Goal: Information Seeking & Learning: Learn about a topic

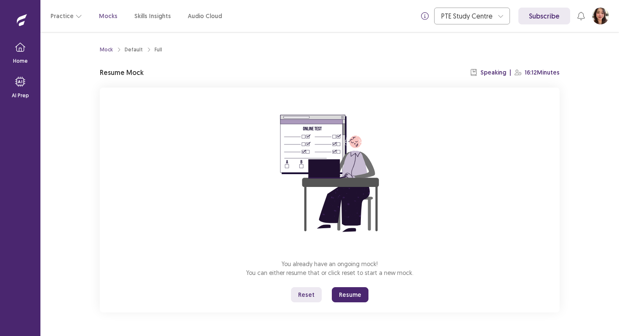
click at [349, 297] on button "Resume" at bounding box center [350, 294] width 37 height 15
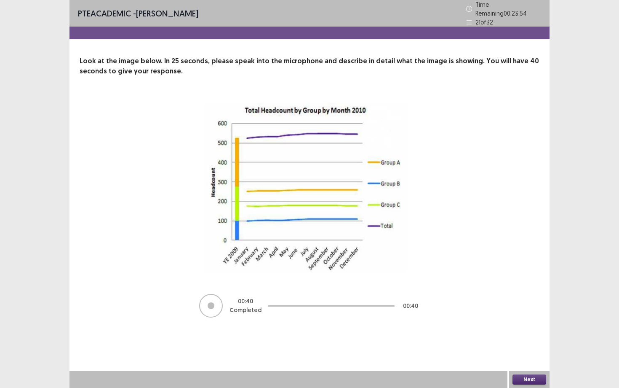
click at [527, 336] on button "Next" at bounding box center [530, 379] width 34 height 10
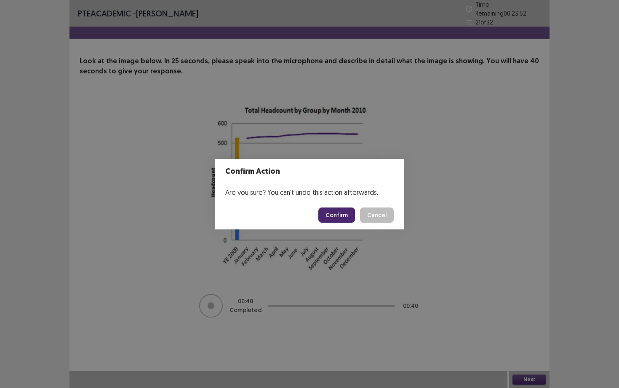
click at [336, 205] on footer "Confirm Cancel" at bounding box center [309, 215] width 189 height 29
click at [336, 218] on button "Confirm" at bounding box center [336, 214] width 37 height 15
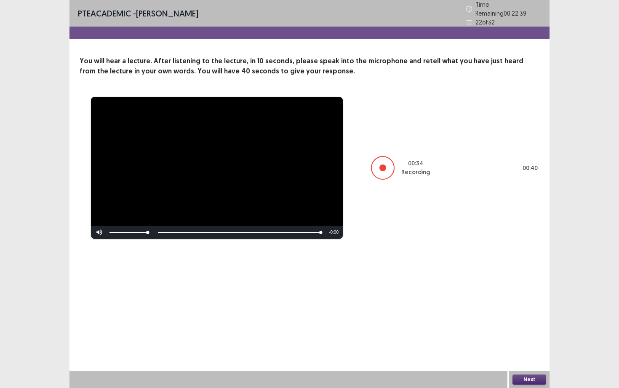
click at [521, 336] on button "Next" at bounding box center [530, 379] width 34 height 10
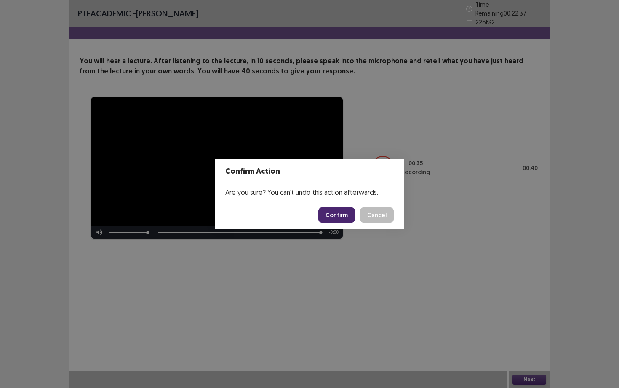
click at [327, 218] on button "Confirm" at bounding box center [336, 214] width 37 height 15
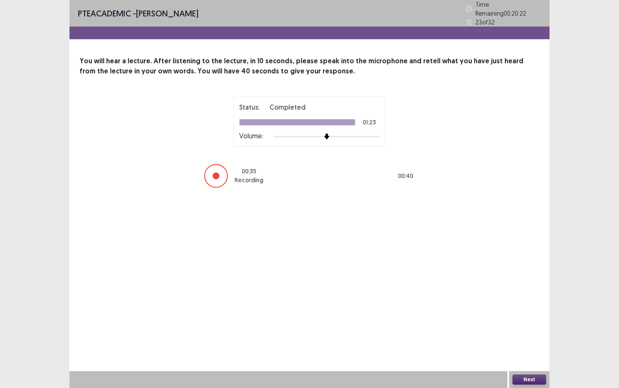
click at [538, 336] on button "Next" at bounding box center [530, 379] width 34 height 10
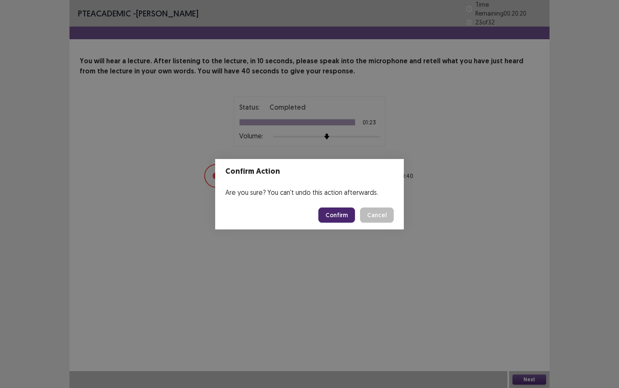
click at [339, 213] on button "Confirm" at bounding box center [336, 214] width 37 height 15
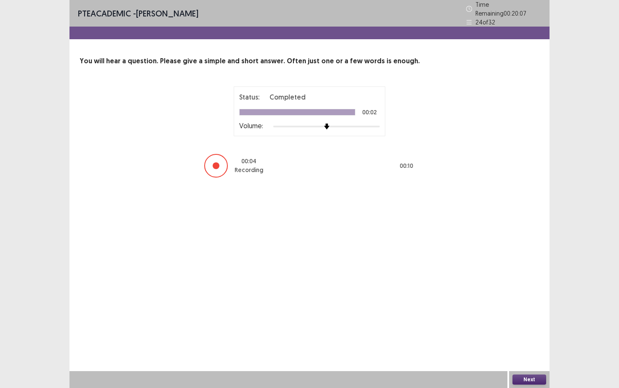
click at [516, 336] on button "Next" at bounding box center [530, 379] width 34 height 10
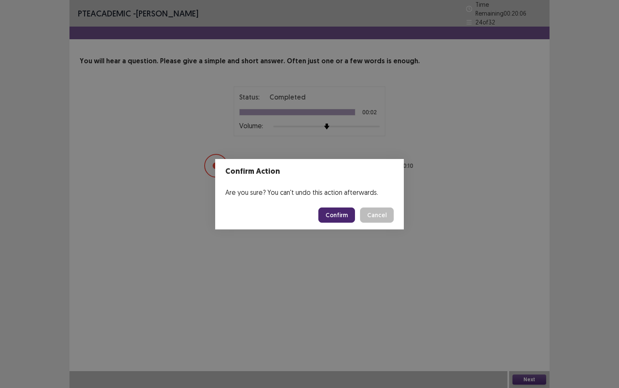
click at [340, 212] on button "Confirm" at bounding box center [336, 214] width 37 height 15
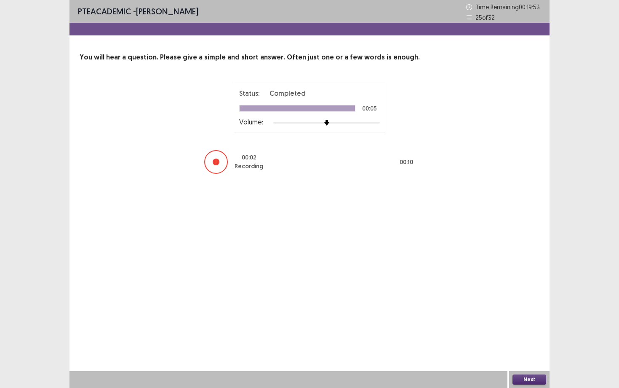
click at [523, 336] on button "Next" at bounding box center [530, 379] width 34 height 10
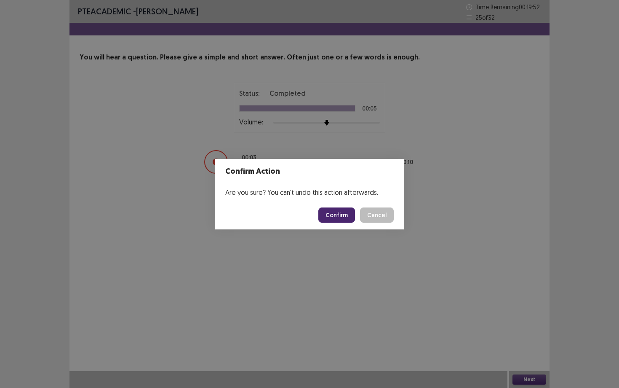
click at [352, 218] on button "Confirm" at bounding box center [336, 214] width 37 height 15
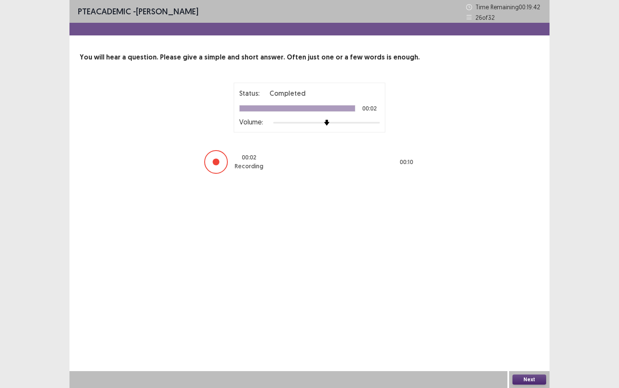
click at [524, 336] on button "Next" at bounding box center [530, 379] width 34 height 10
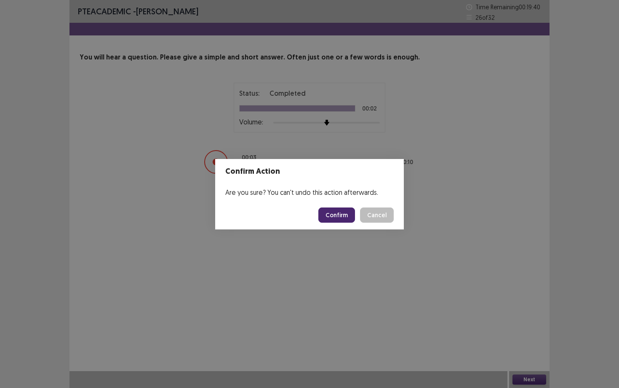
click at [340, 211] on button "Confirm" at bounding box center [336, 214] width 37 height 15
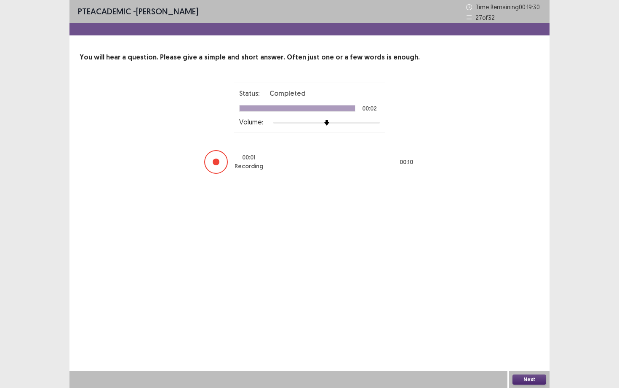
click at [522, 336] on button "Next" at bounding box center [530, 379] width 34 height 10
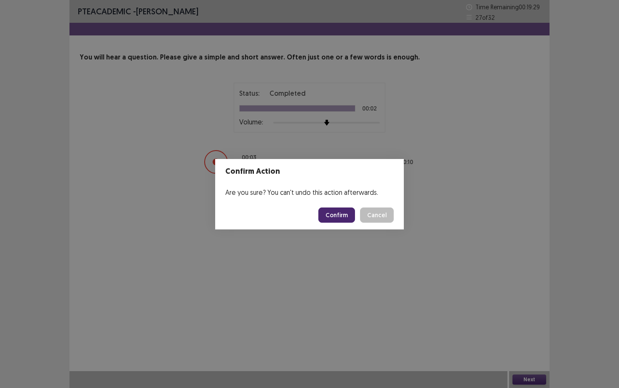
click at [344, 206] on footer "Confirm Cancel" at bounding box center [309, 215] width 189 height 29
click at [344, 212] on button "Confirm" at bounding box center [336, 214] width 37 height 15
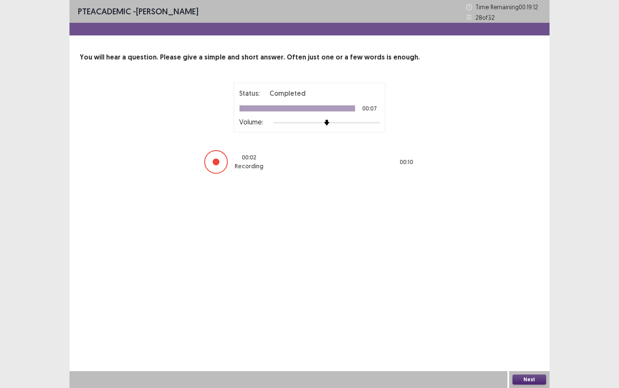
click at [524, 336] on button "Next" at bounding box center [530, 379] width 34 height 10
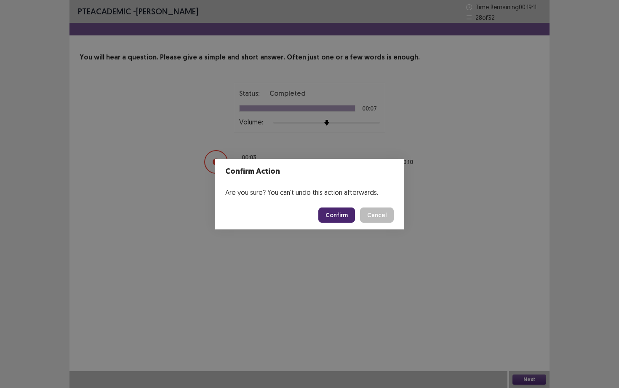
click at [348, 215] on button "Confirm" at bounding box center [336, 214] width 37 height 15
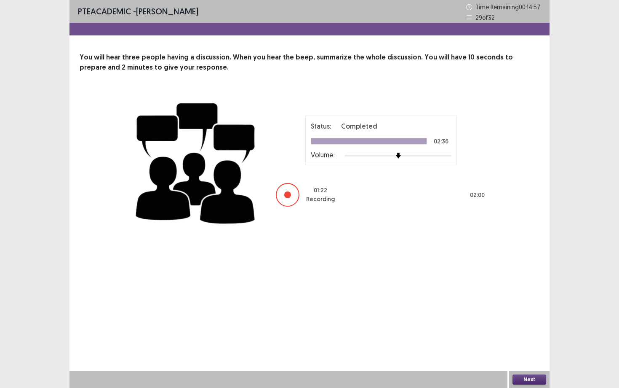
click at [541, 336] on button "Next" at bounding box center [530, 379] width 34 height 10
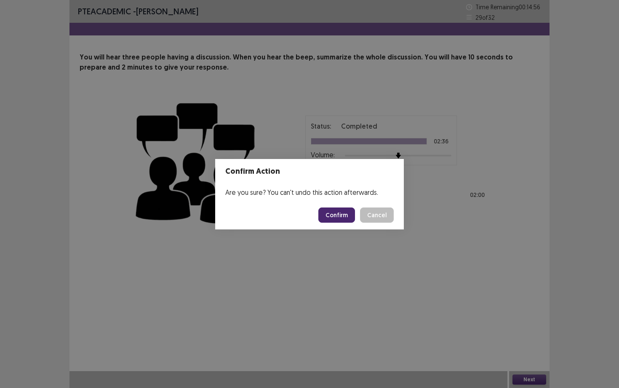
click at [353, 215] on button "Confirm" at bounding box center [336, 214] width 37 height 15
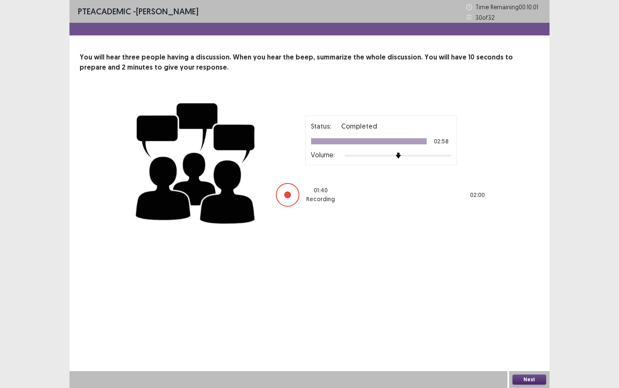
click at [525, 336] on button "Next" at bounding box center [530, 379] width 34 height 10
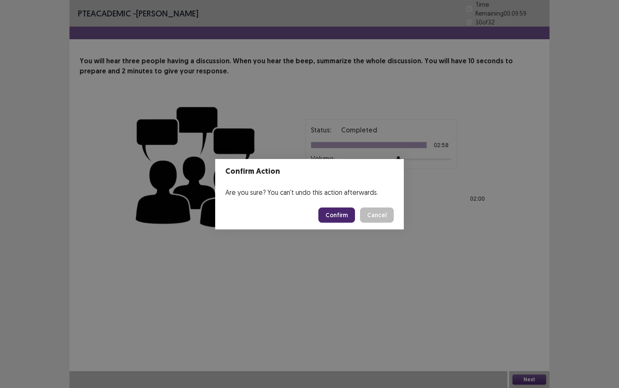
click at [331, 220] on button "Confirm" at bounding box center [336, 214] width 37 height 15
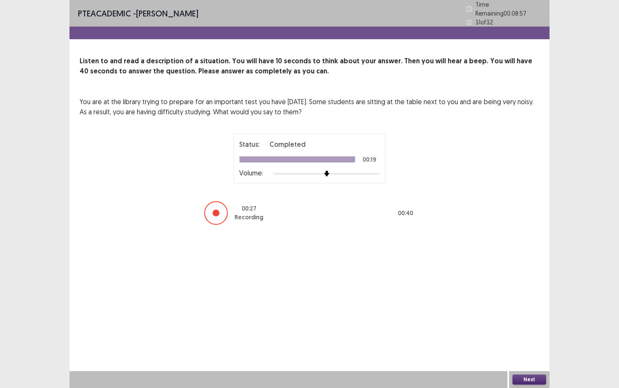
click at [528, 336] on button "Next" at bounding box center [530, 379] width 34 height 10
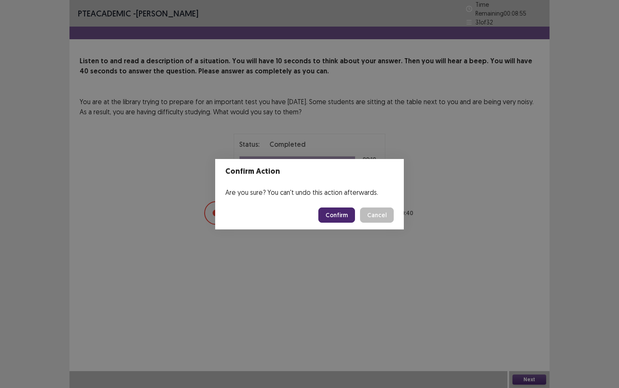
click at [341, 211] on button "Confirm" at bounding box center [336, 214] width 37 height 15
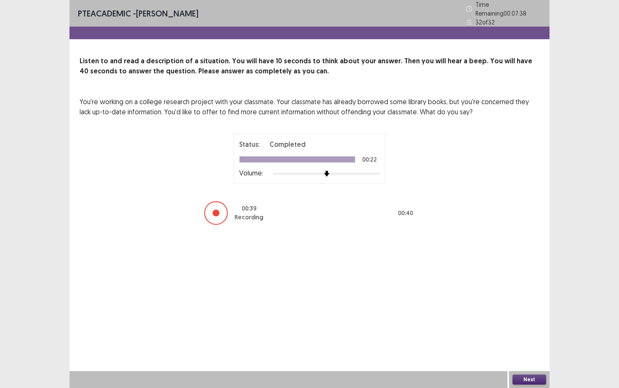
click at [527, 336] on button "Next" at bounding box center [530, 379] width 34 height 10
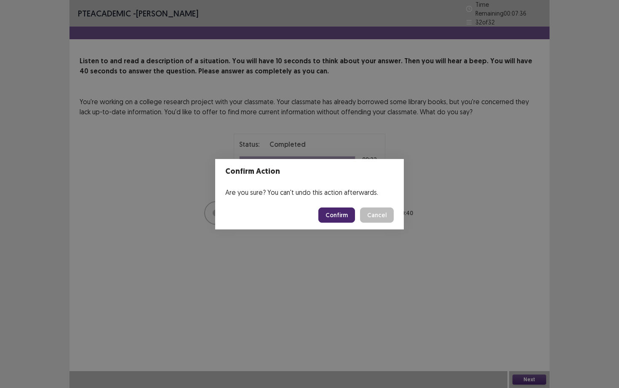
click at [345, 215] on button "Confirm" at bounding box center [336, 214] width 37 height 15
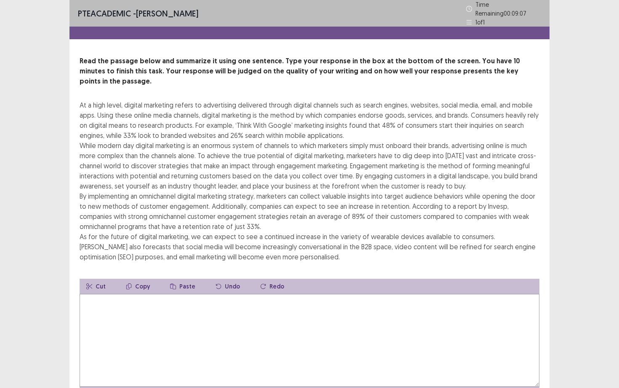
click at [95, 300] on textarea at bounding box center [310, 340] width 460 height 93
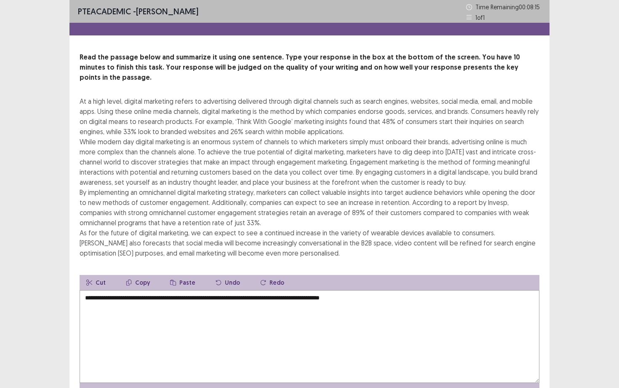
click at [333, 290] on textarea "**********" at bounding box center [310, 336] width 460 height 93
click at [375, 290] on textarea "**********" at bounding box center [310, 336] width 460 height 93
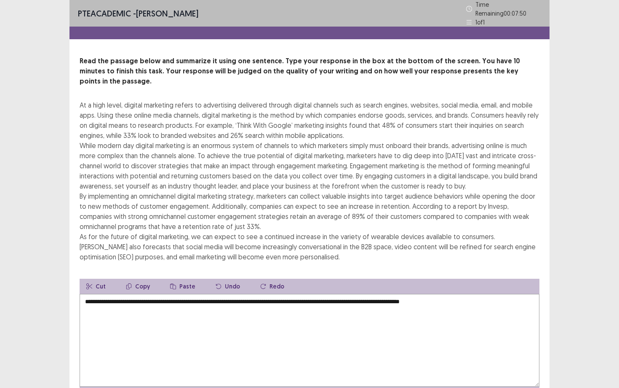
click at [435, 294] on textarea "**********" at bounding box center [310, 340] width 460 height 93
click at [508, 294] on textarea "**********" at bounding box center [310, 340] width 460 height 93
click at [484, 294] on textarea "**********" at bounding box center [310, 340] width 460 height 93
click at [511, 294] on textarea "**********" at bounding box center [310, 340] width 460 height 93
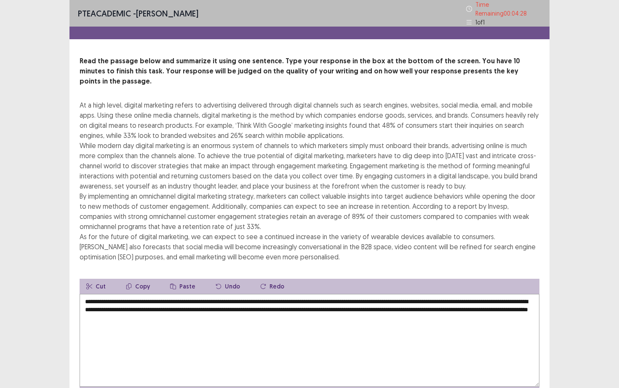
click at [310, 305] on textarea "**********" at bounding box center [310, 340] width 460 height 93
click at [340, 305] on textarea "**********" at bounding box center [310, 340] width 460 height 93
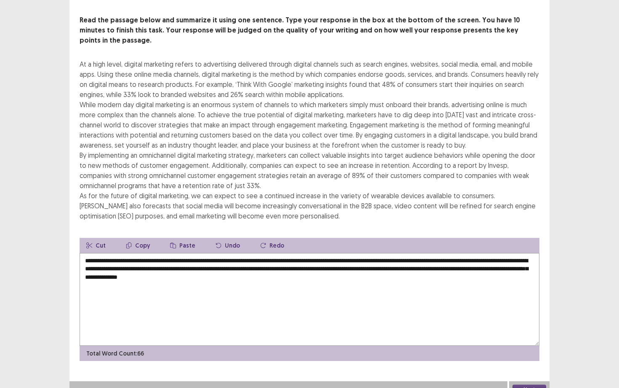
scroll to position [36, 0]
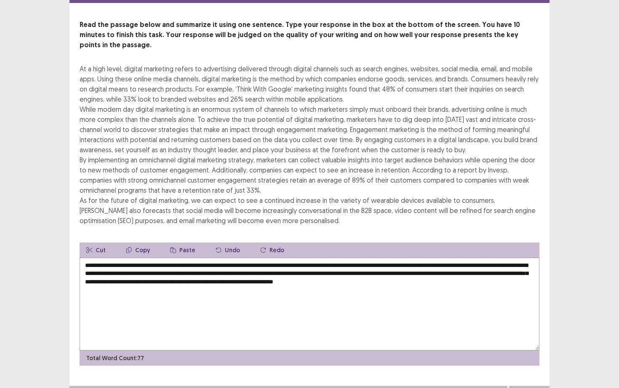
drag, startPoint x: 464, startPoint y: 271, endPoint x: 497, endPoint y: 273, distance: 33.3
click at [497, 273] on textarea "**********" at bounding box center [310, 303] width 460 height 93
drag, startPoint x: 445, startPoint y: 268, endPoint x: 411, endPoint y: 268, distance: 34.5
click at [411, 268] on textarea "**********" at bounding box center [310, 303] width 460 height 93
click at [474, 276] on textarea "**********" at bounding box center [310, 303] width 460 height 93
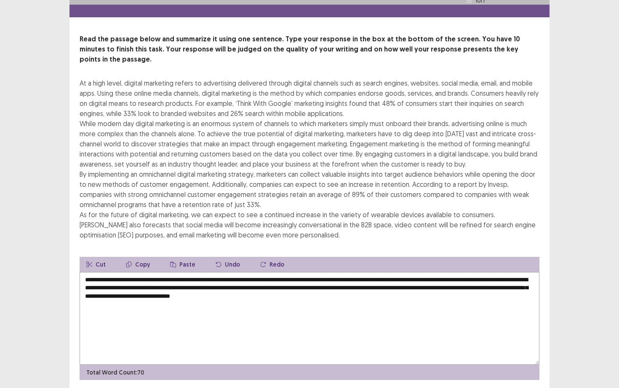
scroll to position [29, 0]
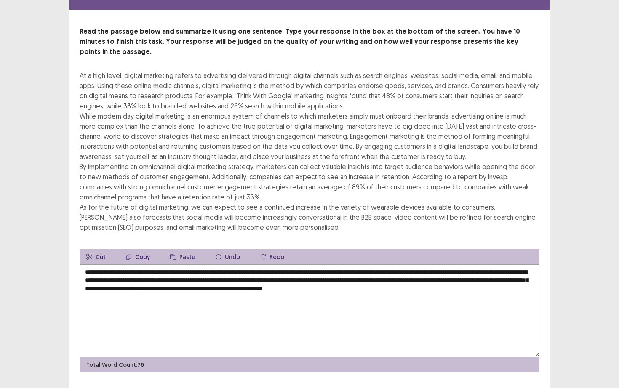
click at [450, 276] on textarea "**********" at bounding box center [310, 310] width 460 height 93
click at [428, 295] on textarea "**********" at bounding box center [310, 310] width 460 height 93
type textarea "**********"
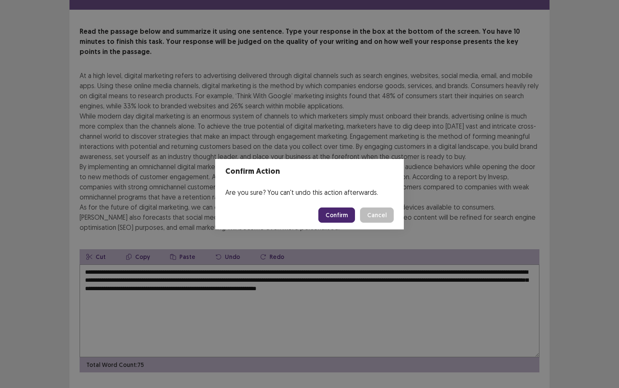
click at [346, 215] on button "Confirm" at bounding box center [336, 214] width 37 height 15
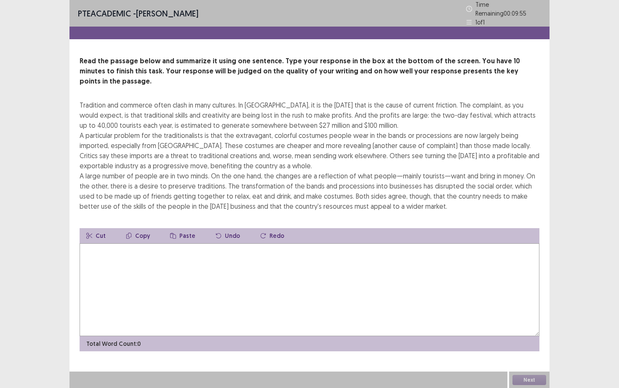
click at [136, 252] on textarea at bounding box center [310, 289] width 460 height 93
click at [274, 243] on textarea "**********" at bounding box center [310, 289] width 460 height 93
click at [307, 243] on textarea "**********" at bounding box center [310, 289] width 460 height 93
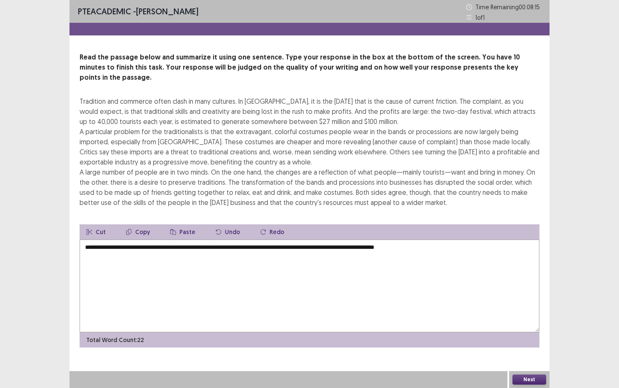
click at [374, 239] on textarea "**********" at bounding box center [310, 285] width 460 height 93
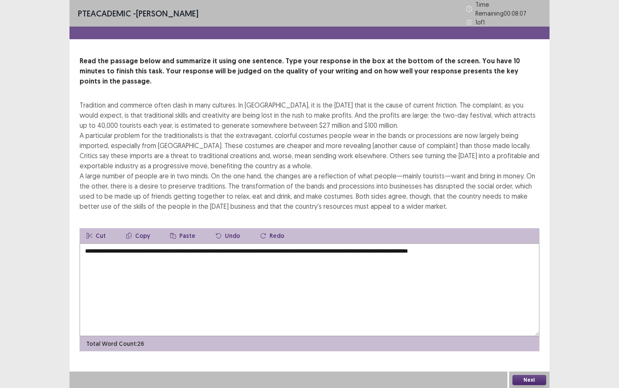
click at [475, 243] on textarea "**********" at bounding box center [310, 289] width 460 height 93
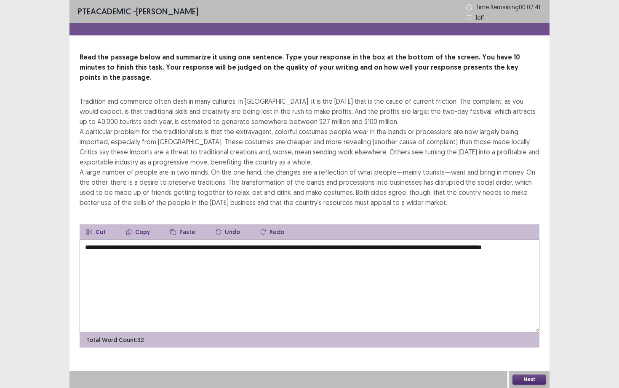
click at [534, 239] on textarea "**********" at bounding box center [310, 285] width 460 height 93
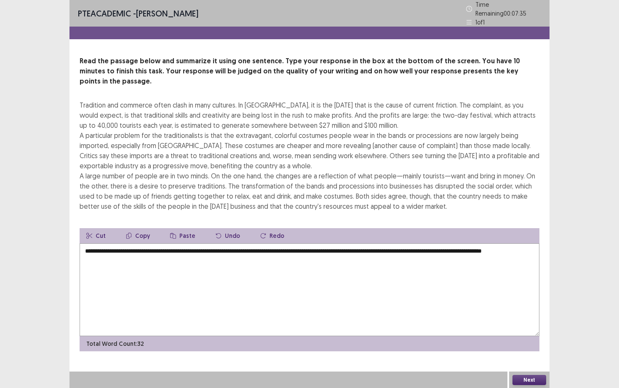
click at [271, 243] on textarea "**********" at bounding box center [310, 289] width 460 height 93
click at [202, 243] on textarea "**********" at bounding box center [310, 289] width 460 height 93
click at [174, 251] on textarea "**********" at bounding box center [310, 289] width 460 height 93
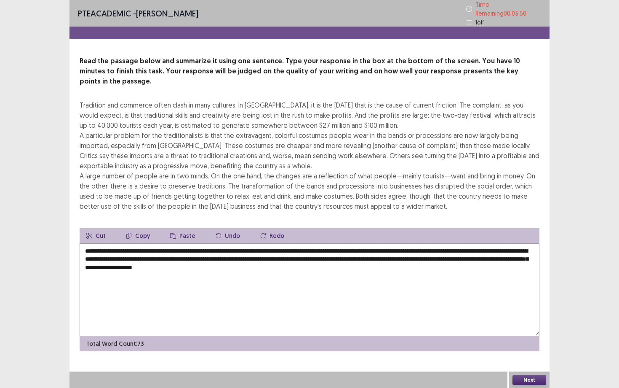
type textarea "**********"
click at [524, 336] on button "Next" at bounding box center [530, 379] width 34 height 10
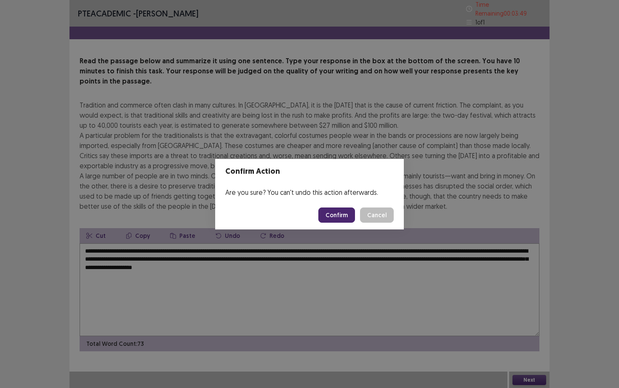
click at [337, 215] on button "Confirm" at bounding box center [336, 214] width 37 height 15
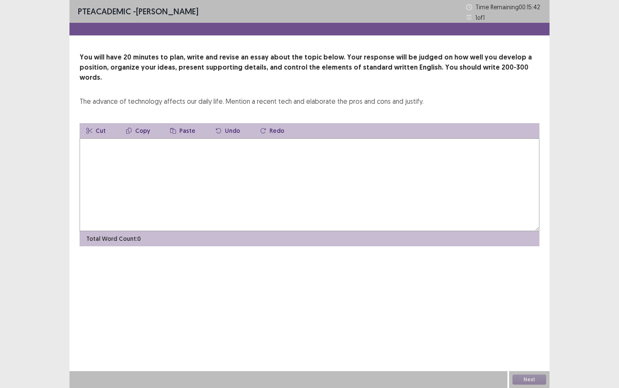
click at [412, 168] on textarea at bounding box center [310, 184] width 460 height 93
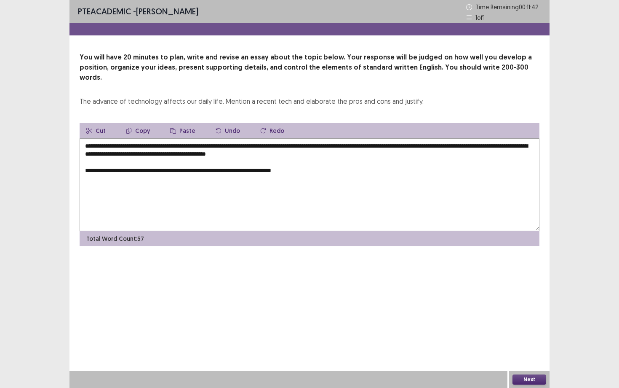
click at [180, 160] on textarea "**********" at bounding box center [310, 184] width 460 height 93
click at [330, 160] on textarea "**********" at bounding box center [310, 184] width 460 height 93
click at [324, 163] on textarea "**********" at bounding box center [310, 184] width 460 height 93
click at [342, 161] on textarea "**********" at bounding box center [310, 184] width 460 height 93
drag, startPoint x: 340, startPoint y: 161, endPoint x: 327, endPoint y: 163, distance: 13.3
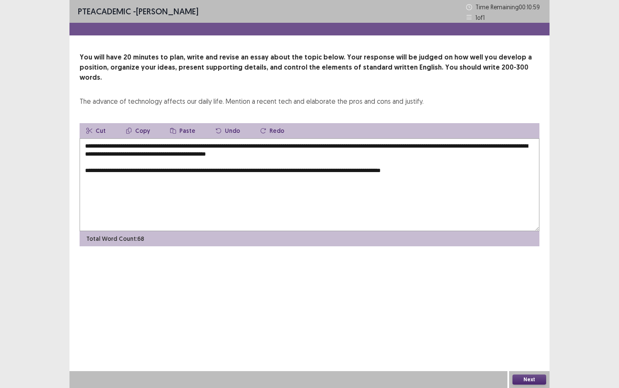
click at [327, 163] on textarea "**********" at bounding box center [310, 184] width 460 height 93
click at [508, 163] on textarea "**********" at bounding box center [310, 184] width 460 height 93
click at [508, 160] on textarea "**********" at bounding box center [310, 184] width 460 height 93
click at [98, 170] on textarea "**********" at bounding box center [310, 184] width 460 height 93
click at [161, 166] on textarea "**********" at bounding box center [310, 184] width 460 height 93
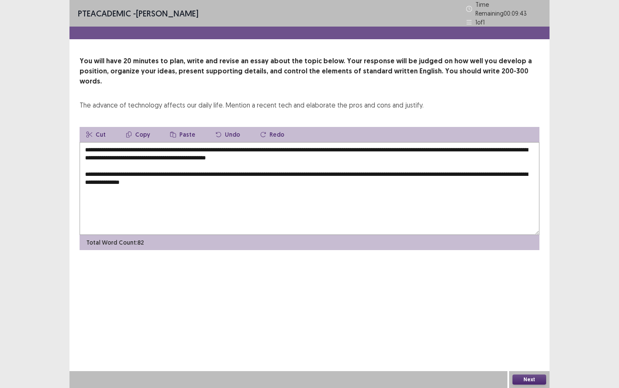
click at [335, 161] on textarea "**********" at bounding box center [310, 188] width 460 height 93
drag, startPoint x: 379, startPoint y: 161, endPoint x: 362, endPoint y: 160, distance: 16.9
click at [362, 160] on textarea "**********" at bounding box center [310, 188] width 460 height 93
drag, startPoint x: 403, startPoint y: 160, endPoint x: 364, endPoint y: 161, distance: 38.8
click at [364, 161] on textarea "**********" at bounding box center [310, 188] width 460 height 93
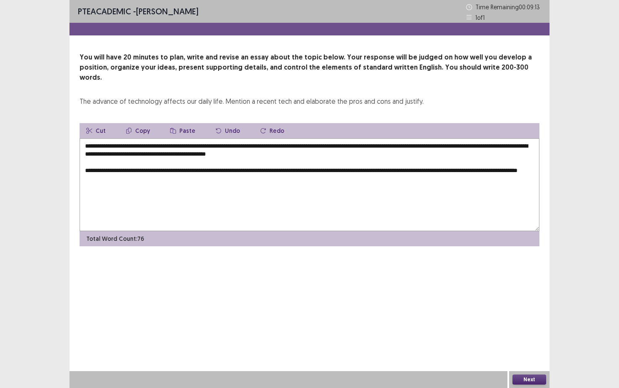
click at [433, 163] on textarea "**********" at bounding box center [310, 184] width 460 height 93
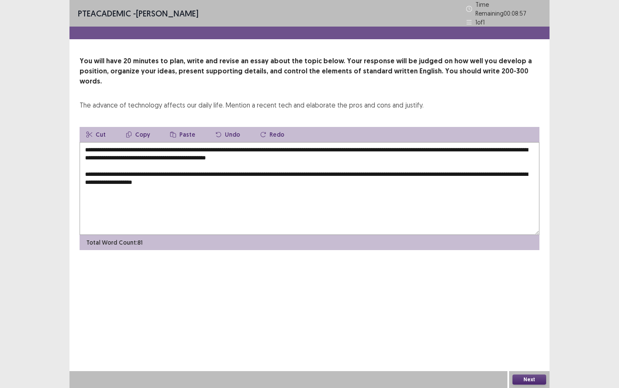
click at [238, 168] on textarea "**********" at bounding box center [310, 188] width 460 height 93
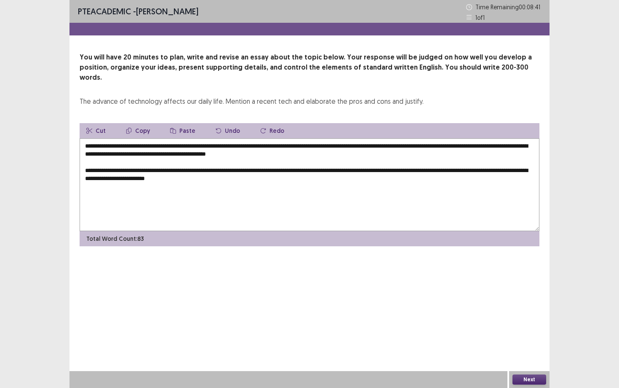
click at [260, 172] on textarea "**********" at bounding box center [310, 184] width 460 height 93
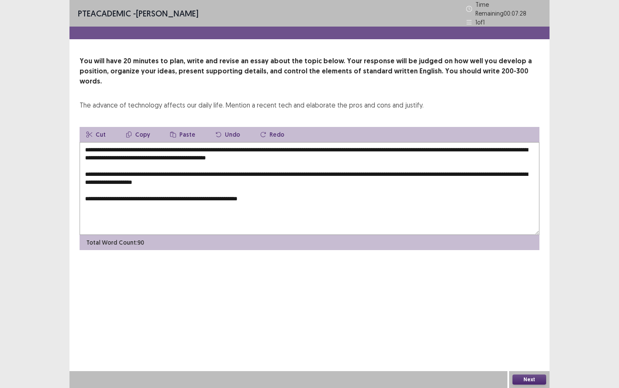
click at [260, 172] on textarea "**********" at bounding box center [310, 188] width 460 height 93
click at [277, 186] on textarea "**********" at bounding box center [310, 188] width 460 height 93
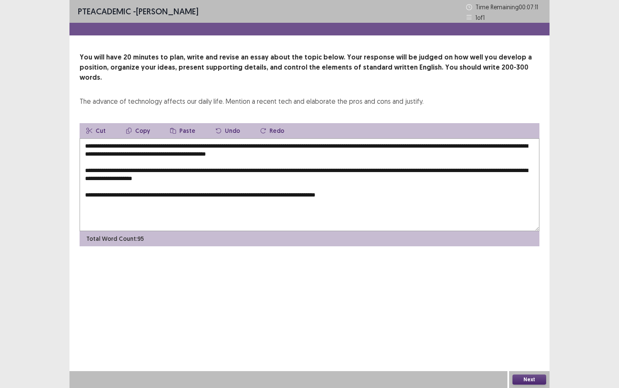
click at [242, 184] on textarea "**********" at bounding box center [310, 184] width 460 height 93
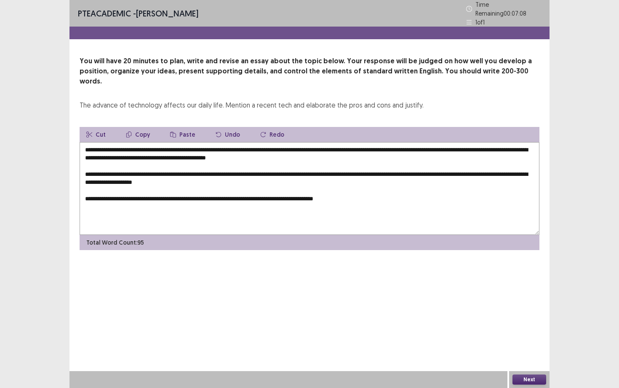
click at [383, 183] on textarea "**********" at bounding box center [310, 188] width 460 height 93
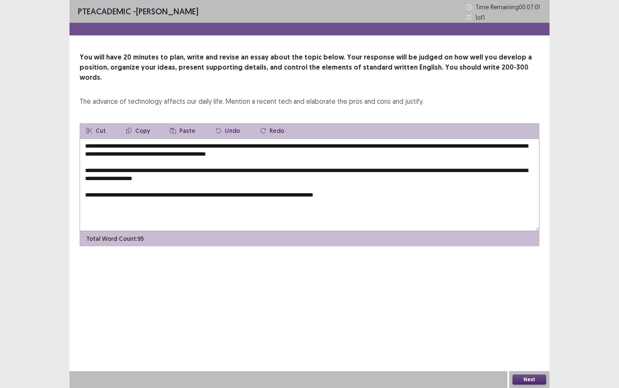
click at [370, 187] on textarea "**********" at bounding box center [310, 184] width 460 height 93
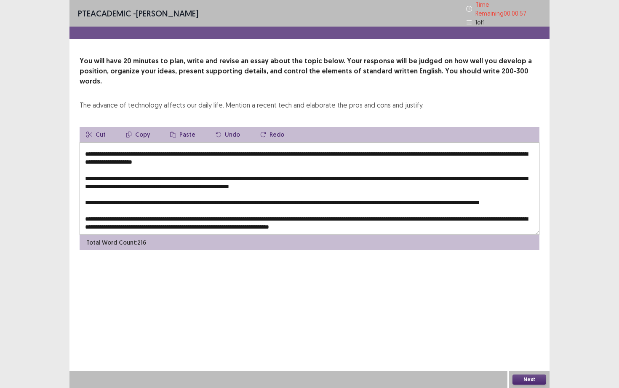
scroll to position [41, 0]
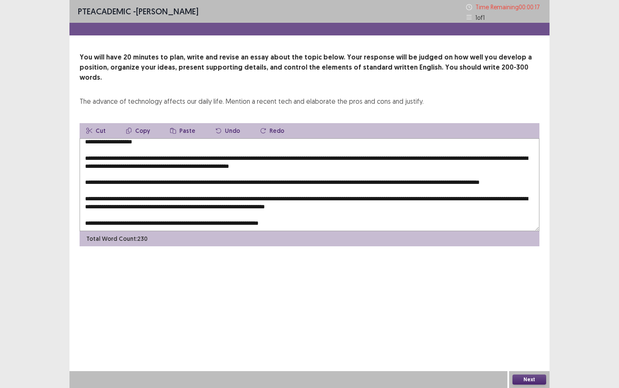
type textarea "**********"
click at [533, 336] on button "Next" at bounding box center [530, 379] width 34 height 10
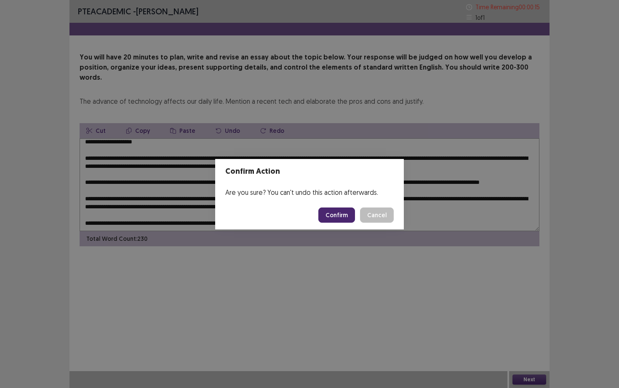
click at [338, 212] on button "Confirm" at bounding box center [336, 214] width 37 height 15
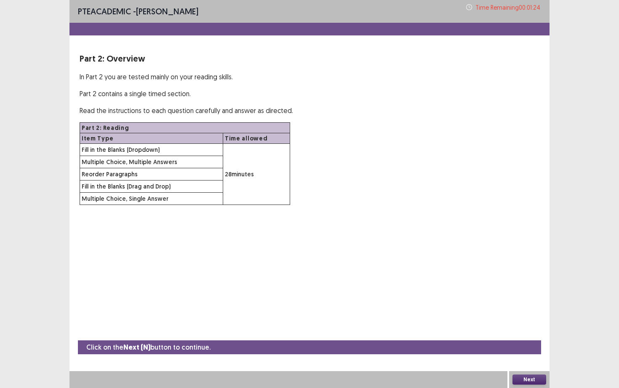
click at [538, 336] on button "Next" at bounding box center [530, 379] width 34 height 10
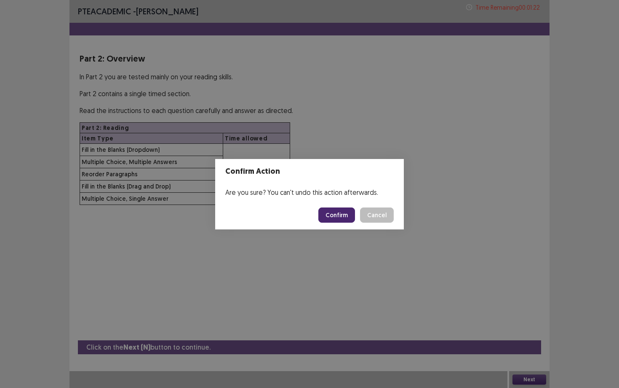
click at [350, 215] on button "Confirm" at bounding box center [336, 214] width 37 height 15
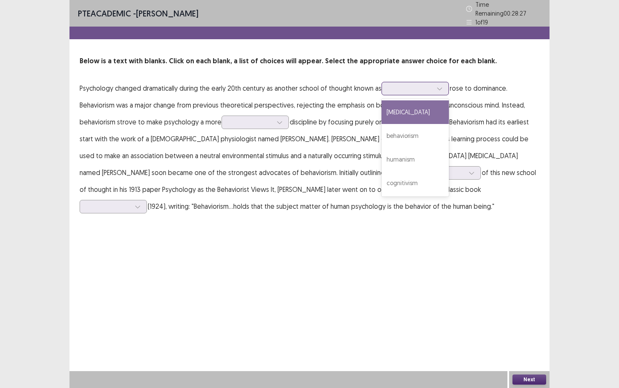
click at [393, 87] on div at bounding box center [411, 88] width 44 height 8
click at [404, 106] on div "[MEDICAL_DATA]" at bounding box center [415, 112] width 67 height 24
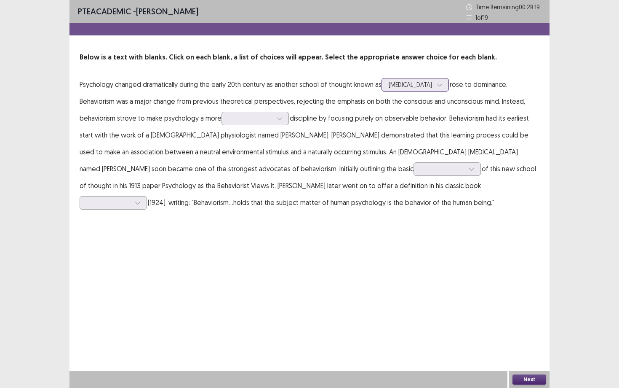
click at [407, 86] on div at bounding box center [411, 84] width 44 height 8
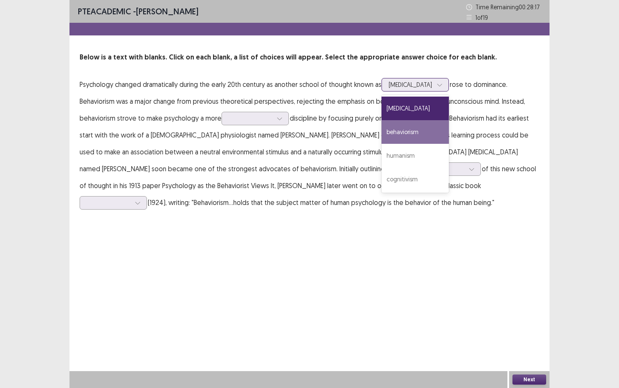
click at [412, 135] on div "behaviorism" at bounding box center [415, 132] width 67 height 24
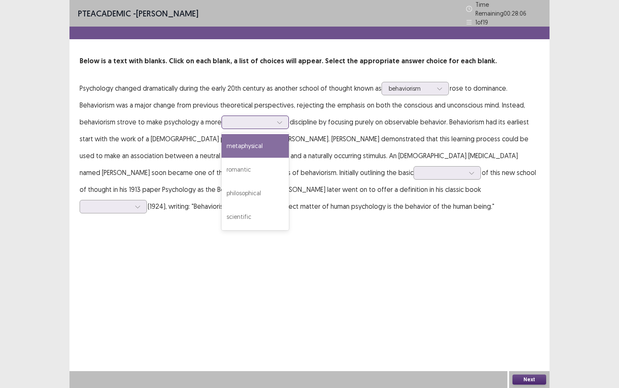
click at [247, 118] on div at bounding box center [251, 122] width 44 height 8
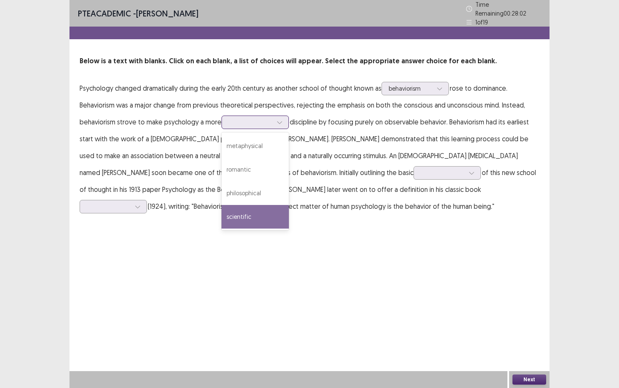
click at [255, 208] on div "scientific" at bounding box center [255, 217] width 67 height 24
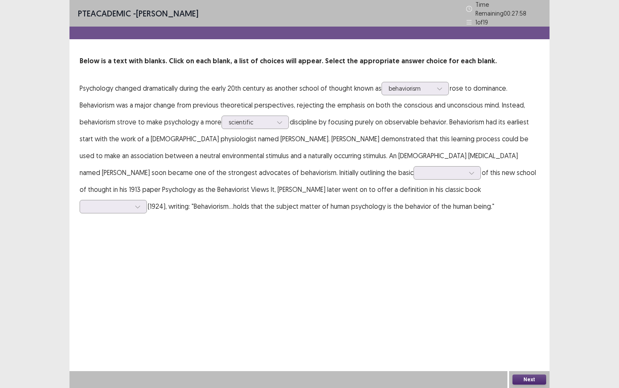
click at [342, 114] on p "Psychology changed dramatically during the early 20th century as another school…" at bounding box center [310, 147] width 460 height 135
click at [421, 168] on div at bounding box center [443, 172] width 44 height 8
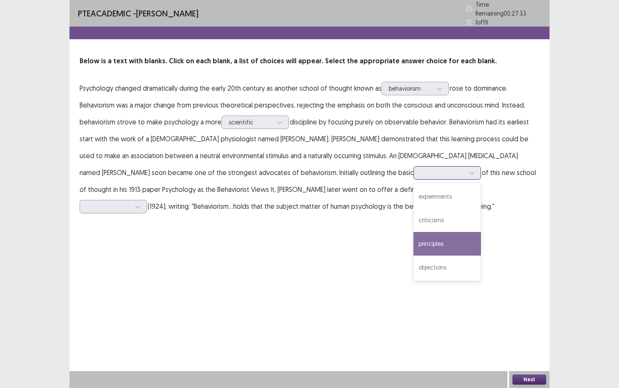
click at [414, 234] on div "principles" at bounding box center [447, 244] width 67 height 24
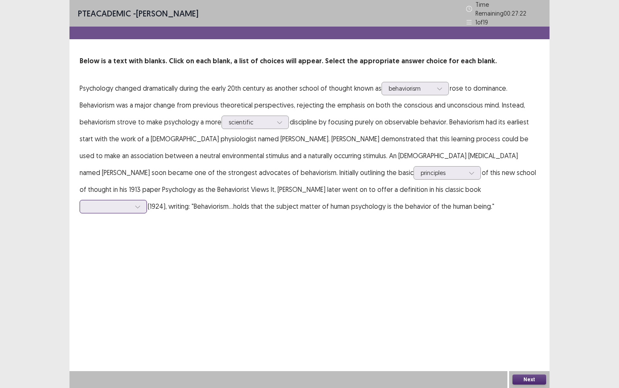
click at [131, 202] on div at bounding box center [109, 206] width 44 height 8
click at [147, 218] on div ""Psychology"" at bounding box center [113, 230] width 67 height 24
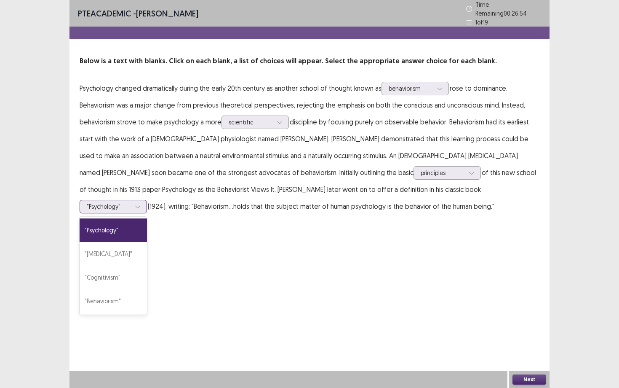
click at [141, 203] on icon at bounding box center [138, 206] width 6 height 6
click at [147, 218] on div ""Psychology"" at bounding box center [113, 230] width 67 height 24
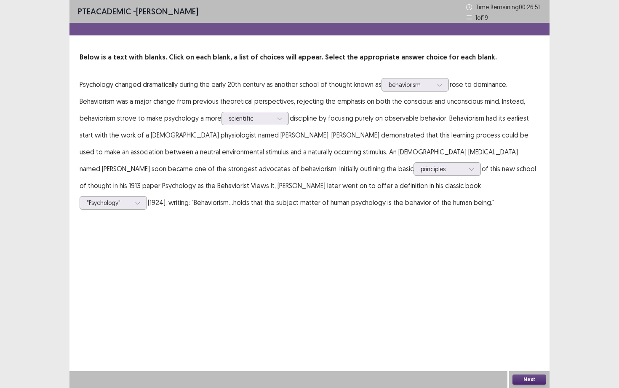
click at [524, 336] on div "Next" at bounding box center [529, 379] width 40 height 17
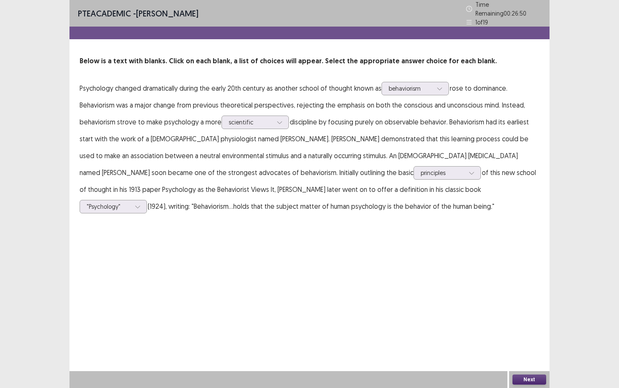
click at [523, 336] on button "Next" at bounding box center [530, 379] width 34 height 10
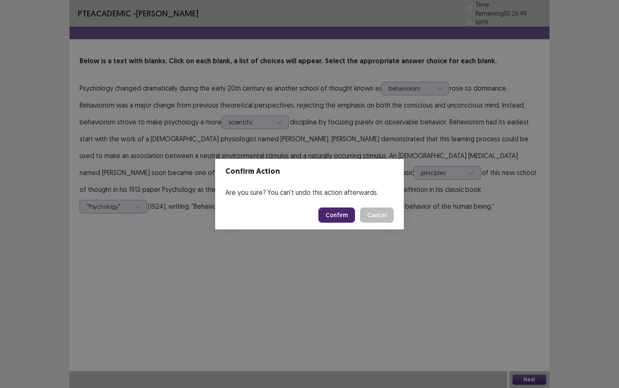
click at [339, 217] on button "Confirm" at bounding box center [336, 214] width 37 height 15
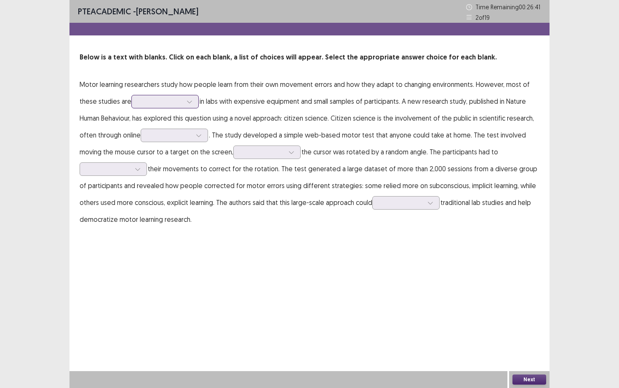
click at [166, 97] on div at bounding box center [161, 101] width 44 height 8
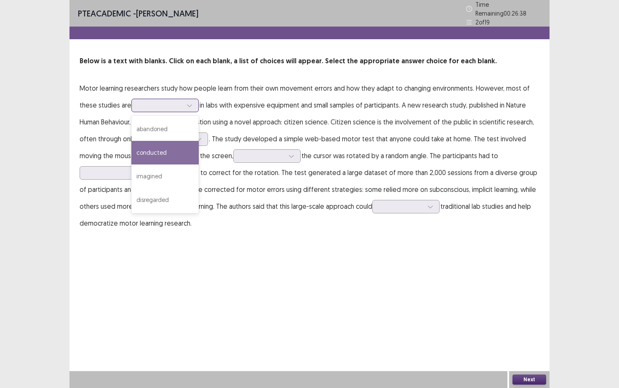
click at [166, 141] on div "conducted" at bounding box center [164, 153] width 67 height 24
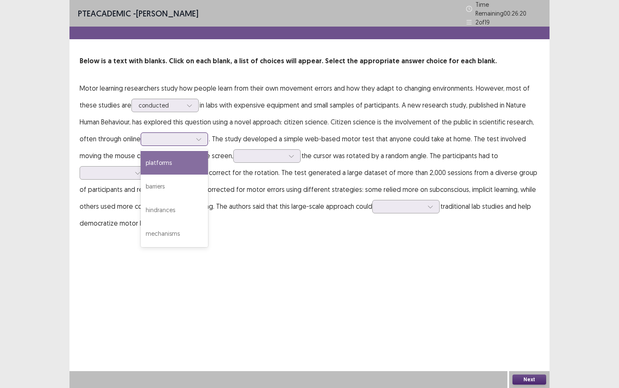
click at [196, 134] on div at bounding box center [199, 139] width 13 height 13
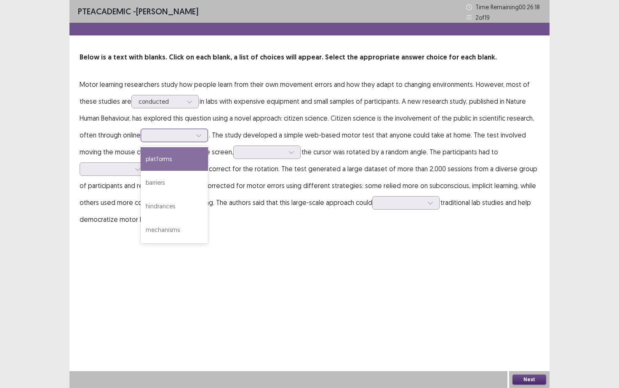
click at [186, 155] on div "platforms" at bounding box center [174, 159] width 67 height 24
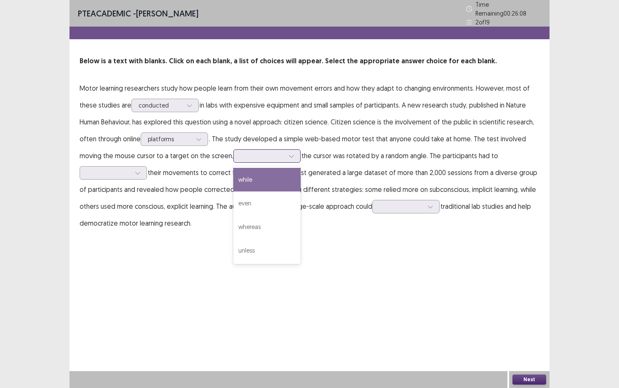
click at [261, 155] on div at bounding box center [263, 156] width 44 height 8
click at [257, 171] on div "while" at bounding box center [266, 180] width 67 height 24
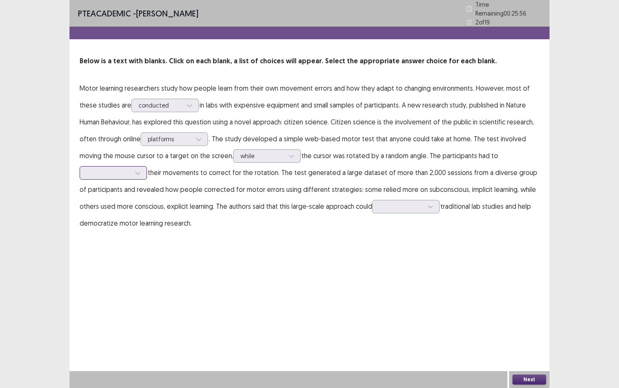
click at [133, 171] on div at bounding box center [137, 172] width 13 height 13
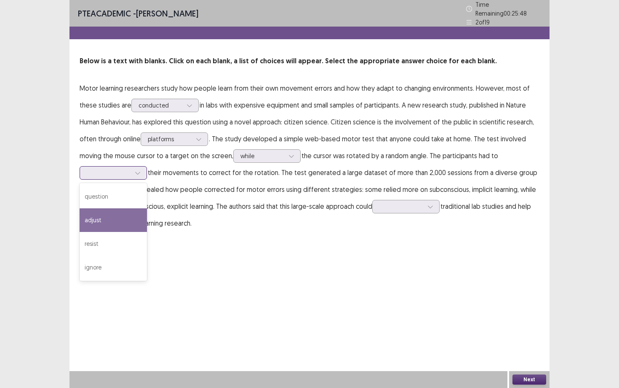
click at [117, 211] on div "adjust" at bounding box center [113, 220] width 67 height 24
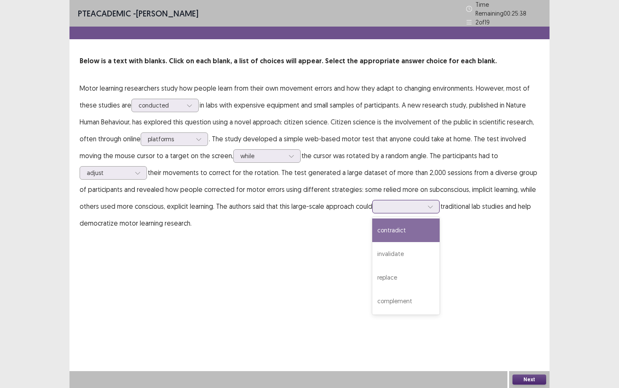
click at [399, 203] on div at bounding box center [402, 206] width 44 height 8
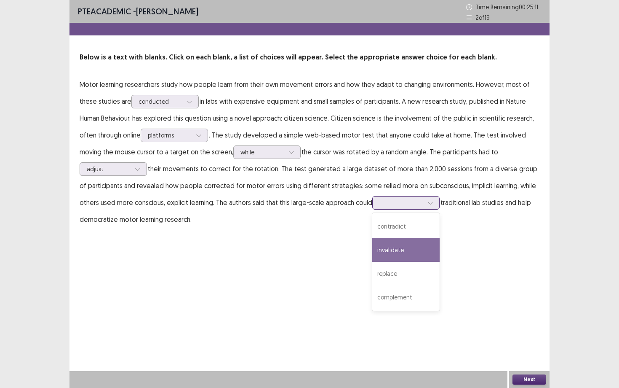
click at [395, 245] on div "invalidate" at bounding box center [405, 250] width 67 height 24
click at [540, 336] on button "Next" at bounding box center [530, 379] width 34 height 10
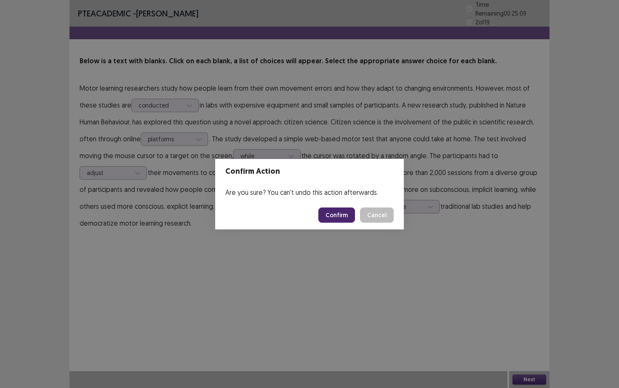
click at [344, 209] on button "Confirm" at bounding box center [336, 214] width 37 height 15
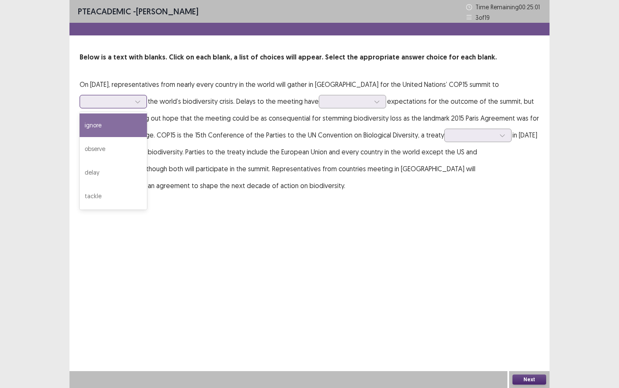
click at [137, 102] on icon at bounding box center [138, 102] width 6 height 6
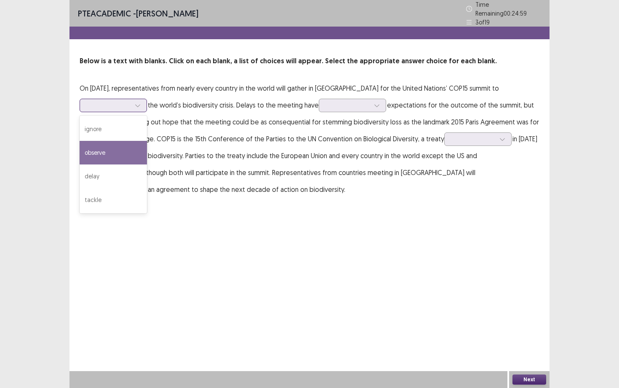
click at [122, 148] on div "observe" at bounding box center [113, 153] width 67 height 24
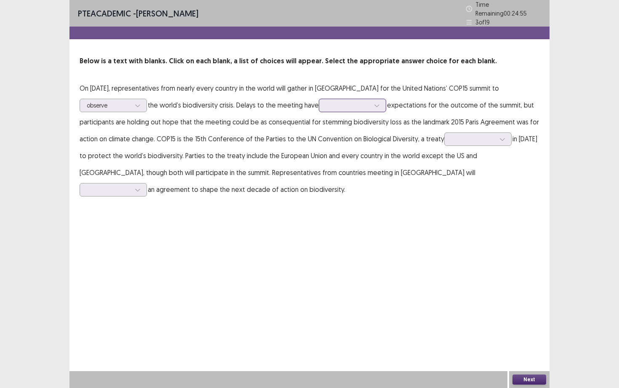
click at [339, 103] on div at bounding box center [348, 105] width 44 height 8
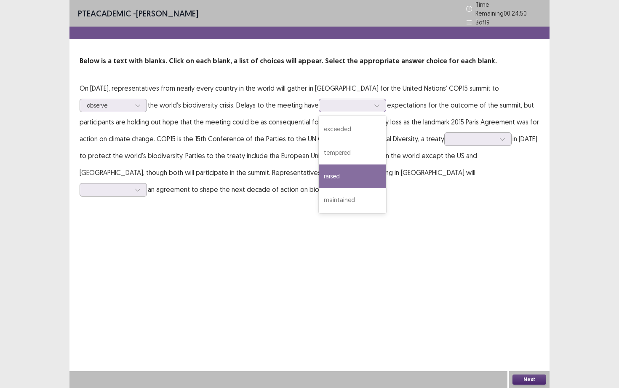
click at [345, 173] on div "raised" at bounding box center [352, 176] width 67 height 24
click at [359, 102] on div at bounding box center [348, 105] width 44 height 8
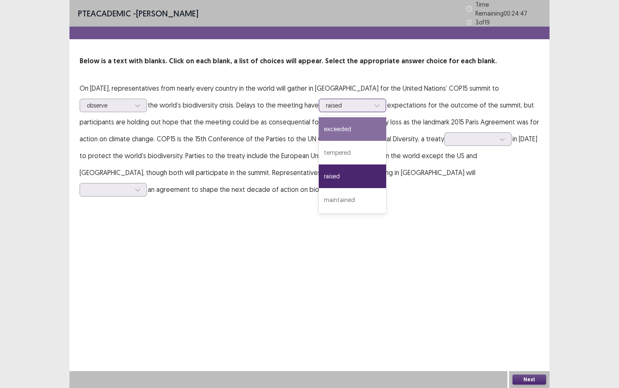
click at [353, 122] on div "exceeded" at bounding box center [352, 129] width 67 height 24
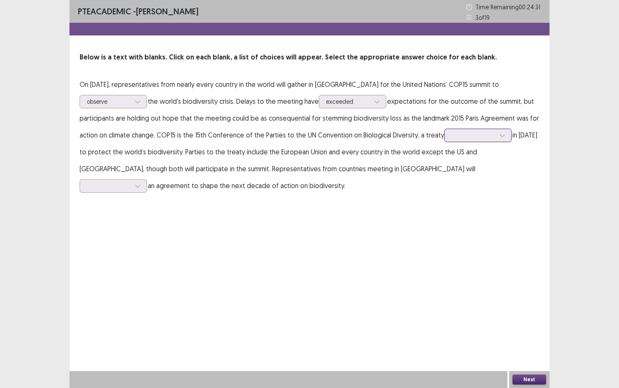
click at [462, 136] on div at bounding box center [474, 135] width 44 height 8
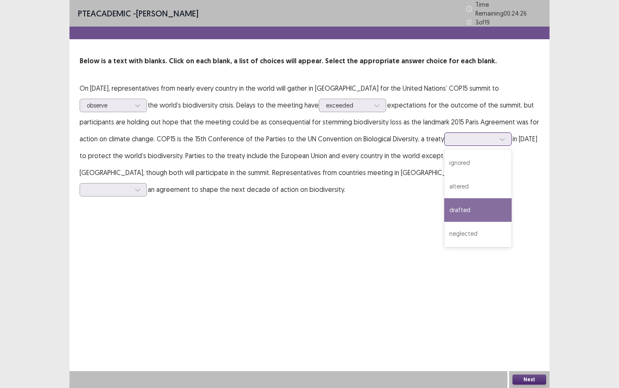
click at [465, 200] on div "drafted" at bounding box center [477, 210] width 67 height 24
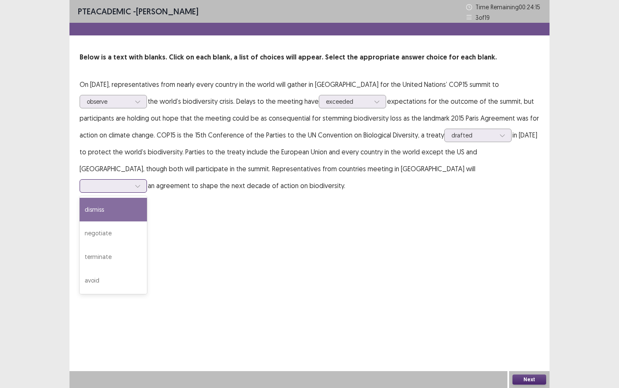
click at [131, 182] on div at bounding box center [109, 186] width 44 height 8
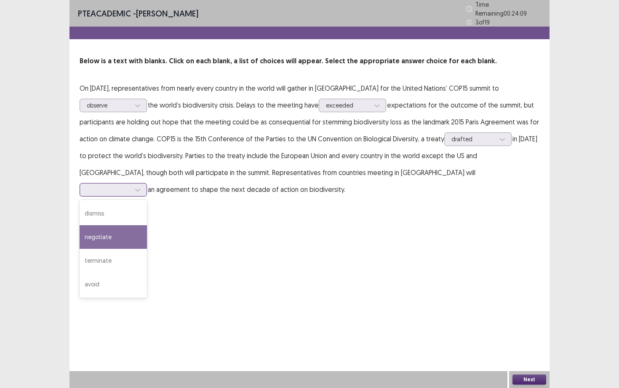
click at [147, 225] on div "negotiate" at bounding box center [113, 237] width 67 height 24
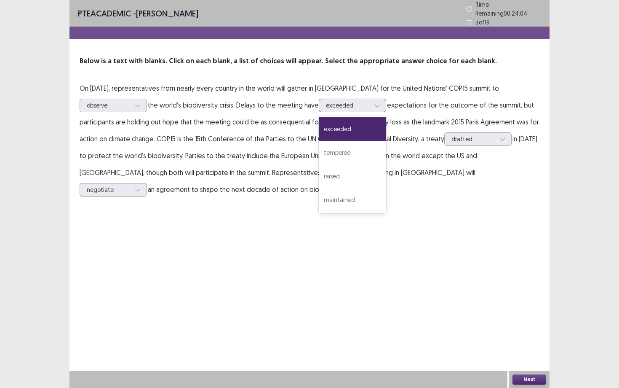
click at [338, 102] on div at bounding box center [348, 105] width 44 height 8
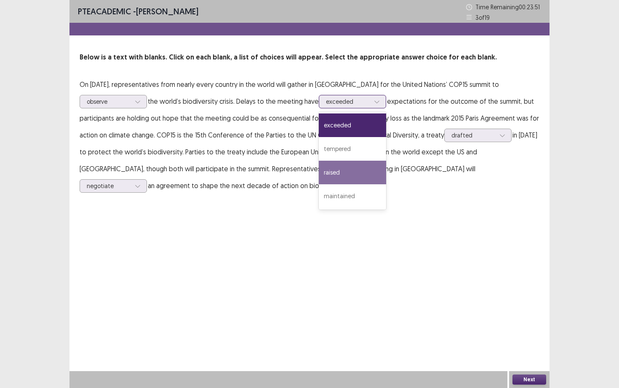
click at [339, 168] on div "raised" at bounding box center [352, 172] width 67 height 24
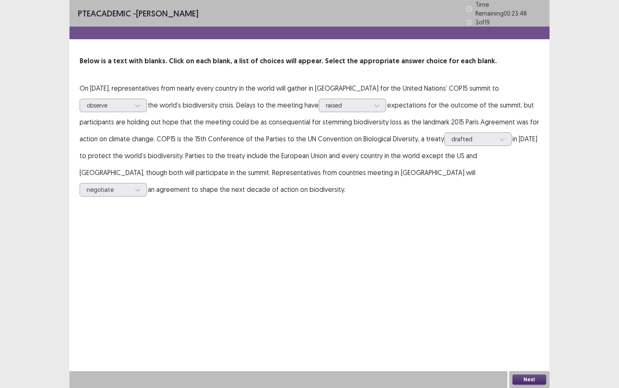
click at [533, 336] on div "Next" at bounding box center [529, 379] width 40 height 17
click at [532, 336] on button "Next" at bounding box center [530, 379] width 34 height 10
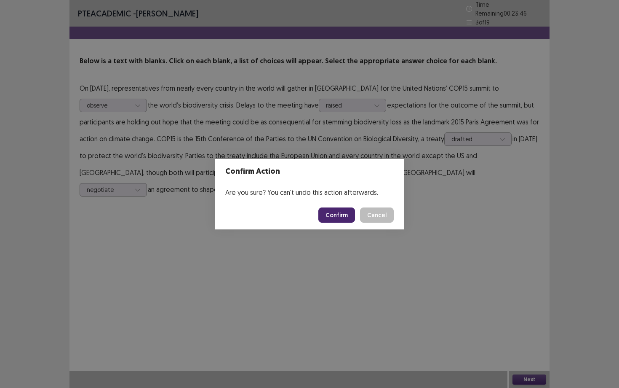
click at [342, 221] on button "Confirm" at bounding box center [336, 214] width 37 height 15
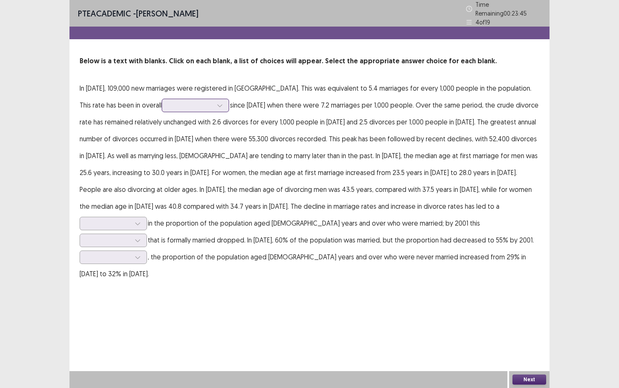
click at [169, 101] on div at bounding box center [191, 105] width 44 height 8
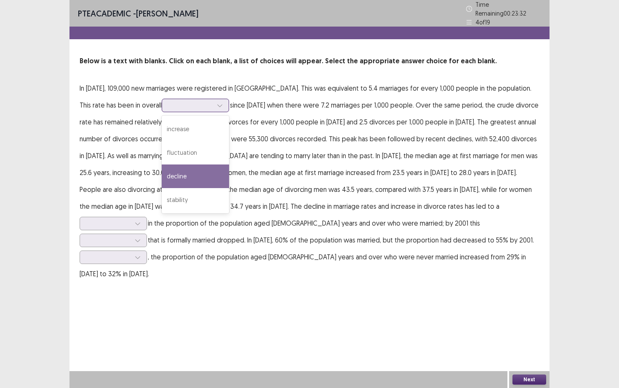
click at [162, 176] on div "decline" at bounding box center [195, 176] width 67 height 24
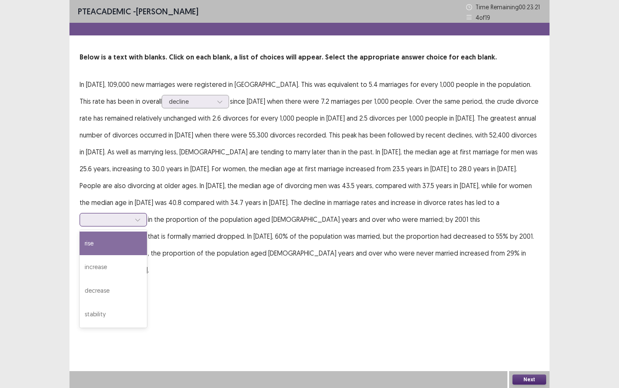
click at [131, 214] on div at bounding box center [108, 219] width 45 height 10
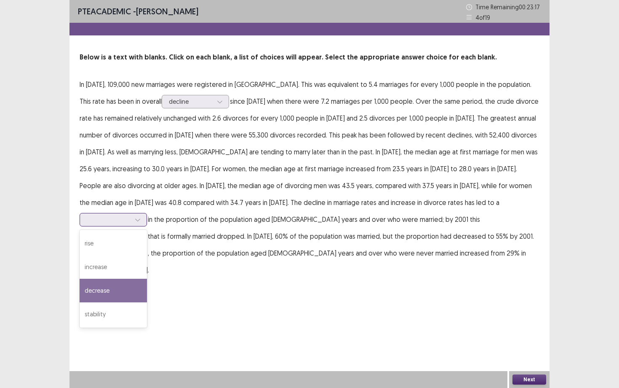
click at [147, 278] on div "decrease" at bounding box center [113, 290] width 67 height 24
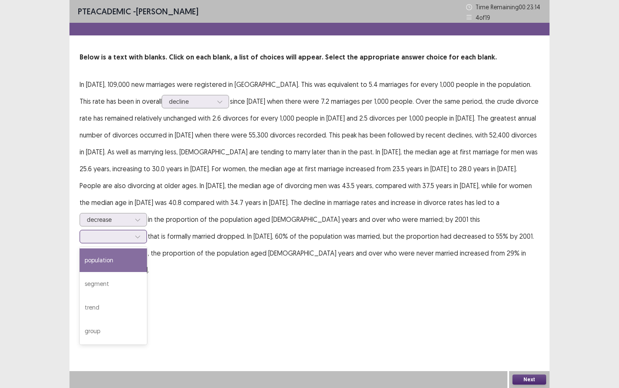
click at [131, 232] on div at bounding box center [109, 236] width 44 height 8
click at [147, 248] on div "population" at bounding box center [113, 260] width 67 height 24
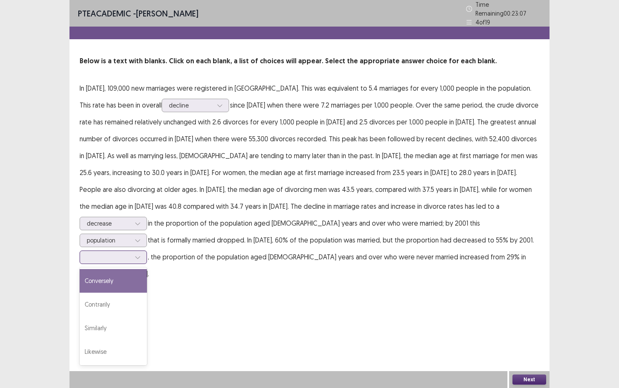
click at [144, 251] on div at bounding box center [137, 257] width 13 height 13
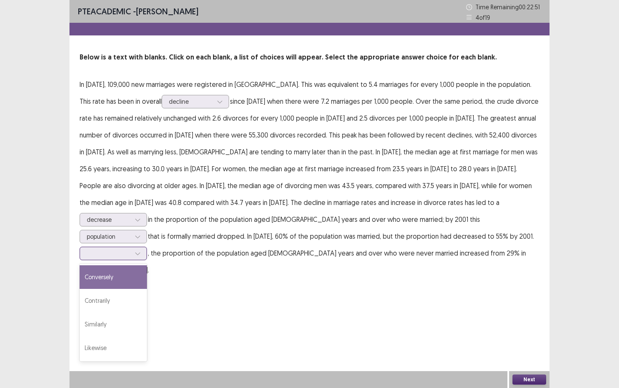
click at [147, 265] on div "Conversely" at bounding box center [113, 277] width 67 height 24
click at [131, 215] on div at bounding box center [109, 219] width 44 height 8
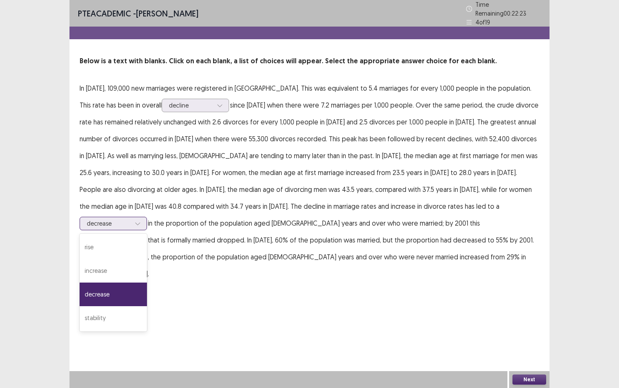
click at [131, 219] on div at bounding box center [109, 223] width 44 height 8
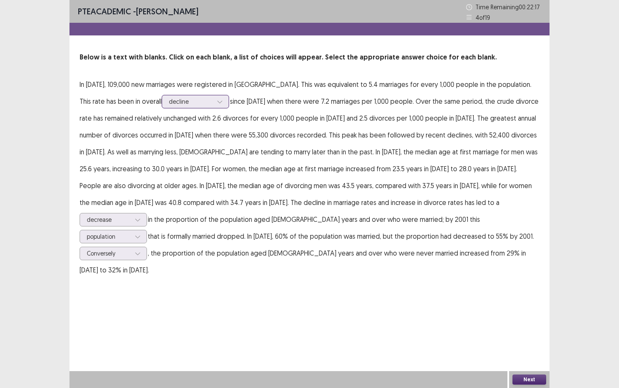
click at [169, 100] on div at bounding box center [191, 101] width 44 height 8
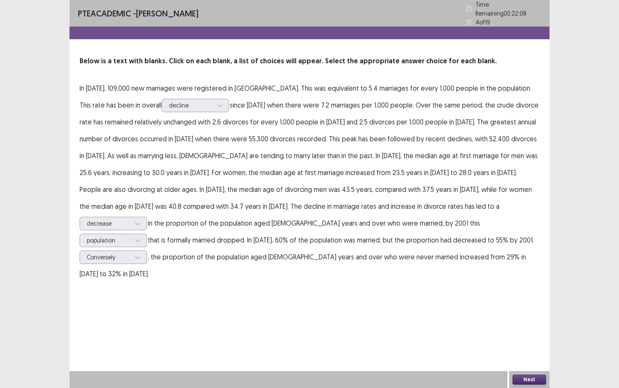
click at [229, 156] on p "In [DATE], 109,000 new marriages were registered in [GEOGRAPHIC_DATA]. This was…" at bounding box center [310, 181] width 460 height 202
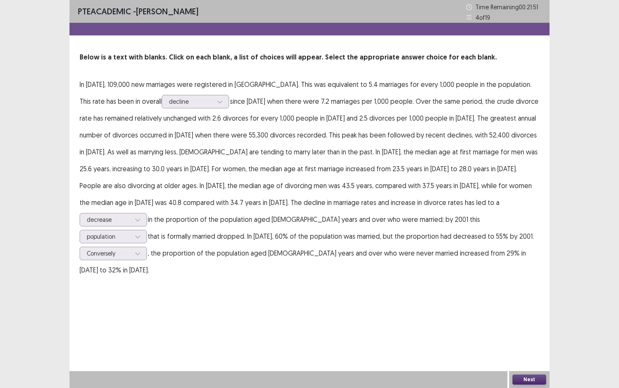
click at [531, 336] on button "Next" at bounding box center [530, 379] width 34 height 10
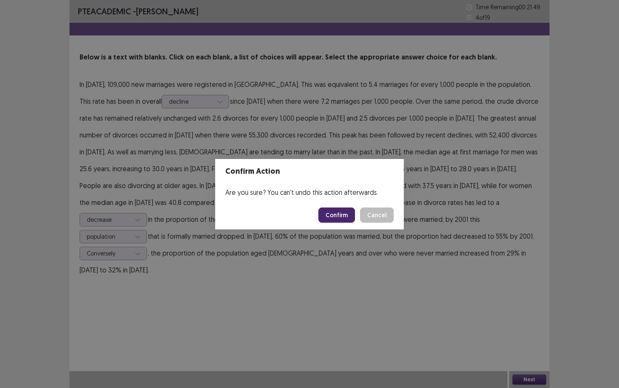
click at [338, 211] on button "Confirm" at bounding box center [336, 214] width 37 height 15
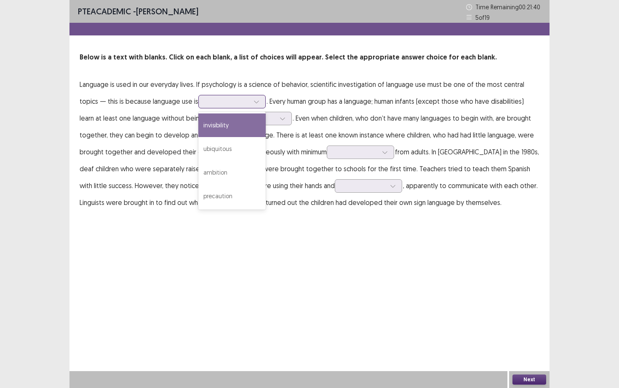
click at [225, 103] on div at bounding box center [228, 101] width 44 height 8
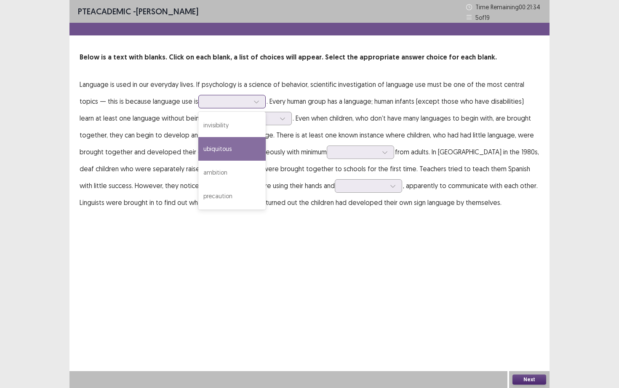
click at [236, 145] on div "ubiquitous" at bounding box center [231, 149] width 67 height 24
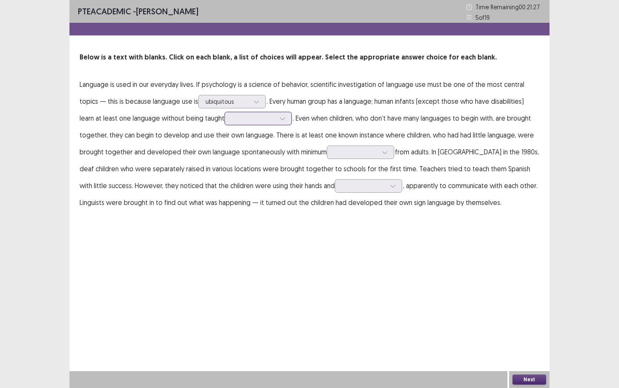
click at [259, 120] on div at bounding box center [254, 118] width 44 height 8
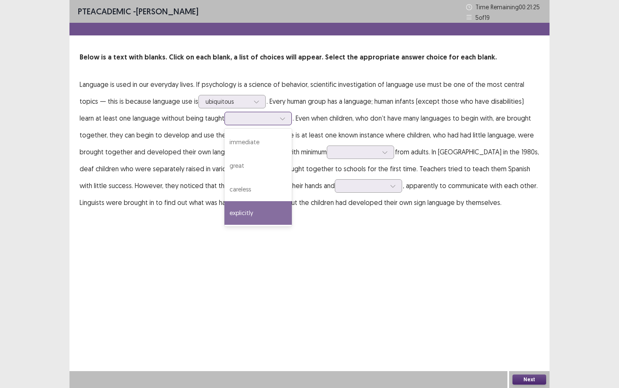
click at [249, 216] on div "explicitly" at bounding box center [258, 213] width 67 height 24
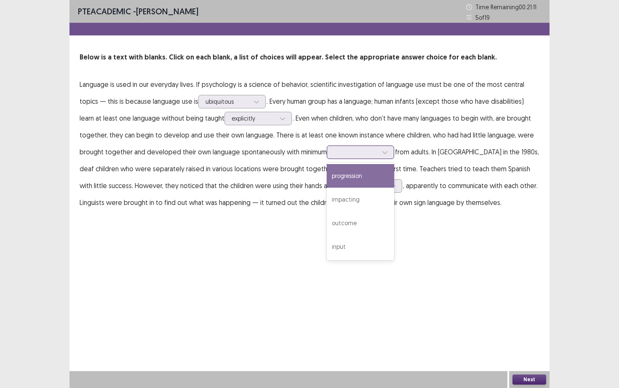
click at [371, 153] on div at bounding box center [356, 152] width 44 height 8
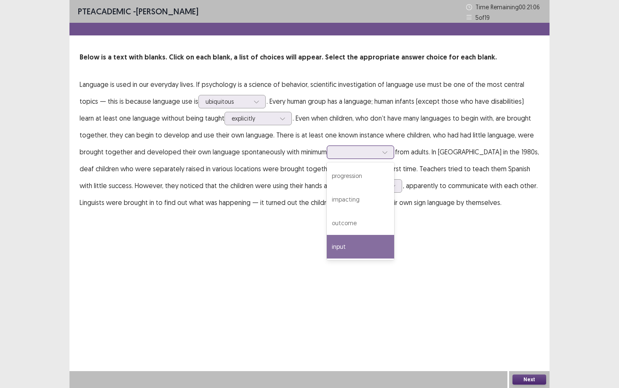
click at [356, 241] on div "input" at bounding box center [360, 247] width 67 height 24
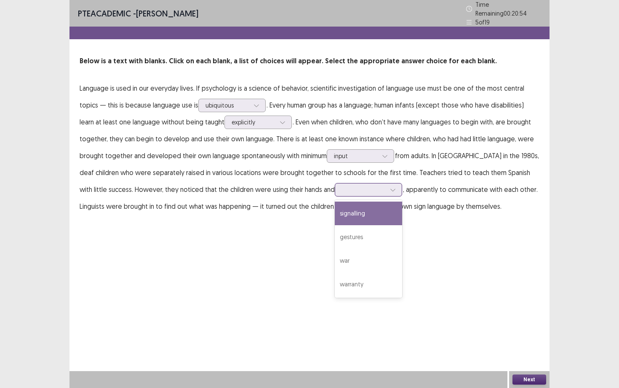
click at [342, 185] on div at bounding box center [364, 189] width 44 height 8
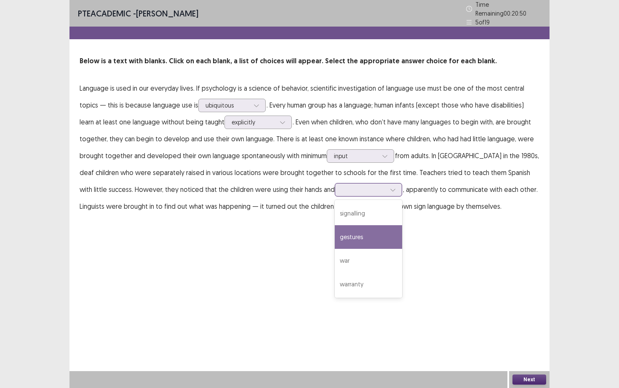
click at [335, 227] on div "gestures" at bounding box center [368, 237] width 67 height 24
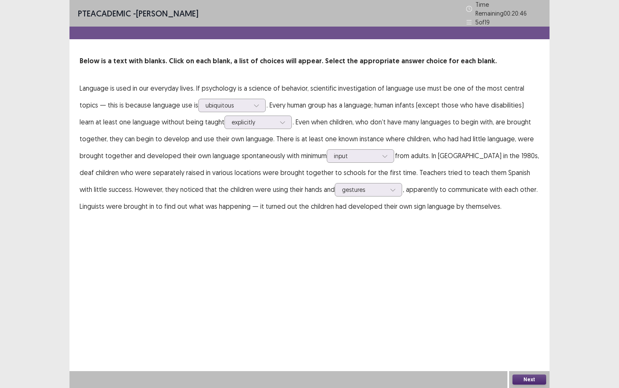
click at [522, 336] on button "Next" at bounding box center [530, 379] width 34 height 10
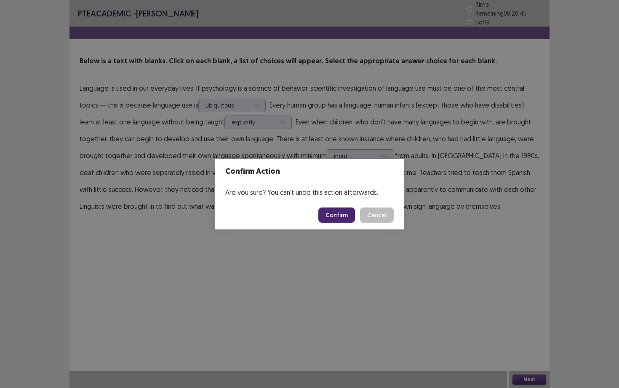
click at [337, 214] on button "Confirm" at bounding box center [336, 214] width 37 height 15
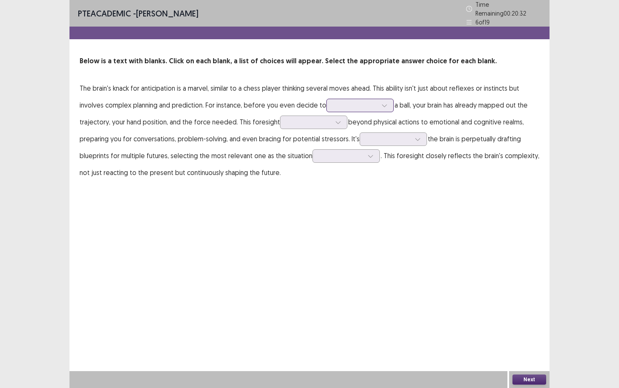
click at [356, 105] on div at bounding box center [356, 105] width 44 height 8
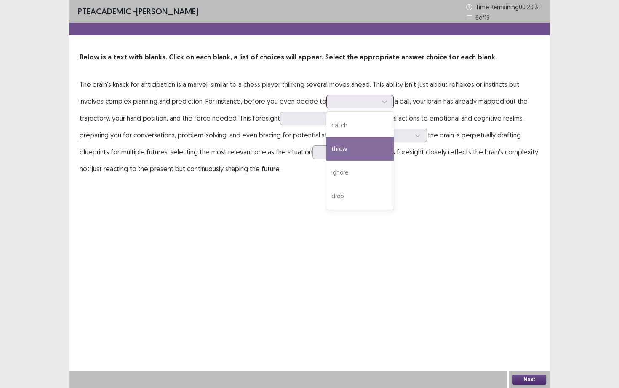
click at [344, 144] on div "throw" at bounding box center [359, 149] width 67 height 24
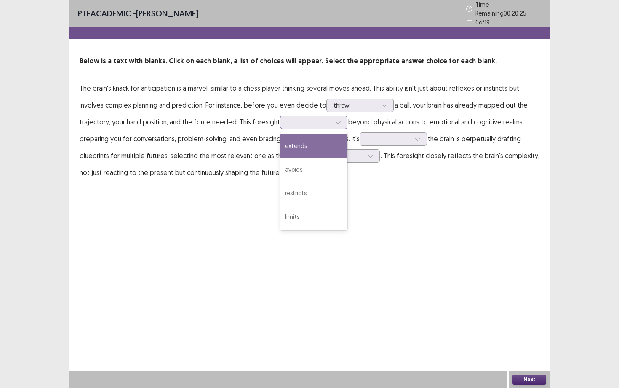
click at [287, 120] on input "text" at bounding box center [288, 122] width 2 height 6
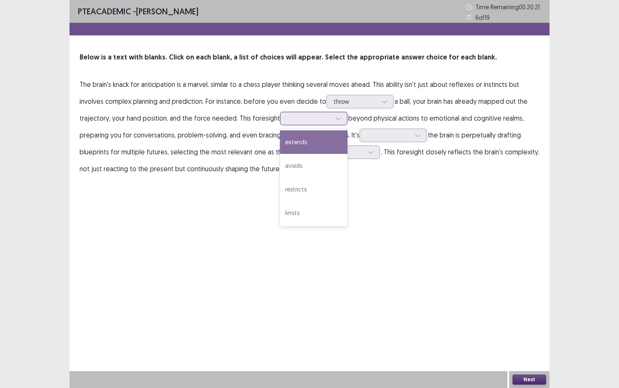
click at [291, 150] on div "extends" at bounding box center [313, 142] width 67 height 24
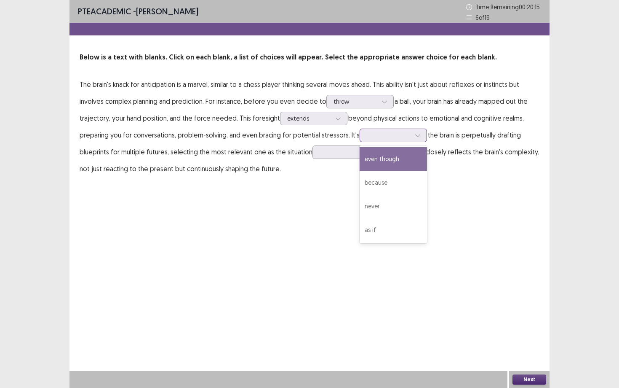
click at [396, 133] on div at bounding box center [389, 135] width 44 height 8
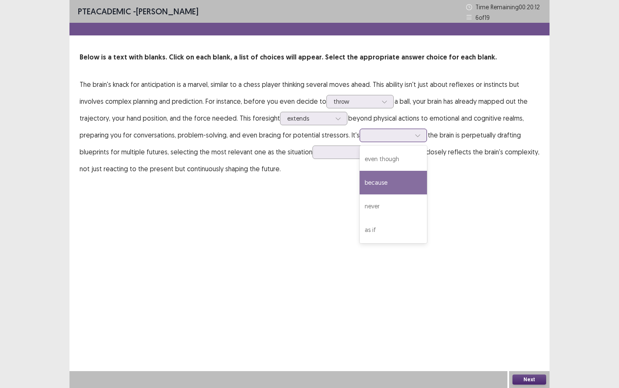
click at [390, 176] on div "because" at bounding box center [393, 183] width 67 height 24
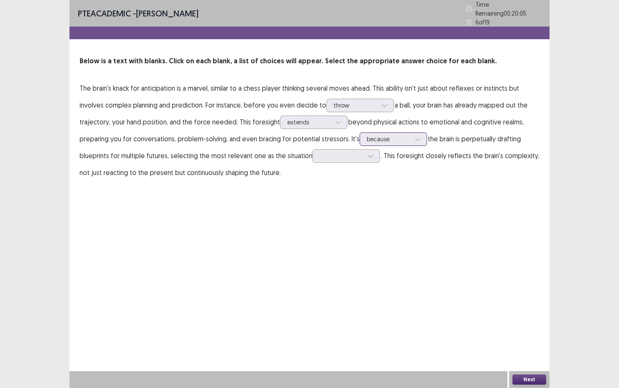
click at [415, 137] on icon at bounding box center [418, 139] width 6 height 6
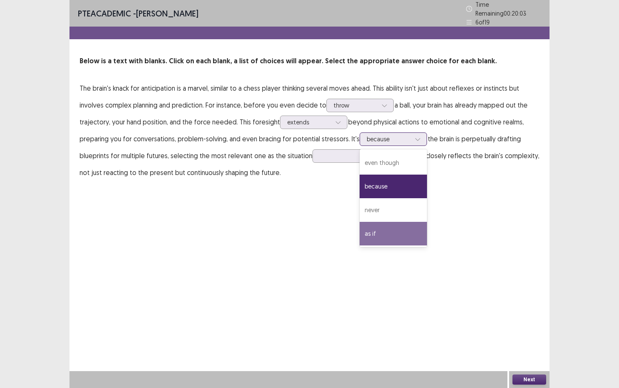
click at [392, 222] on div "as if" at bounding box center [393, 234] width 67 height 24
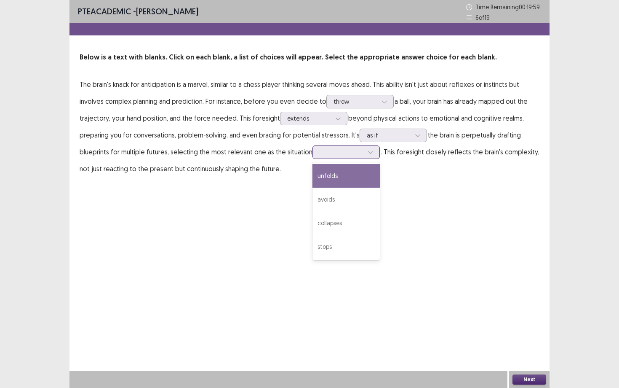
click at [321, 152] on div at bounding box center [342, 152] width 44 height 8
click at [323, 171] on div "unfolds" at bounding box center [346, 176] width 67 height 24
click at [532, 336] on button "Next" at bounding box center [530, 379] width 34 height 10
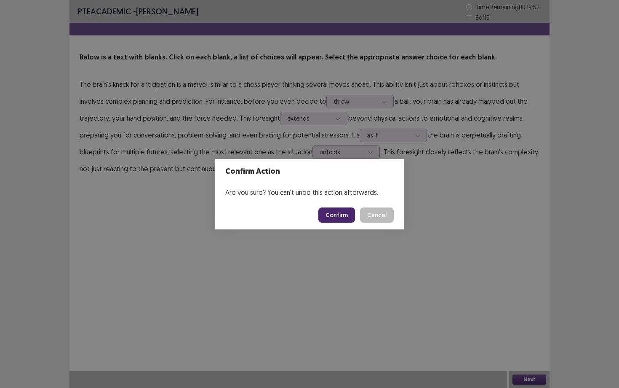
click at [342, 213] on button "Confirm" at bounding box center [336, 214] width 37 height 15
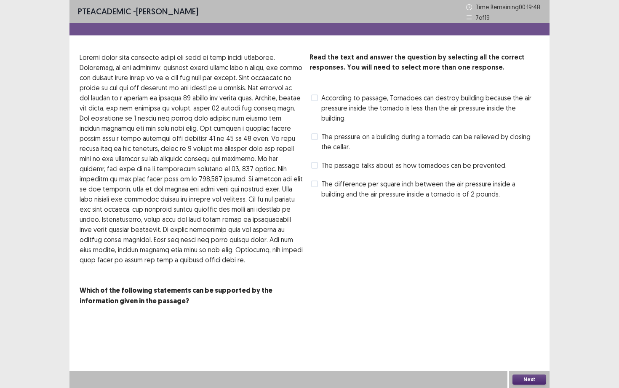
click at [319, 102] on label "According to passage, Tornadoes can destroy building because the air pressure i…" at bounding box center [425, 108] width 228 height 30
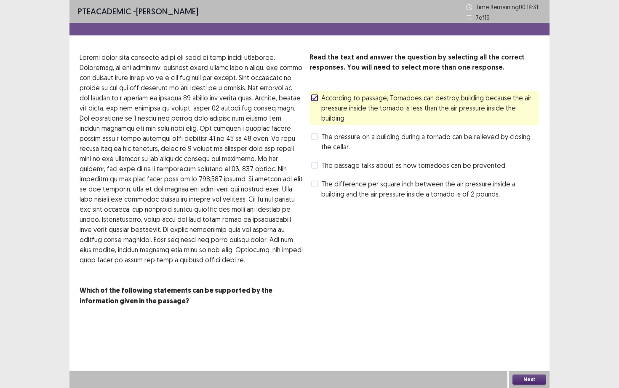
click at [520, 336] on button "Next" at bounding box center [530, 379] width 34 height 10
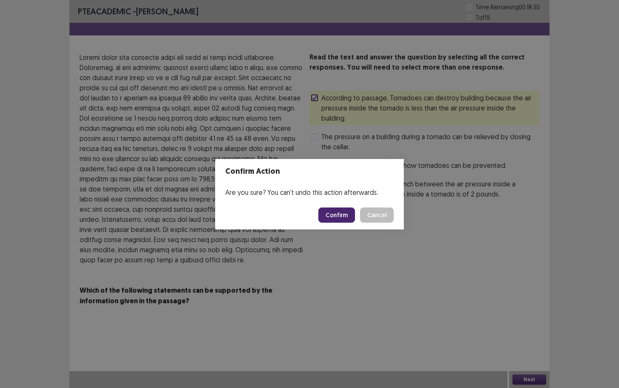
click at [340, 212] on button "Confirm" at bounding box center [336, 214] width 37 height 15
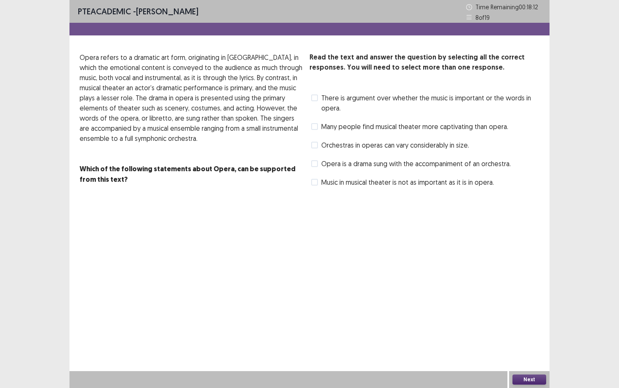
click at [336, 128] on span "Many people find musical theater more captivating than opera." at bounding box center [414, 126] width 187 height 10
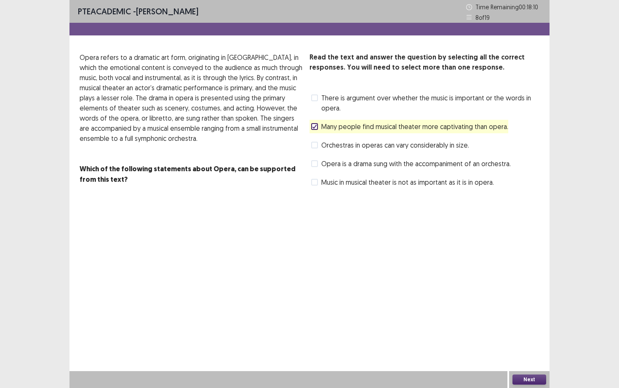
click at [528, 336] on button "Next" at bounding box center [530, 379] width 34 height 10
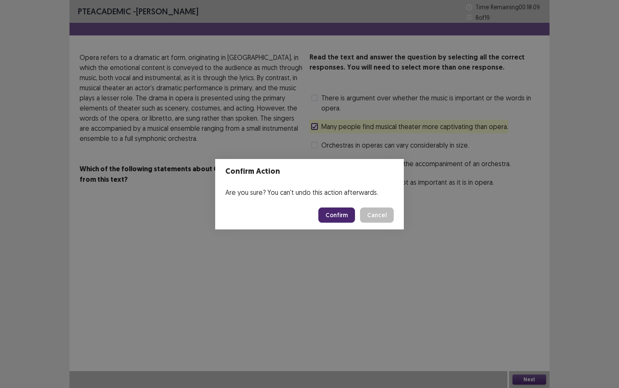
click at [348, 217] on button "Confirm" at bounding box center [336, 214] width 37 height 15
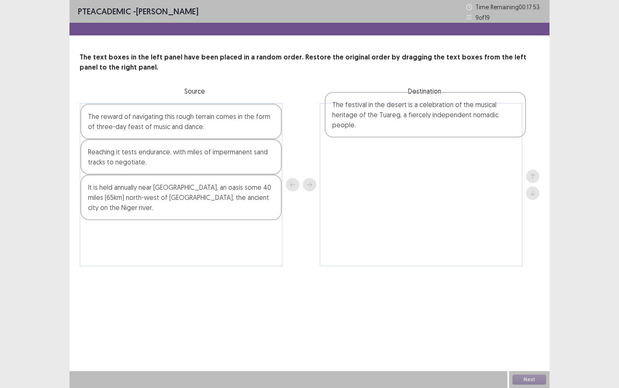
drag, startPoint x: 158, startPoint y: 203, endPoint x: 403, endPoint y: 122, distance: 258.6
click at [403, 122] on div "The reward of navigating this rough terrain comes in the form of three-day feas…" at bounding box center [310, 184] width 460 height 163
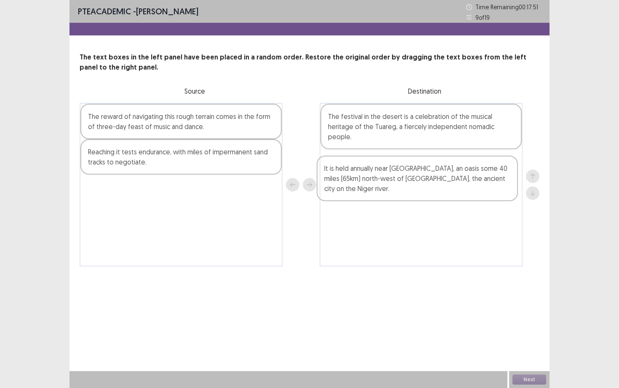
drag, startPoint x: 161, startPoint y: 197, endPoint x: 404, endPoint y: 176, distance: 243.5
click at [404, 176] on div "The reward of navigating this rough terrain comes in the form of three-day feas…" at bounding box center [310, 184] width 460 height 163
click at [166, 128] on div "The reward of navigating this rough terrain comes in the form of three-day feas…" at bounding box center [181, 184] width 203 height 163
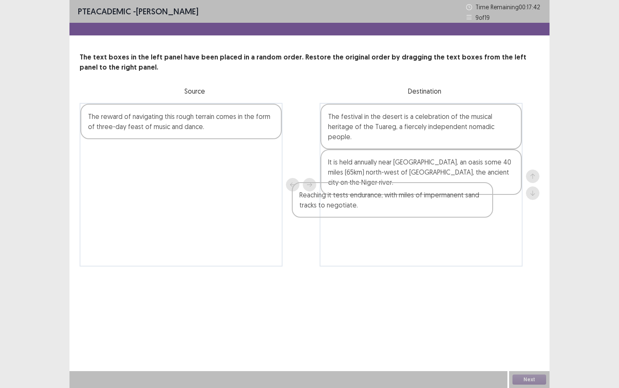
drag, startPoint x: 150, startPoint y: 150, endPoint x: 365, endPoint y: 193, distance: 219.9
click at [365, 193] on div "The reward of navigating this rough terrain comes in the form of three-day feas…" at bounding box center [310, 184] width 460 height 163
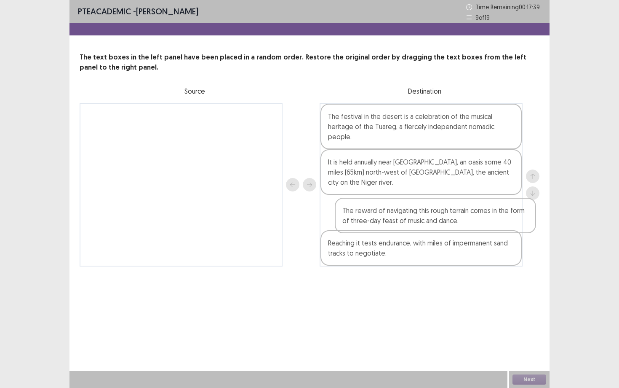
drag, startPoint x: 181, startPoint y: 110, endPoint x: 427, endPoint y: 205, distance: 263.9
click at [427, 205] on div "The reward of navigating this rough terrain comes in the form of three-day feas…" at bounding box center [310, 184] width 460 height 163
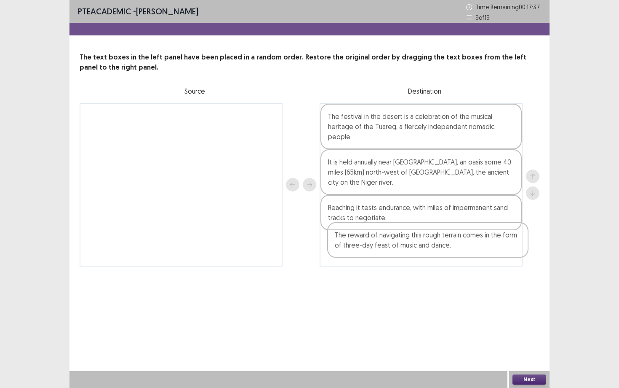
drag, startPoint x: 427, startPoint y: 205, endPoint x: 434, endPoint y: 236, distance: 31.9
click at [434, 236] on div "The festival in the desert is a celebration of the musical heritage of the Tuar…" at bounding box center [421, 184] width 203 height 163
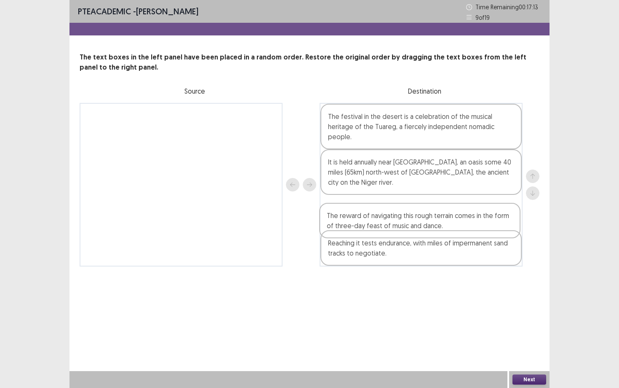
drag, startPoint x: 430, startPoint y: 247, endPoint x: 429, endPoint y: 217, distance: 29.5
click at [429, 217] on div "The festival in the desert is a celebration of the musical heritage of the Tuar…" at bounding box center [421, 184] width 203 height 163
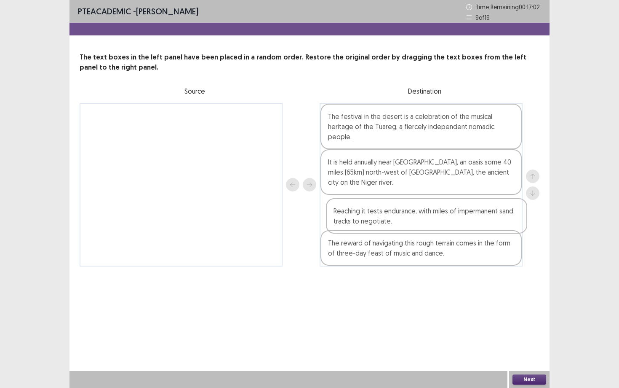
drag, startPoint x: 409, startPoint y: 254, endPoint x: 415, endPoint y: 217, distance: 37.2
click at [415, 217] on div "The festival in the desert is a celebration of the musical heritage of the Tuar…" at bounding box center [421, 184] width 203 height 163
click at [531, 336] on button "Next" at bounding box center [530, 379] width 34 height 10
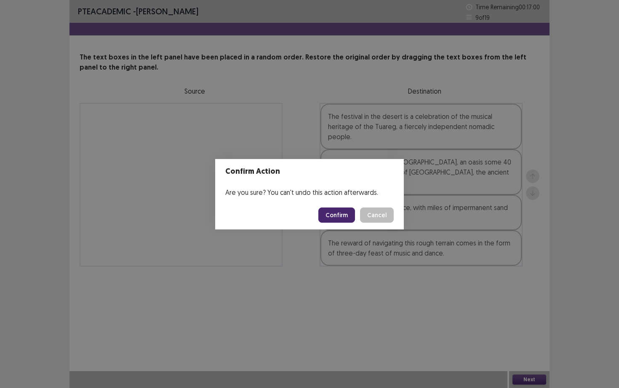
click at [339, 214] on button "Confirm" at bounding box center [336, 214] width 37 height 15
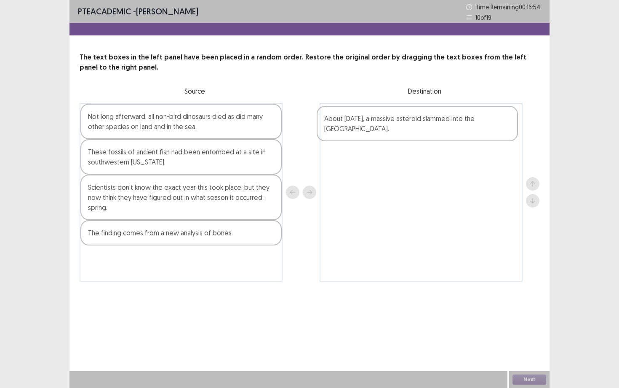
drag, startPoint x: 158, startPoint y: 256, endPoint x: 396, endPoint y: 115, distance: 276.8
click at [396, 115] on div "Not long afterward, all non-bird dinosaurs died as did many other species on la…" at bounding box center [310, 192] width 460 height 179
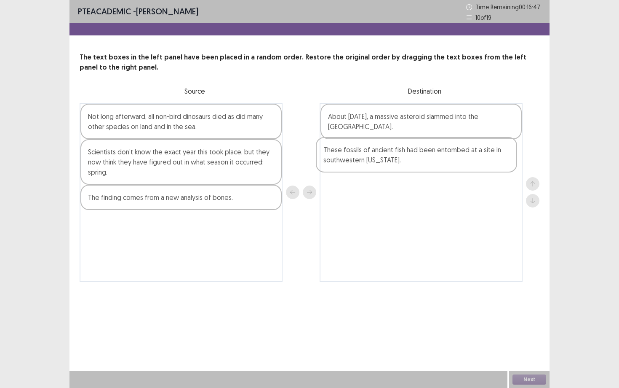
drag, startPoint x: 143, startPoint y: 156, endPoint x: 385, endPoint y: 154, distance: 242.2
click at [385, 154] on div "Not long afterward, all non-bird dinosaurs died as did many other species on la…" at bounding box center [310, 192] width 460 height 179
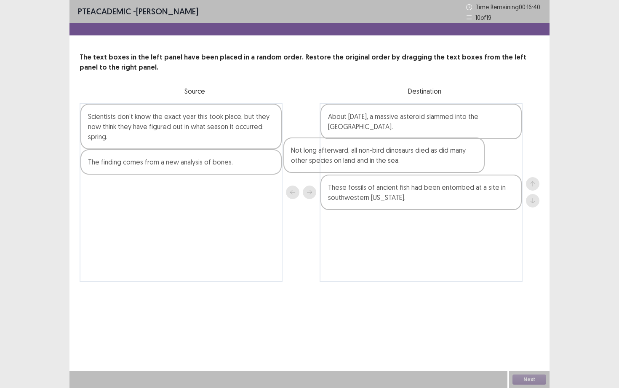
drag, startPoint x: 225, startPoint y: 128, endPoint x: 431, endPoint y: 160, distance: 209.2
click at [431, 160] on div "Not long afterward, all non-bird dinosaurs died as did many other species on la…" at bounding box center [310, 192] width 460 height 179
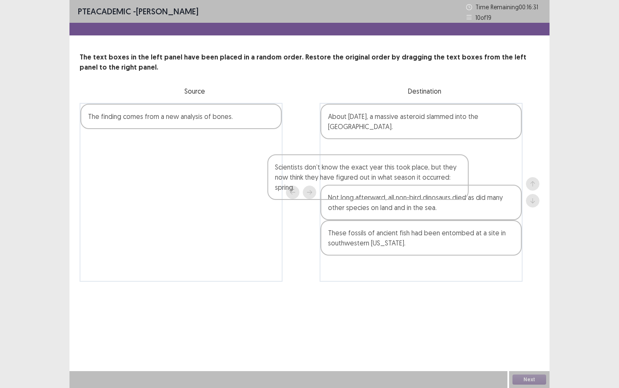
drag, startPoint x: 261, startPoint y: 126, endPoint x: 450, endPoint y: 177, distance: 196.3
click at [450, 177] on div "Scientists don’t know the exact year this took place, but they now think they h…" at bounding box center [310, 192] width 460 height 179
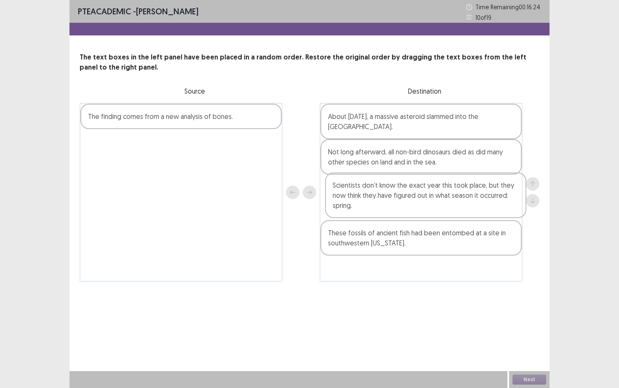
drag, startPoint x: 450, startPoint y: 177, endPoint x: 456, endPoint y: 213, distance: 35.8
click at [456, 213] on div "About [DATE], a massive asteroid slammed into the [GEOGRAPHIC_DATA]. Scientists…" at bounding box center [421, 192] width 203 height 179
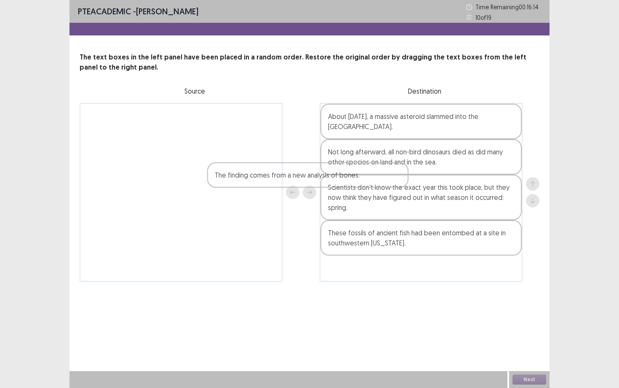
drag, startPoint x: 235, startPoint y: 115, endPoint x: 400, endPoint y: 179, distance: 177.5
click at [400, 179] on div "The finding comes from a new analysis of bones. About [DATE], a massive asteroi…" at bounding box center [310, 192] width 460 height 179
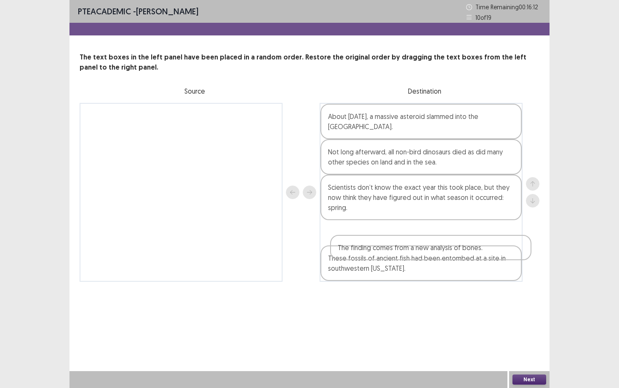
drag, startPoint x: 400, startPoint y: 179, endPoint x: 409, endPoint y: 241, distance: 63.3
click at [409, 241] on div "About [DATE], a massive asteroid slammed into the [GEOGRAPHIC_DATA]. Not long a…" at bounding box center [421, 192] width 203 height 179
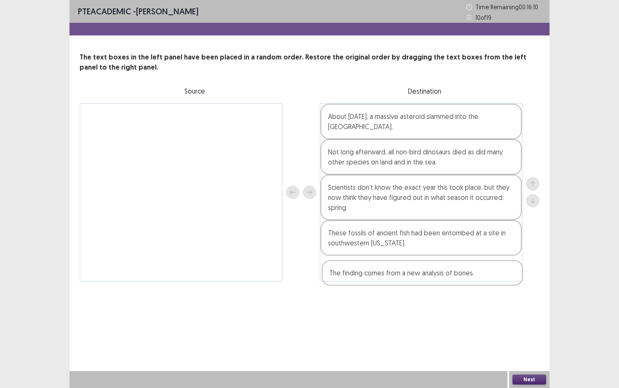
drag, startPoint x: 409, startPoint y: 229, endPoint x: 410, endPoint y: 273, distance: 43.8
click at [410, 273] on div "About [DATE], a massive asteroid slammed into the [GEOGRAPHIC_DATA]. Not long a…" at bounding box center [421, 192] width 203 height 179
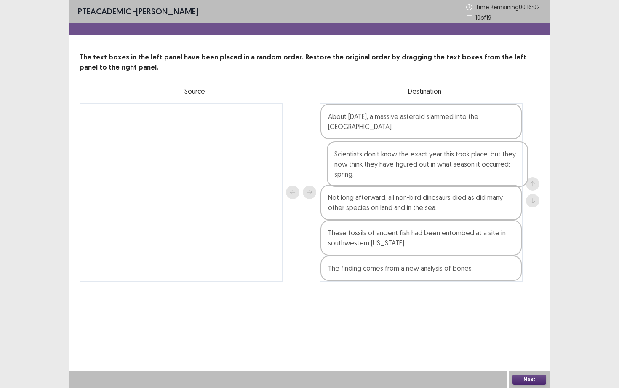
drag, startPoint x: 469, startPoint y: 197, endPoint x: 476, endPoint y: 160, distance: 37.2
click at [476, 160] on div "About [DATE], a massive asteroid slammed into the [GEOGRAPHIC_DATA]. Not long a…" at bounding box center [421, 192] width 203 height 179
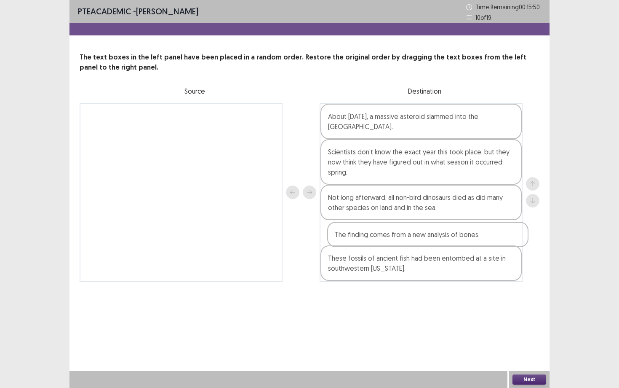
drag, startPoint x: 444, startPoint y: 271, endPoint x: 450, endPoint y: 235, distance: 36.8
click at [450, 235] on div "About [DATE], a massive asteroid slammed into the [GEOGRAPHIC_DATA]. Scientists…" at bounding box center [421, 192] width 203 height 179
click at [524, 336] on button "Next" at bounding box center [530, 379] width 34 height 10
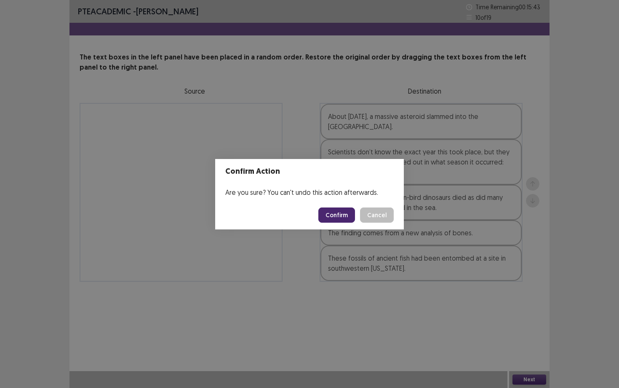
click at [344, 206] on footer "Confirm Cancel" at bounding box center [309, 215] width 189 height 29
click at [344, 211] on button "Confirm" at bounding box center [336, 214] width 37 height 15
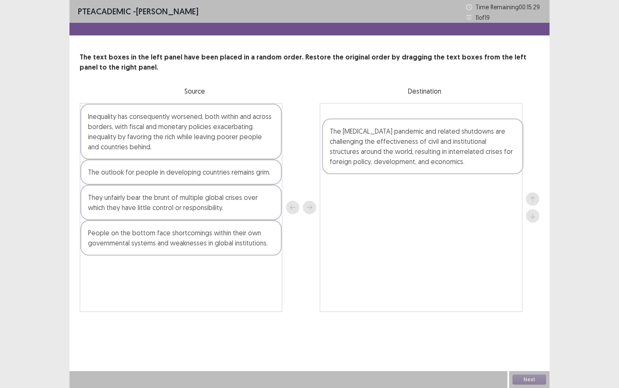
drag, startPoint x: 156, startPoint y: 206, endPoint x: 402, endPoint y: 139, distance: 254.5
click at [402, 139] on div "Inequality has consequently worsened, both within and across borders, with fisc…" at bounding box center [310, 207] width 460 height 209
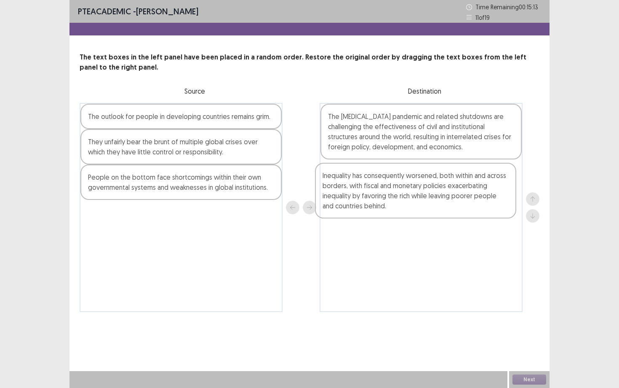
drag, startPoint x: 175, startPoint y: 130, endPoint x: 414, endPoint y: 191, distance: 246.8
click at [414, 191] on div "Inequality has consequently worsened, both within and across borders, with fisc…" at bounding box center [310, 207] width 460 height 209
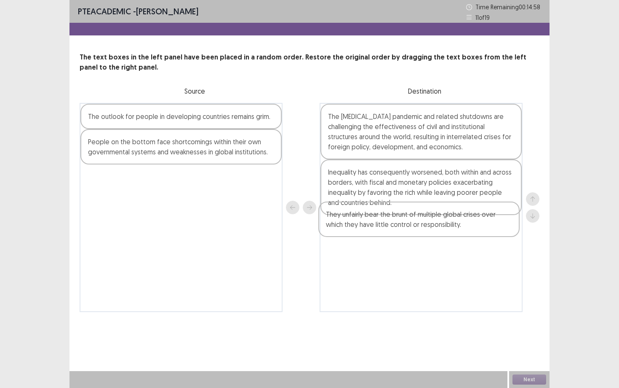
drag, startPoint x: 223, startPoint y: 143, endPoint x: 468, endPoint y: 216, distance: 254.8
click at [468, 216] on div "The outlook for people in developing countries remains grim. They unfairly bear…" at bounding box center [310, 207] width 460 height 209
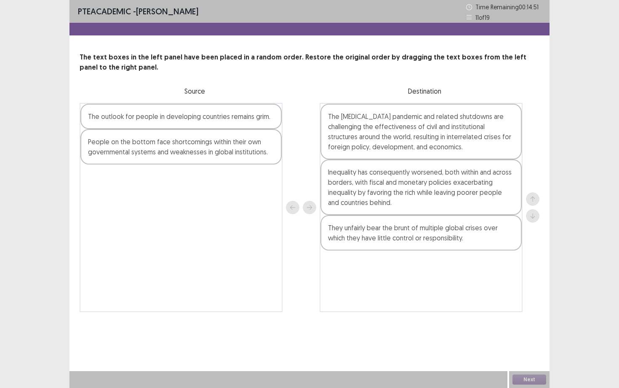
click at [251, 122] on div "The outlook for people in developing countries remains grim." at bounding box center [180, 116] width 201 height 25
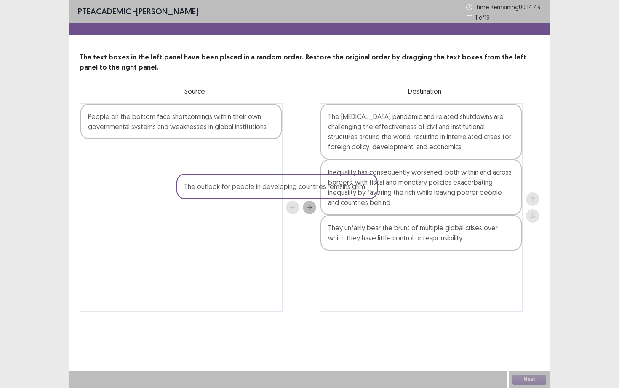
drag, startPoint x: 245, startPoint y: 120, endPoint x: 417, endPoint y: 237, distance: 207.9
click at [417, 237] on div "The outlook for people in developing countries remains grim. People on the bott…" at bounding box center [310, 207] width 460 height 209
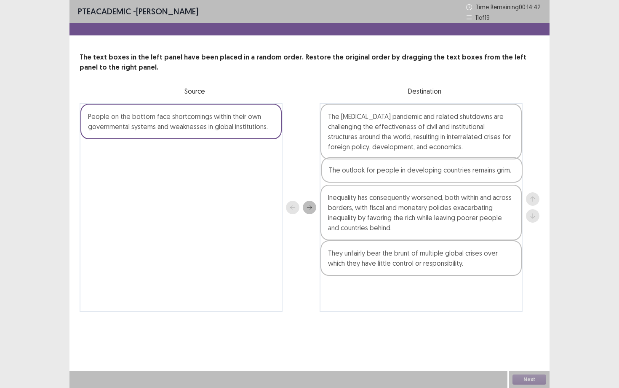
drag, startPoint x: 415, startPoint y: 230, endPoint x: 416, endPoint y: 175, distance: 55.2
click at [416, 175] on div "The [MEDICAL_DATA] pandemic and related shutdowns are challenging the effective…" at bounding box center [421, 207] width 203 height 209
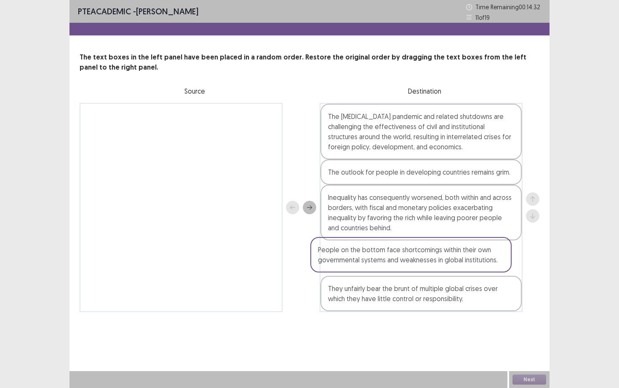
drag, startPoint x: 227, startPoint y: 124, endPoint x: 463, endPoint y: 258, distance: 271.1
click at [463, 258] on div "People on the bottom face shortcomings within their own governmental systems an…" at bounding box center [310, 207] width 460 height 209
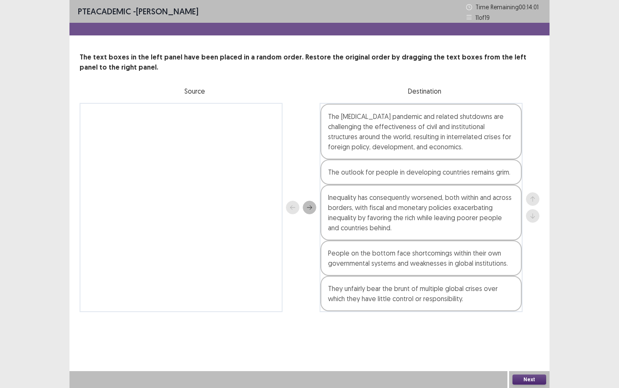
click at [527, 336] on div "PTE academic - [PERSON_NAME] Time Remaining 00 : 14 : 01 11 of 19 The text boxe…" at bounding box center [310, 194] width 480 height 388
click at [527, 336] on div "Next" at bounding box center [529, 379] width 40 height 17
click at [527, 336] on button "Next" at bounding box center [530, 379] width 34 height 10
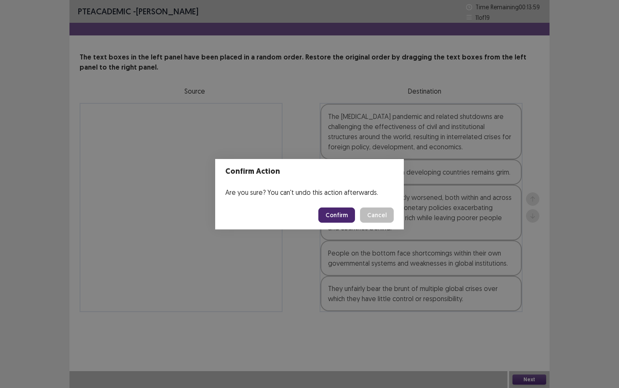
click at [347, 214] on button "Confirm" at bounding box center [336, 214] width 37 height 15
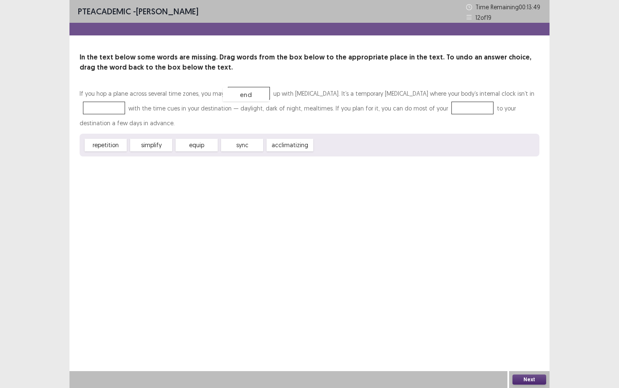
drag, startPoint x: 336, startPoint y: 149, endPoint x: 244, endPoint y: 98, distance: 104.8
drag, startPoint x: 241, startPoint y: 144, endPoint x: 104, endPoint y: 110, distance: 140.8
drag, startPoint x: 240, startPoint y: 144, endPoint x: 465, endPoint y: 110, distance: 227.6
click at [527, 336] on button "Next" at bounding box center [530, 379] width 34 height 10
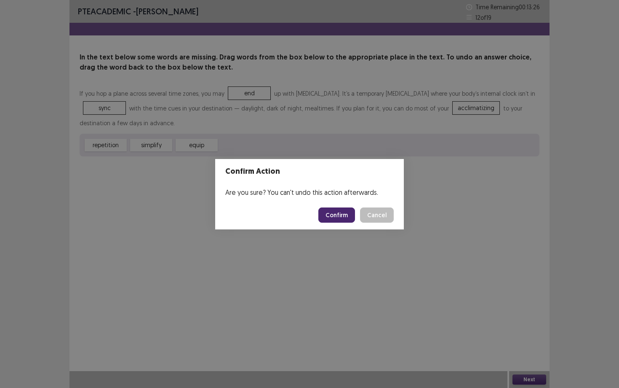
click at [336, 217] on button "Confirm" at bounding box center [336, 214] width 37 height 15
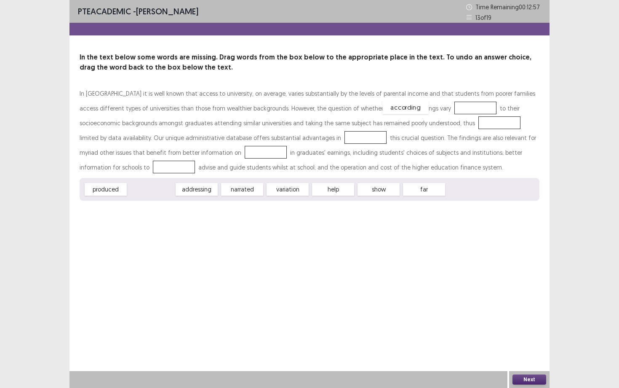
drag, startPoint x: 160, startPoint y: 188, endPoint x: 414, endPoint y: 106, distance: 267.4
drag, startPoint x: 162, startPoint y: 191, endPoint x: 412, endPoint y: 126, distance: 258.4
drag, startPoint x: 285, startPoint y: 191, endPoint x: 406, endPoint y: 123, distance: 139.4
click at [477, 123] on span "show" at bounding box center [500, 123] width 46 height 14
drag, startPoint x: 346, startPoint y: 190, endPoint x: 268, endPoint y: 138, distance: 93.6
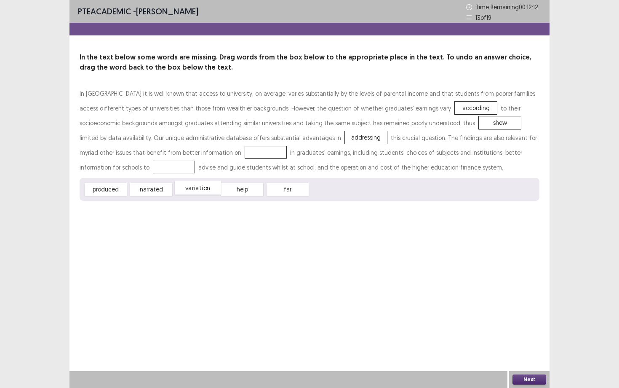
click at [193, 190] on span "variation" at bounding box center [198, 188] width 46 height 14
drag, startPoint x: 193, startPoint y: 190, endPoint x: 141, endPoint y: 152, distance: 63.6
drag, startPoint x: 200, startPoint y: 192, endPoint x: 460, endPoint y: 158, distance: 262.9
click at [527, 336] on button "Next" at bounding box center [530, 379] width 34 height 10
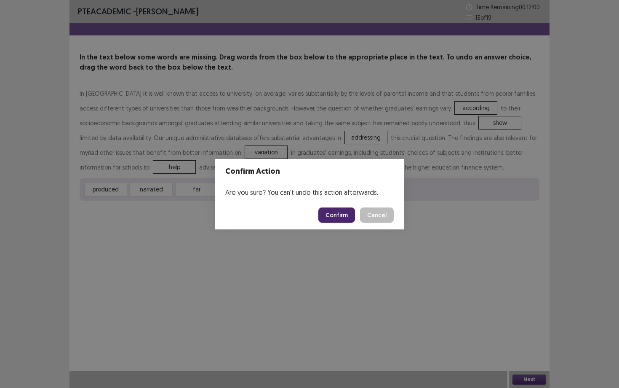
click at [349, 219] on button "Confirm" at bounding box center [336, 214] width 37 height 15
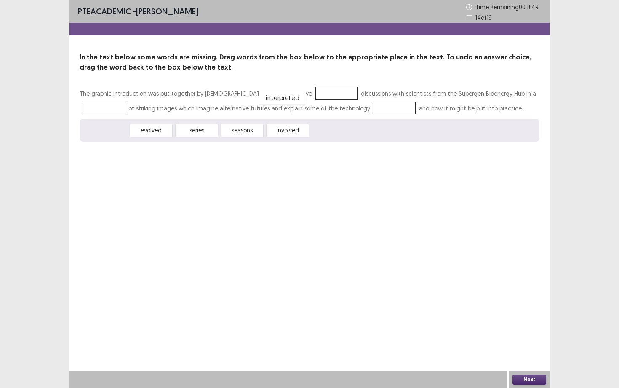
drag, startPoint x: 94, startPoint y: 128, endPoint x: 276, endPoint y: 93, distance: 186.3
drag, startPoint x: 156, startPoint y: 126, endPoint x: 385, endPoint y: 93, distance: 232.0
click at [385, 92] on span "series" at bounding box center [365, 90] width 46 height 14
drag, startPoint x: 385, startPoint y: 93, endPoint x: 323, endPoint y: 99, distance: 63.1
click at [323, 99] on p "The graphic introduction was put together by [DEMOGRAPHIC_DATA] artists, who ha…" at bounding box center [310, 100] width 460 height 29
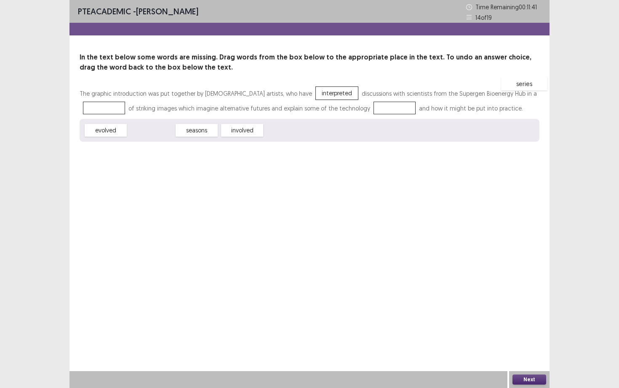
drag, startPoint x: 152, startPoint y: 126, endPoint x: 526, endPoint y: 80, distance: 376.1
drag, startPoint x: 194, startPoint y: 131, endPoint x: 336, endPoint y: 109, distance: 144.2
click at [529, 336] on button "Next" at bounding box center [530, 379] width 34 height 10
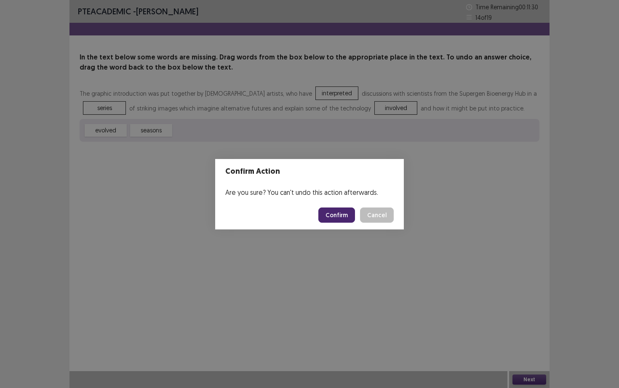
click at [331, 211] on button "Confirm" at bounding box center [336, 214] width 37 height 15
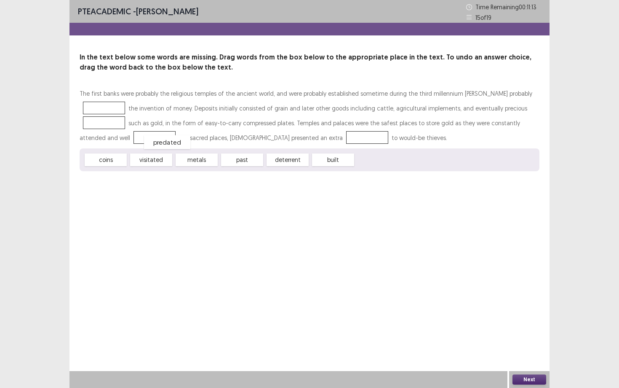
drag, startPoint x: 371, startPoint y: 158, endPoint x: 151, endPoint y: 131, distance: 221.5
click at [151, 135] on span "predated" at bounding box center [167, 142] width 46 height 14
drag, startPoint x: 372, startPoint y: 162, endPoint x: 101, endPoint y: 109, distance: 276.7
drag, startPoint x: 116, startPoint y: 157, endPoint x: 115, endPoint y: 121, distance: 36.2
drag, startPoint x: 155, startPoint y: 159, endPoint x: 110, endPoint y: 125, distance: 55.6
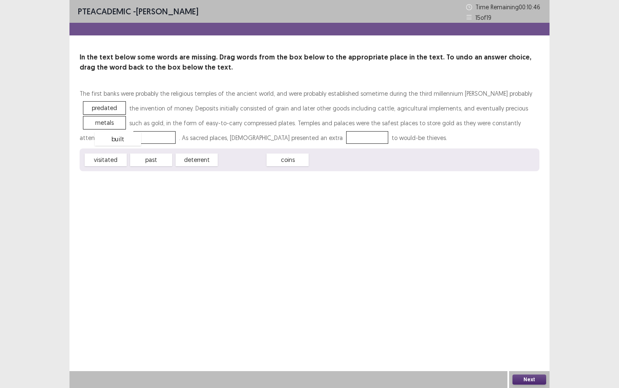
drag, startPoint x: 238, startPoint y: 158, endPoint x: 113, endPoint y: 136, distance: 126.7
drag, startPoint x: 205, startPoint y: 161, endPoint x: 293, endPoint y: 136, distance: 91.5
click at [532, 336] on button "Next" at bounding box center [530, 379] width 34 height 10
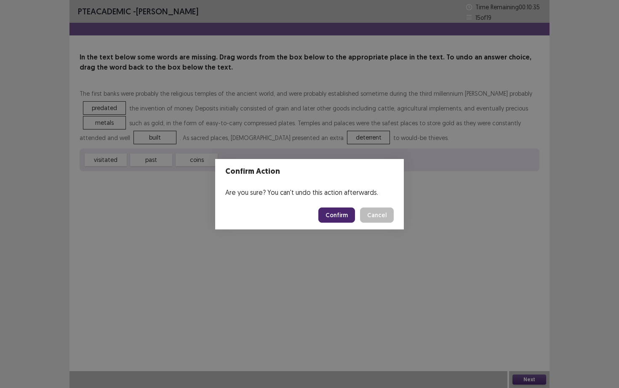
click at [340, 214] on button "Confirm" at bounding box center [336, 214] width 37 height 15
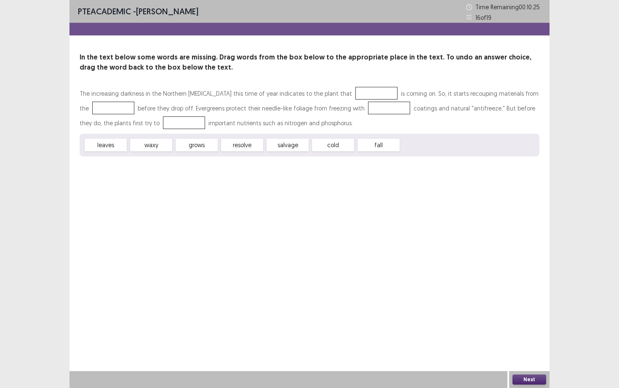
click at [318, 144] on span "cold" at bounding box center [333, 145] width 42 height 13
drag, startPoint x: 377, startPoint y: 146, endPoint x: 341, endPoint y: 89, distance: 66.8
drag, startPoint x: 116, startPoint y: 151, endPoint x: 104, endPoint y: 111, distance: 42.4
click at [104, 111] on div "The increasing darkness in the Northern [MEDICAL_DATA] this time of year indica…" at bounding box center [310, 121] width 460 height 70
drag, startPoint x: 101, startPoint y: 148, endPoint x: 101, endPoint y: 111, distance: 37.5
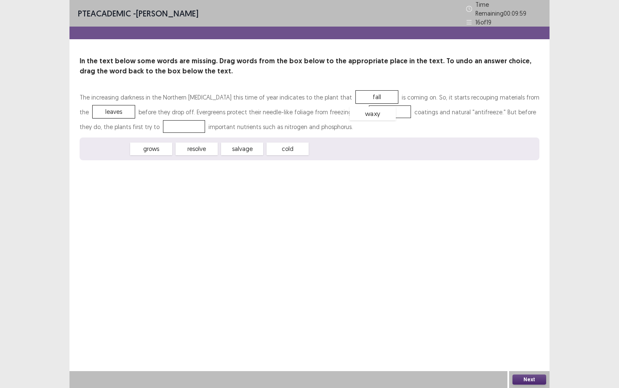
drag, startPoint x: 111, startPoint y: 144, endPoint x: 378, endPoint y: 109, distance: 269.8
drag, startPoint x: 192, startPoint y: 144, endPoint x: 153, endPoint y: 123, distance: 43.9
drag, startPoint x: 189, startPoint y: 144, endPoint x: 348, endPoint y: 90, distance: 167.4
click at [526, 336] on button "Next" at bounding box center [530, 379] width 34 height 10
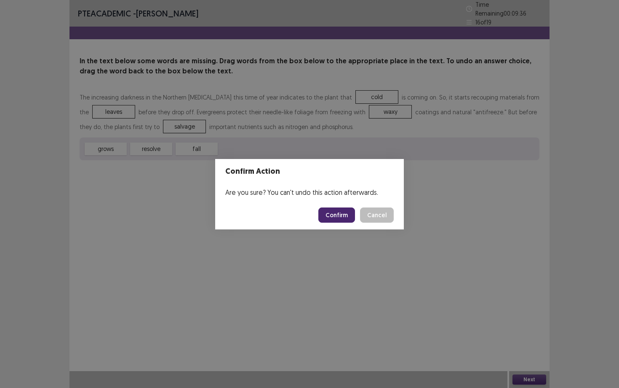
click at [340, 211] on button "Confirm" at bounding box center [336, 214] width 37 height 15
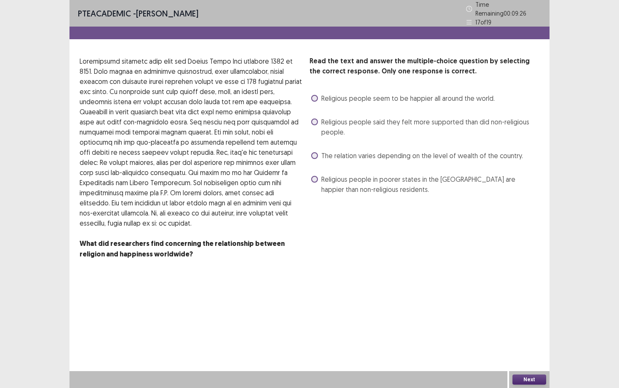
click at [320, 94] on label "Religious people seem to be happier all around the world." at bounding box center [403, 98] width 184 height 10
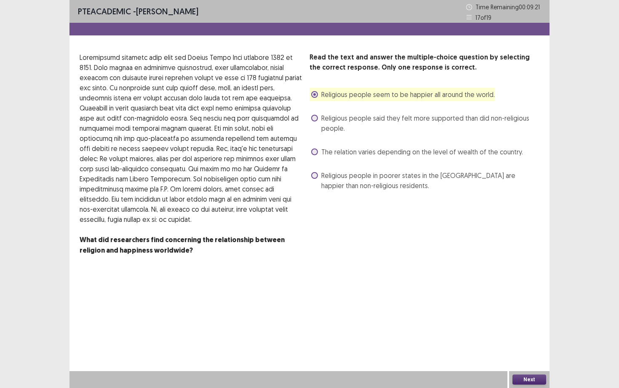
click at [538, 336] on button "Next" at bounding box center [530, 379] width 34 height 10
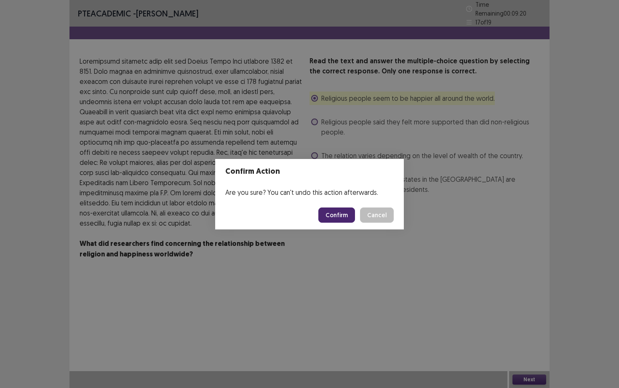
click at [347, 214] on button "Confirm" at bounding box center [336, 214] width 37 height 15
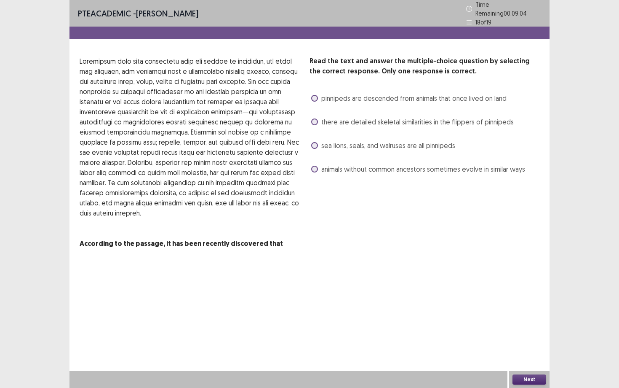
click at [318, 94] on label "pinnipeds are descended from animals that once lived on land" at bounding box center [408, 98] width 195 height 10
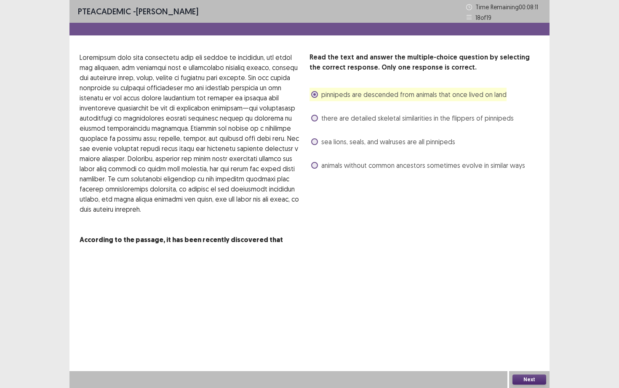
click at [315, 169] on label "animals without common ancestors sometimes evolve in similar ways" at bounding box center [418, 165] width 214 height 10
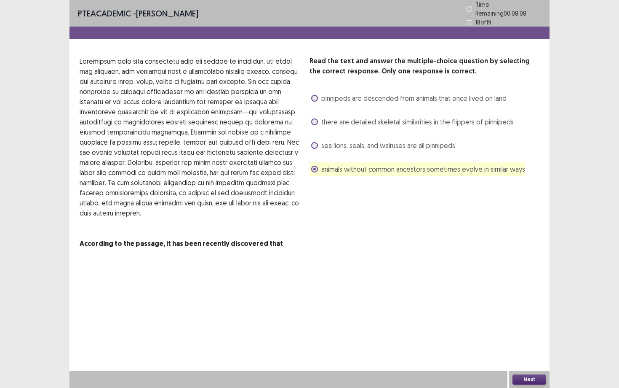
click at [452, 118] on span "there are detailed skeletal similarities in the flippers of pinnipeds" at bounding box center [417, 122] width 193 height 10
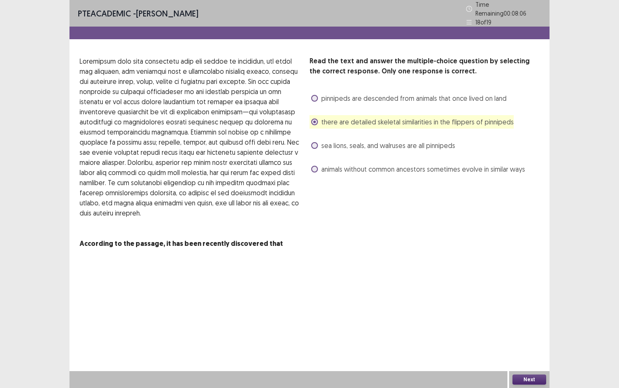
click at [527, 336] on button "Next" at bounding box center [530, 379] width 34 height 10
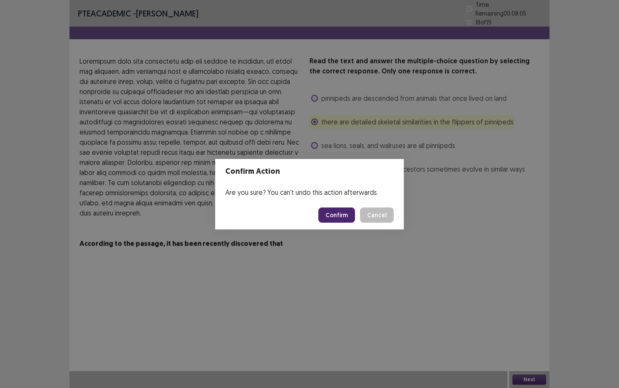
click at [334, 217] on button "Confirm" at bounding box center [336, 214] width 37 height 15
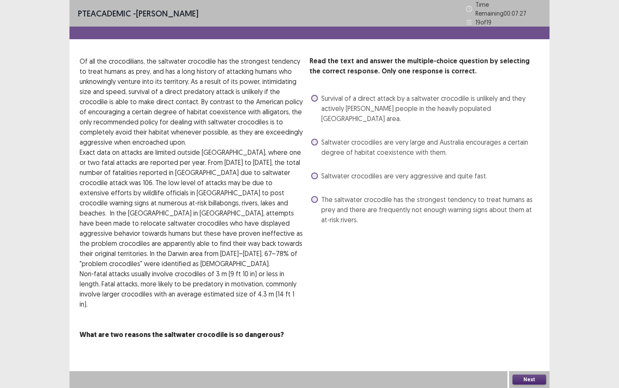
click at [340, 194] on span "The saltwater crocodile has the strongest tendency to treat humans as prey and …" at bounding box center [430, 209] width 218 height 30
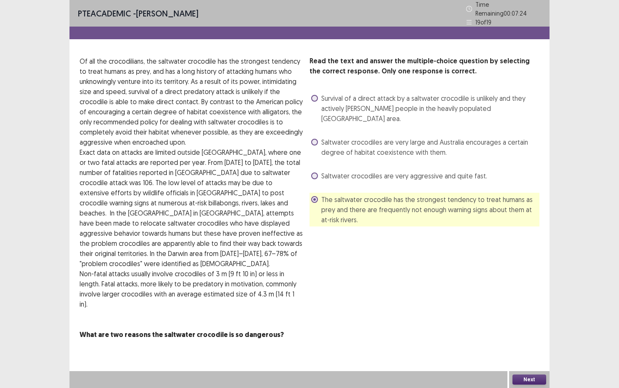
click at [526, 336] on button "Next" at bounding box center [530, 379] width 34 height 10
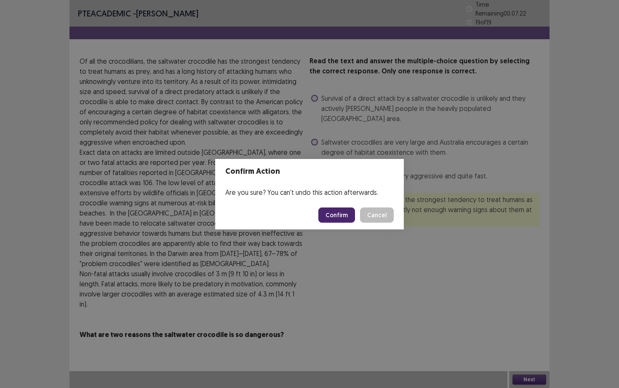
click at [340, 217] on button "Confirm" at bounding box center [336, 214] width 37 height 15
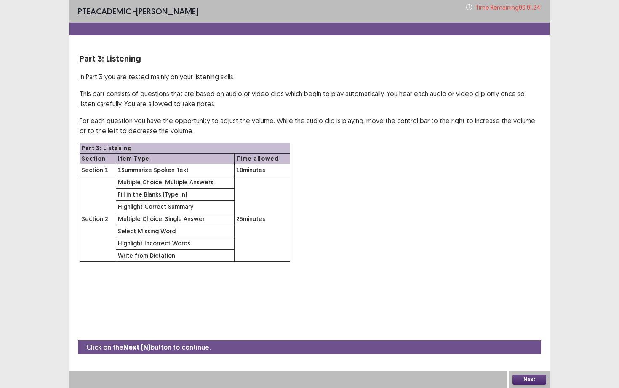
click at [536, 336] on button "Next" at bounding box center [530, 379] width 34 height 10
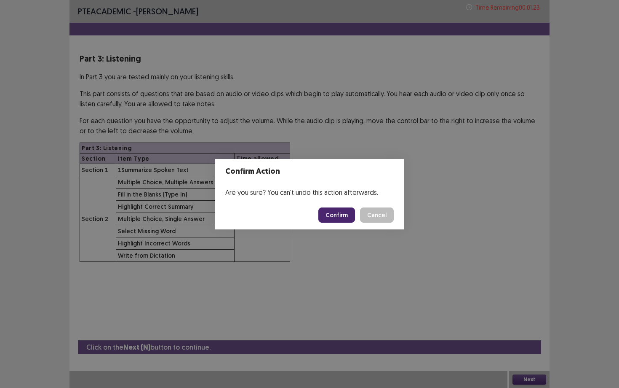
click at [351, 216] on button "Confirm" at bounding box center [336, 214] width 37 height 15
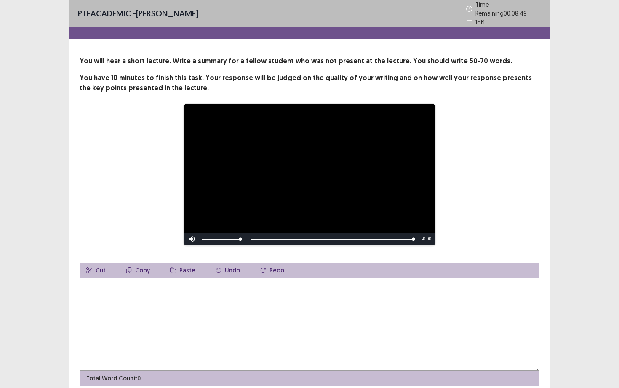
click at [165, 328] on textarea at bounding box center [310, 324] width 460 height 93
type textarea "*"
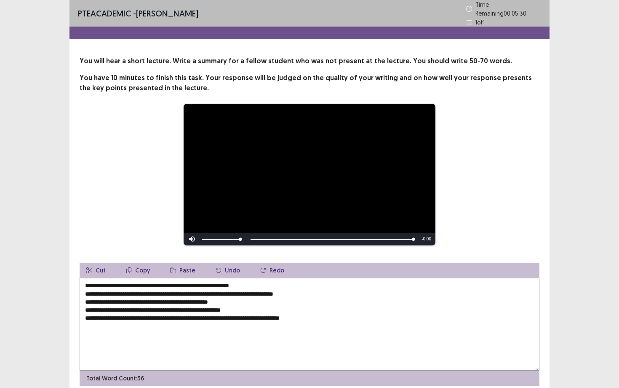
type textarea "**********"
click at [428, 336] on div "**********" at bounding box center [310, 201] width 480 height 402
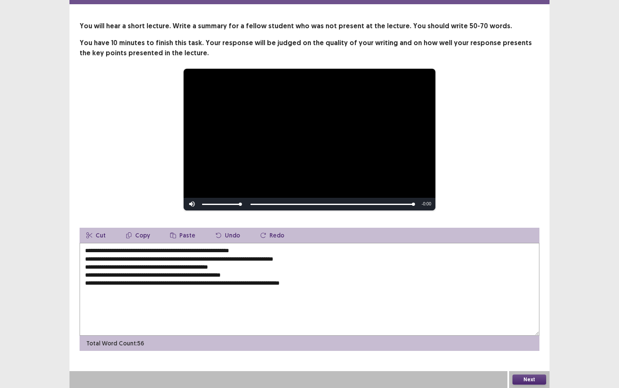
click at [527, 336] on button "Next" at bounding box center [530, 379] width 34 height 10
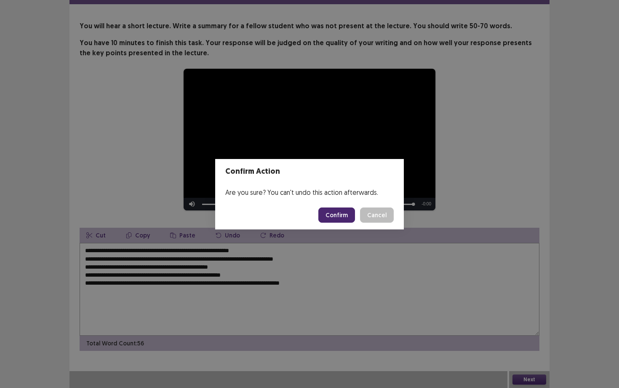
click at [340, 217] on button "Confirm" at bounding box center [336, 214] width 37 height 15
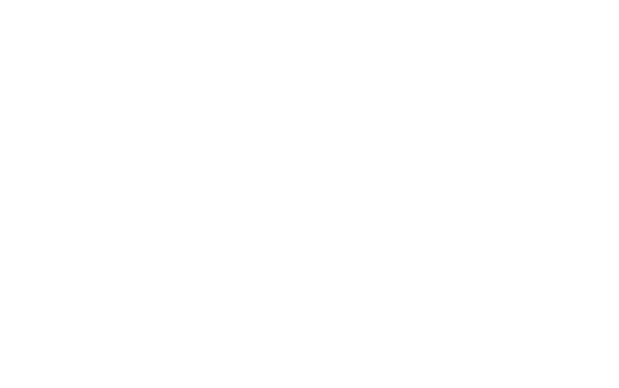
scroll to position [0, 0]
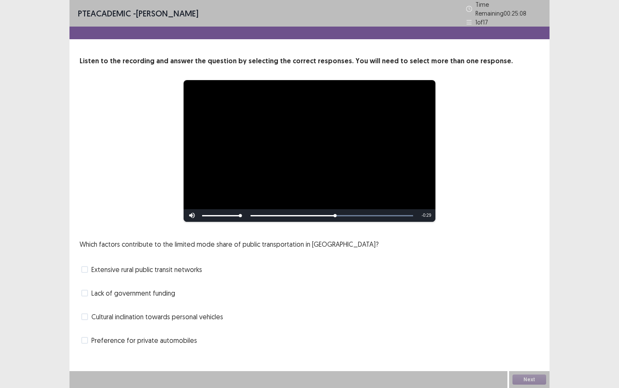
click at [325, 214] on div "Skip Backward Skip Forward Mute Current Time 0:31 / Duration 1:00 Loaded : 100.…" at bounding box center [310, 215] width 252 height 13
click at [161, 267] on span "Extensive rural public transit networks" at bounding box center [146, 269] width 111 height 10
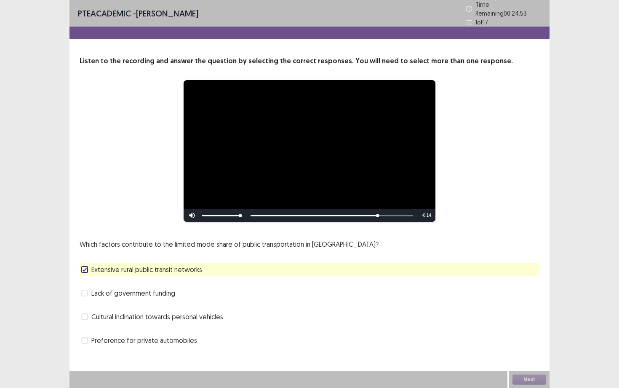
click at [172, 291] on span "Lack of government funding" at bounding box center [133, 293] width 84 height 10
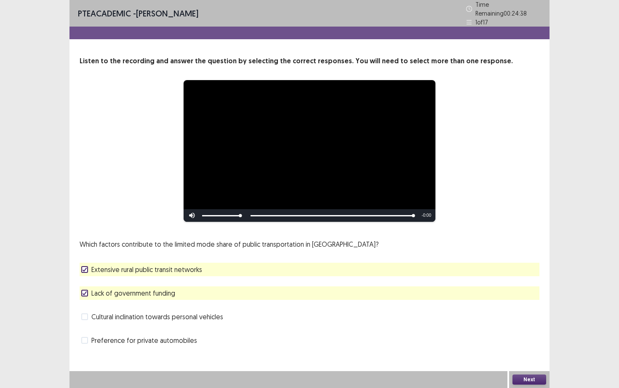
click at [526, 336] on button "Next" at bounding box center [530, 379] width 34 height 10
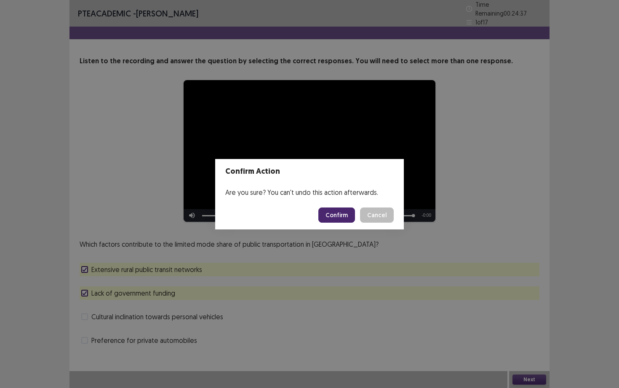
click at [347, 212] on button "Confirm" at bounding box center [336, 214] width 37 height 15
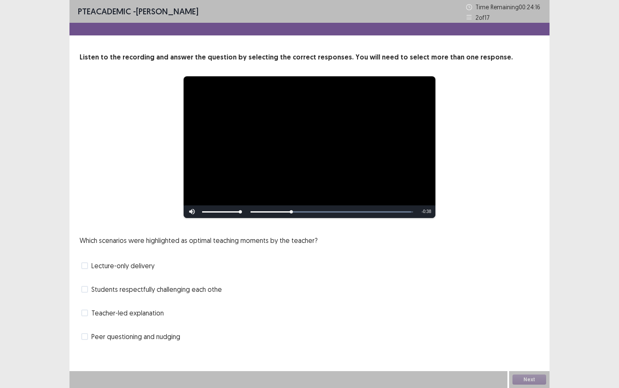
click at [141, 293] on span "Students respectfully challenging each othe" at bounding box center [156, 289] width 131 height 10
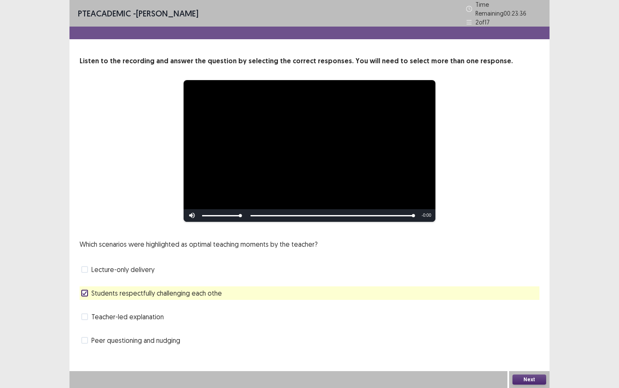
click at [539, 336] on button "Next" at bounding box center [530, 379] width 34 height 10
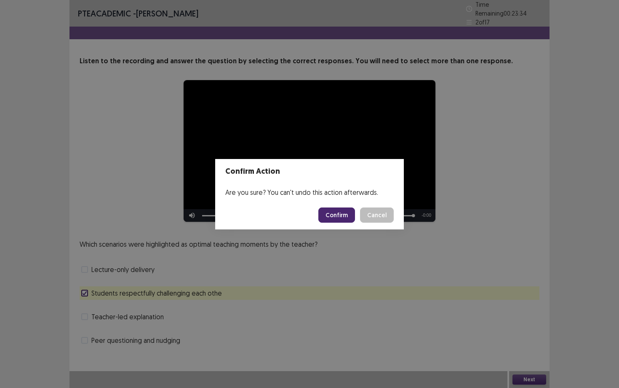
click at [338, 212] on button "Confirm" at bounding box center [336, 214] width 37 height 15
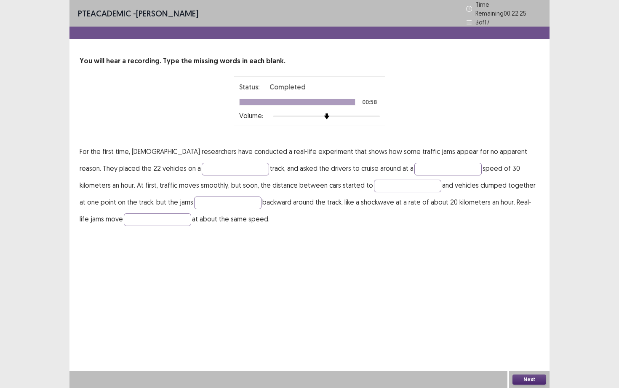
click at [206, 157] on p "For the first time, [DEMOGRAPHIC_DATA] researchers have conducted a real-life e…" at bounding box center [310, 185] width 460 height 84
click at [202, 164] on input "text" at bounding box center [235, 169] width 67 height 13
type input "******"
click at [414, 170] on input "text" at bounding box center [447, 169] width 67 height 13
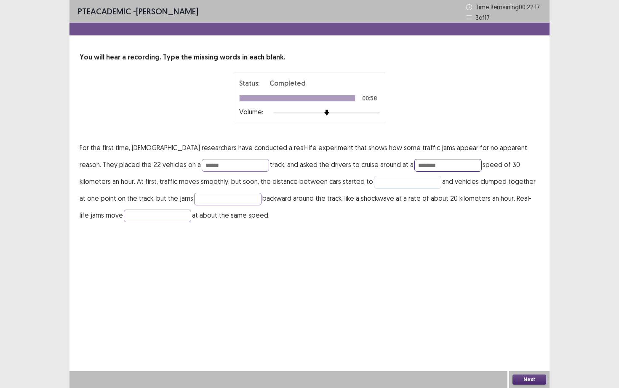
type input "********"
click at [374, 187] on input "text" at bounding box center [407, 182] width 67 height 13
type input "****"
click at [194, 197] on input "text" at bounding box center [227, 199] width 67 height 13
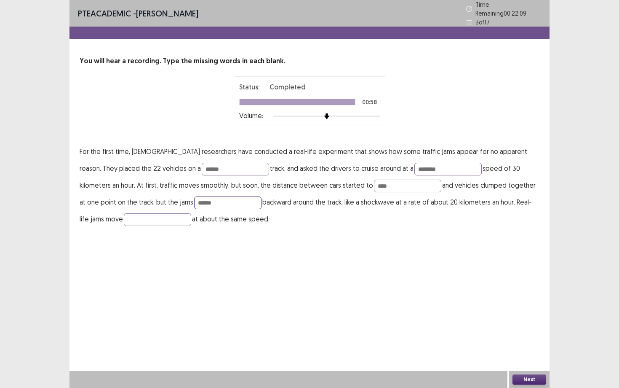
type input "******"
click at [113, 222] on p "For the first time, [DEMOGRAPHIC_DATA] researchers have conducted a real-life e…" at bounding box center [310, 185] width 460 height 84
click at [124, 216] on input "text" at bounding box center [157, 219] width 67 height 13
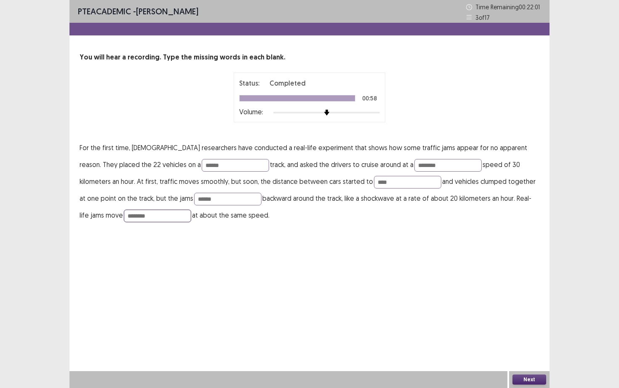
type input "********"
click at [522, 336] on button "Next" at bounding box center [530, 379] width 34 height 10
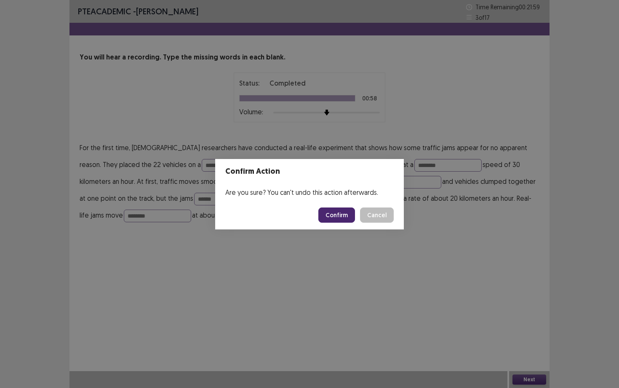
click at [349, 217] on button "Confirm" at bounding box center [336, 214] width 37 height 15
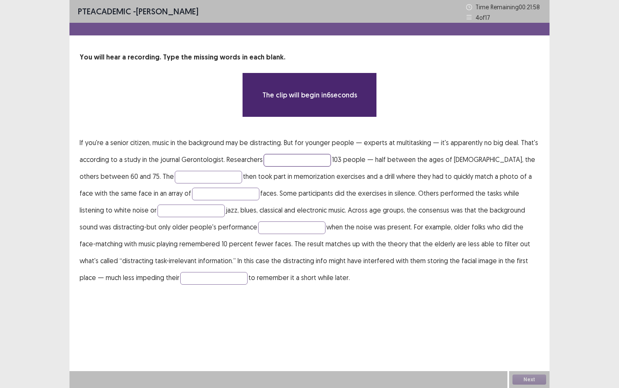
click at [276, 159] on input "text" at bounding box center [297, 160] width 67 height 13
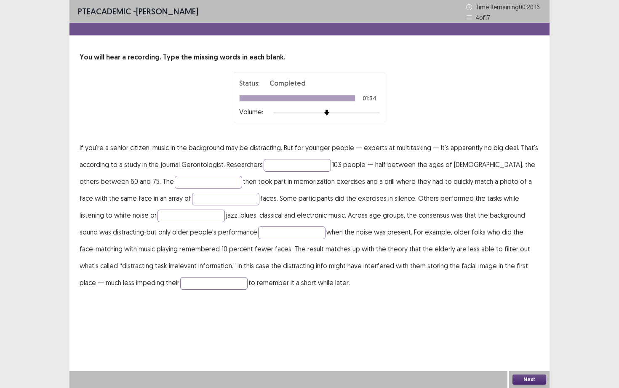
click at [280, 158] on p "If you're a senior citizen, music in the background may be distracting. But for…" at bounding box center [310, 215] width 460 height 152
click at [280, 165] on input "text" at bounding box center [297, 165] width 67 height 13
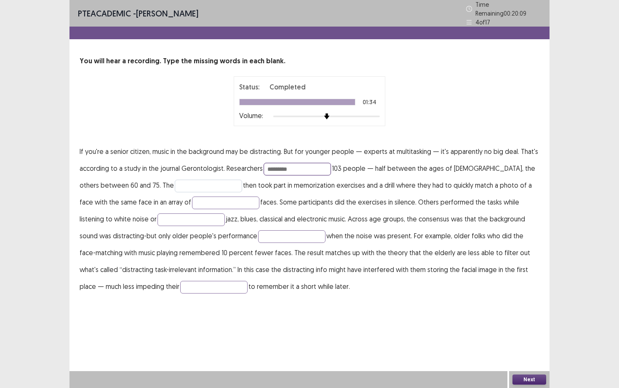
type input "*********"
click at [208, 186] on input "text" at bounding box center [208, 185] width 67 height 13
type input "**********"
click at [212, 201] on input "text" at bounding box center [225, 202] width 67 height 13
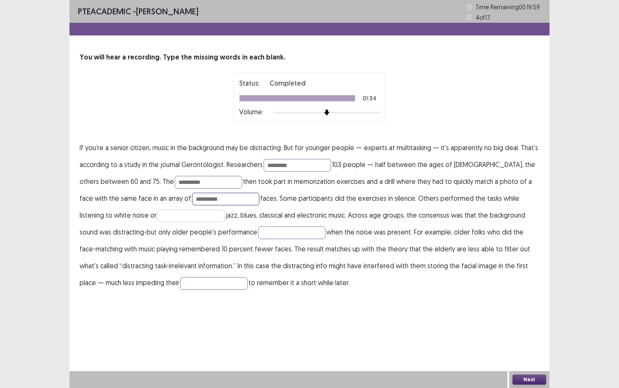
type input "**********"
click at [158, 219] on input "text" at bounding box center [191, 215] width 67 height 13
type input "**********"
click at [258, 234] on input "text" at bounding box center [291, 232] width 67 height 13
type input "********"
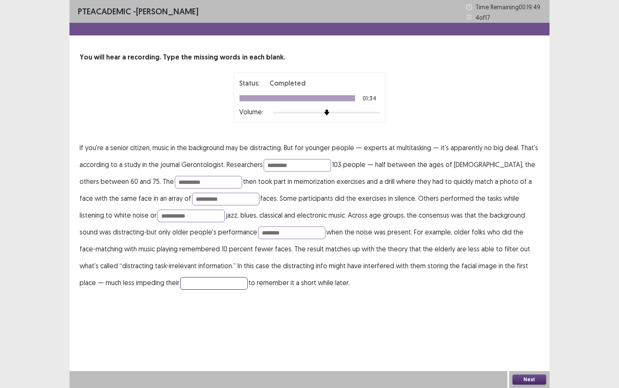
click at [180, 284] on input "text" at bounding box center [213, 283] width 67 height 13
type input "*******"
click at [529, 336] on button "Next" at bounding box center [530, 379] width 34 height 10
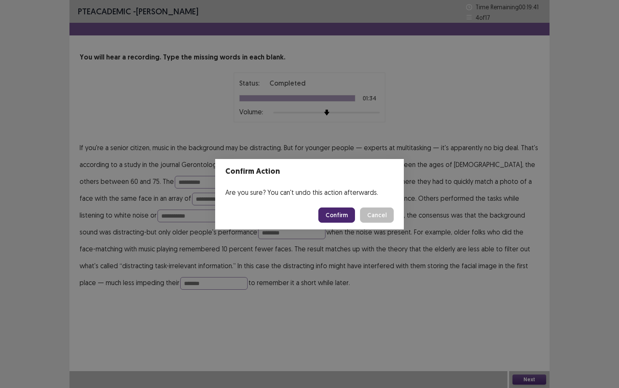
click at [344, 212] on button "Confirm" at bounding box center [336, 214] width 37 height 15
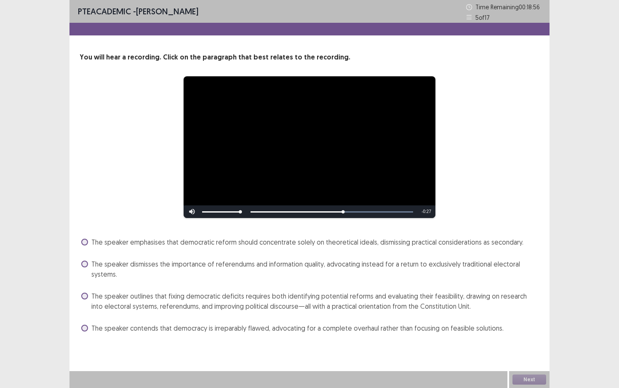
click at [182, 299] on span "The speaker outlines that fixing democratic deficits requires both identifying …" at bounding box center [315, 301] width 448 height 20
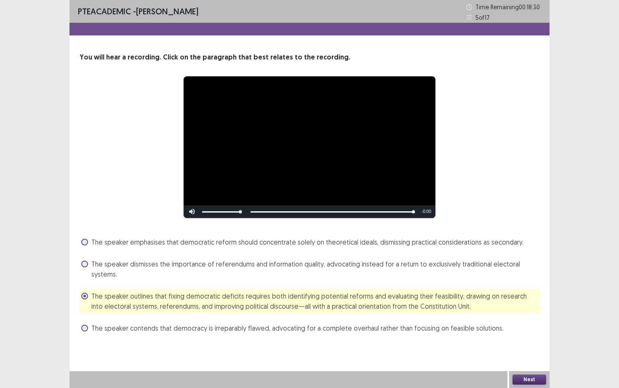
click at [534, 336] on button "Next" at bounding box center [530, 379] width 34 height 10
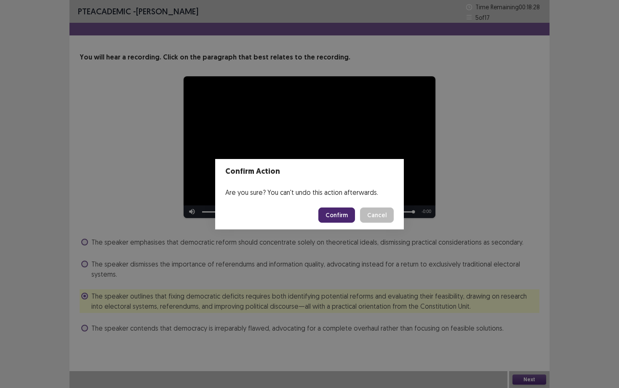
click at [347, 214] on button "Confirm" at bounding box center [336, 214] width 37 height 15
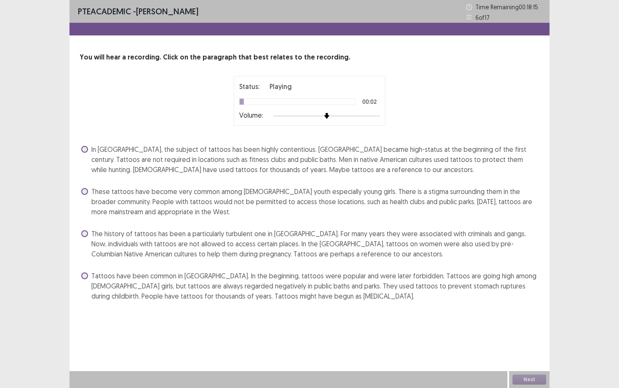
click at [86, 288] on label "Tattoos have been common in [GEOGRAPHIC_DATA]. In the beginning, tattoos were p…" at bounding box center [310, 285] width 458 height 30
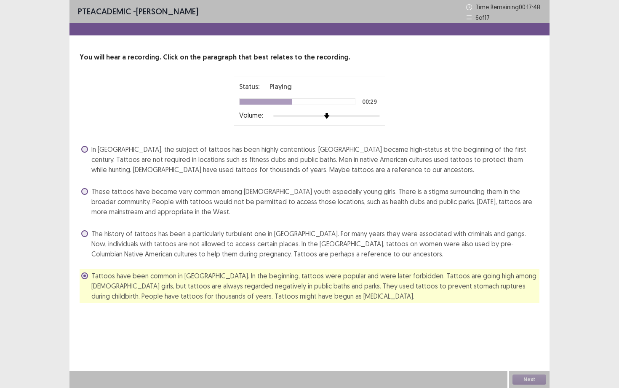
click at [99, 168] on span "In [GEOGRAPHIC_DATA], the subject of tattoos has been highly contentious. [GEOG…" at bounding box center [315, 159] width 448 height 30
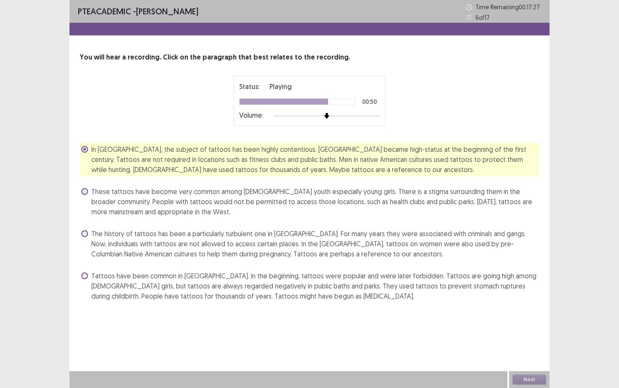
click at [161, 247] on span "The history of tattoos has been a particularly turbulent one in [GEOGRAPHIC_DAT…" at bounding box center [315, 243] width 448 height 30
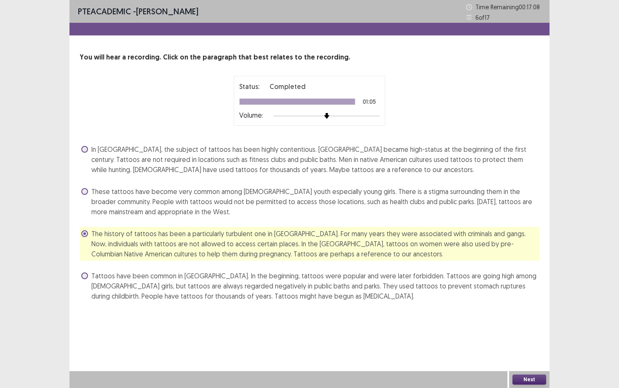
click at [535, 336] on button "Next" at bounding box center [530, 379] width 34 height 10
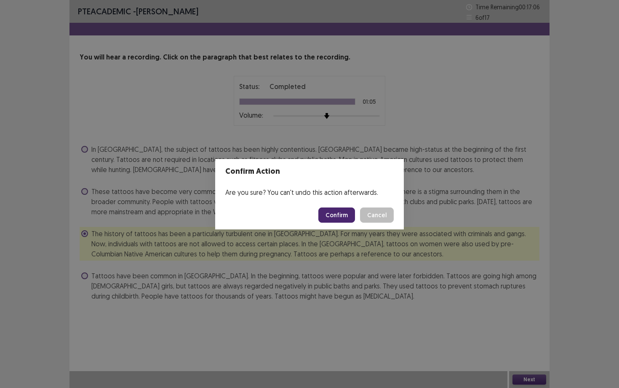
click at [342, 214] on button "Confirm" at bounding box center [336, 214] width 37 height 15
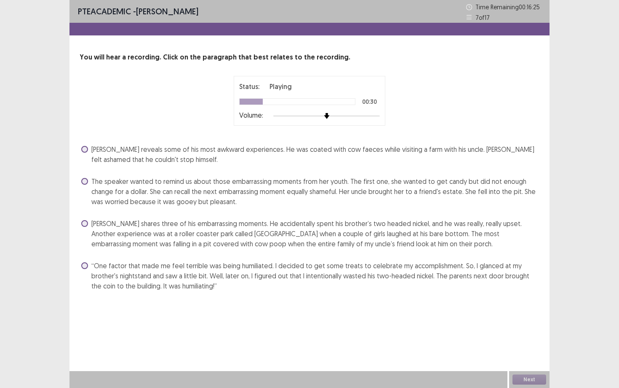
click at [188, 221] on span "[PERSON_NAME] shares three of his embarrassing moments. He accidentally spent h…" at bounding box center [315, 233] width 448 height 30
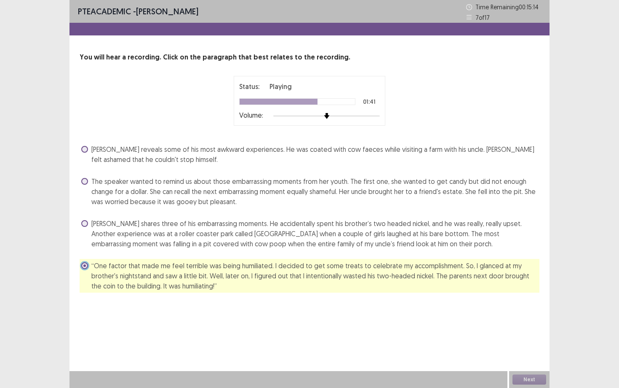
click at [177, 226] on span "[PERSON_NAME] shares three of his embarrassing moments. He accidentally spent h…" at bounding box center [315, 233] width 448 height 30
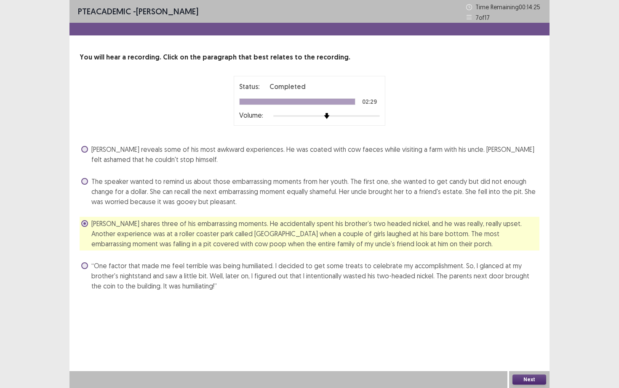
click at [536, 336] on button "Next" at bounding box center [530, 379] width 34 height 10
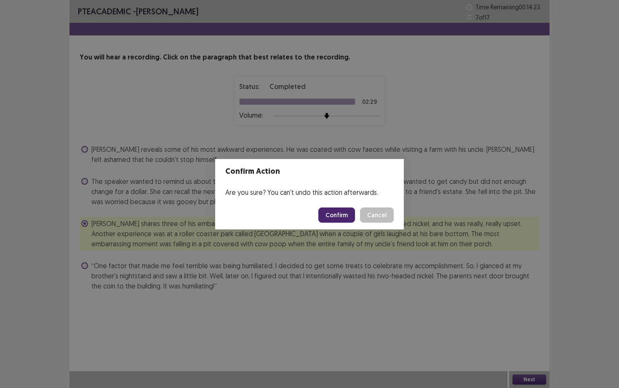
click at [332, 215] on button "Confirm" at bounding box center [336, 214] width 37 height 15
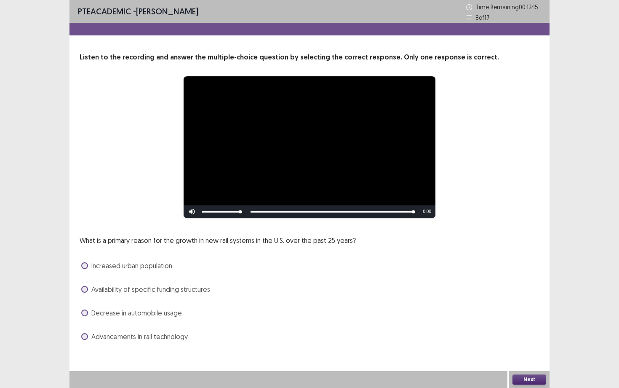
click at [141, 266] on span "Increased urban population" at bounding box center [131, 265] width 81 height 10
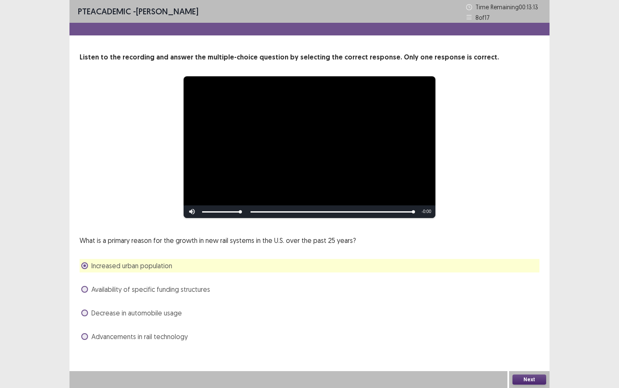
click at [531, 336] on button "Next" at bounding box center [530, 379] width 34 height 10
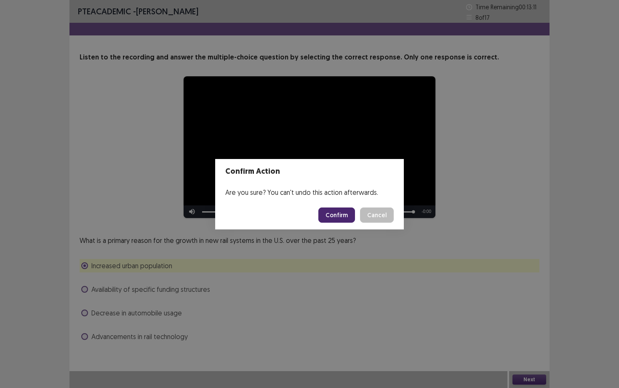
click at [345, 216] on button "Confirm" at bounding box center [336, 214] width 37 height 15
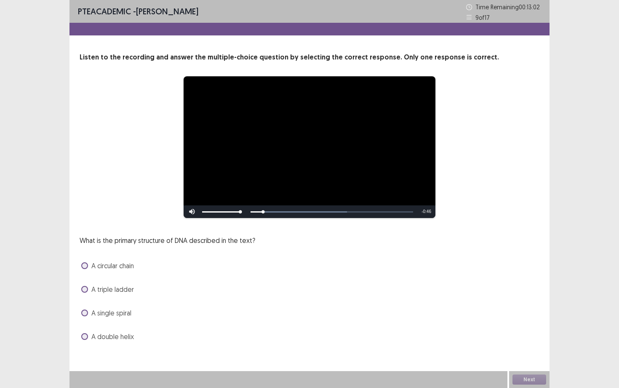
click at [126, 334] on span "A double helix" at bounding box center [112, 336] width 43 height 10
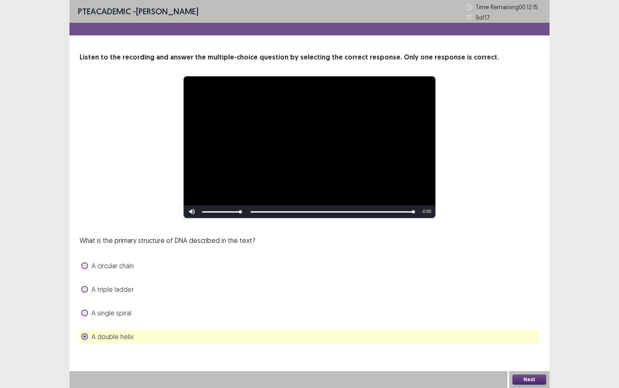
click at [535, 336] on button "Next" at bounding box center [530, 379] width 34 height 10
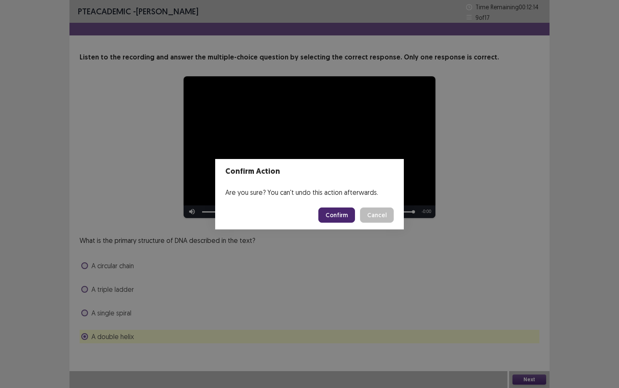
click at [337, 221] on button "Confirm" at bounding box center [336, 214] width 37 height 15
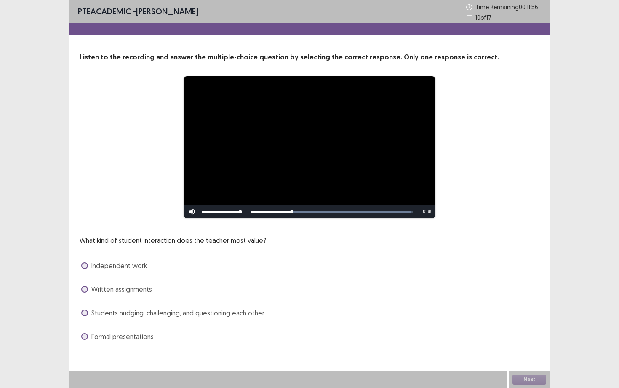
click at [200, 314] on span "Students nudging, challenging, and questioning each other" at bounding box center [177, 312] width 173 height 10
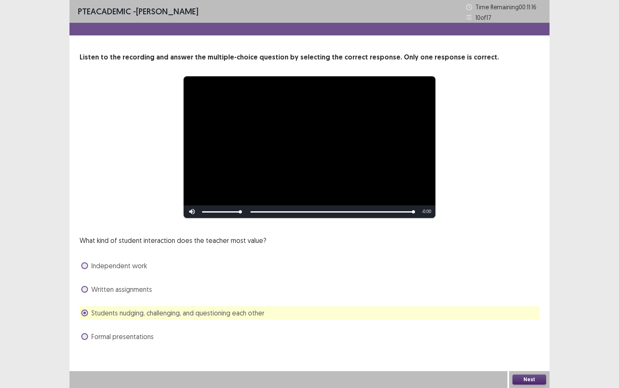
click at [532, 379] on button "Next" at bounding box center [530, 379] width 34 height 10
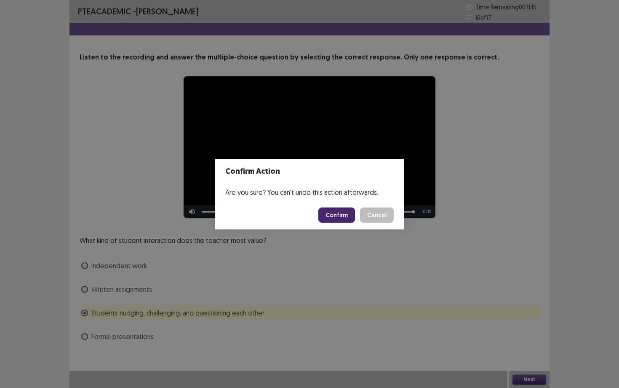
click at [343, 217] on button "Confirm" at bounding box center [336, 214] width 37 height 15
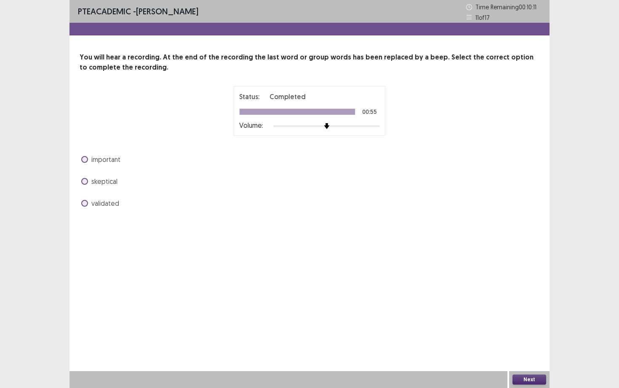
click at [112, 159] on span "important" at bounding box center [105, 159] width 29 height 10
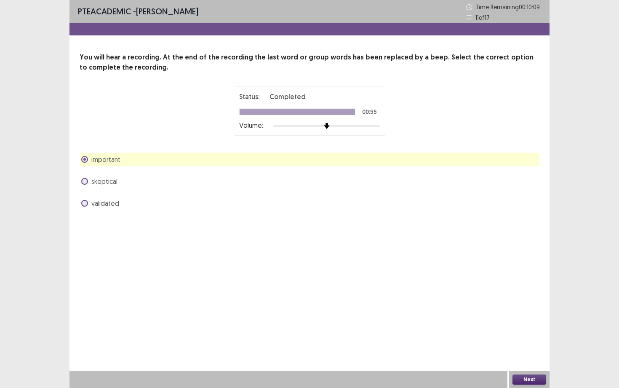
click at [525, 382] on button "Next" at bounding box center [530, 379] width 34 height 10
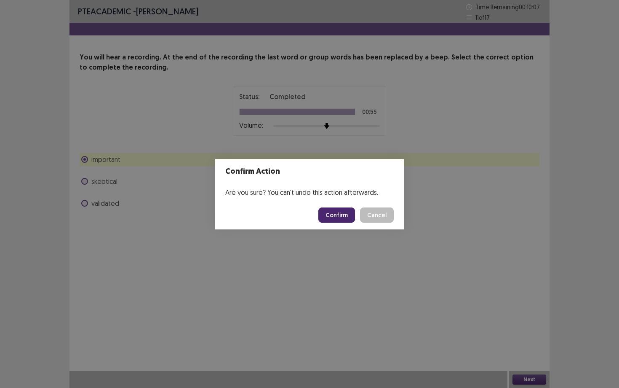
click at [349, 217] on button "Confirm" at bounding box center [336, 214] width 37 height 15
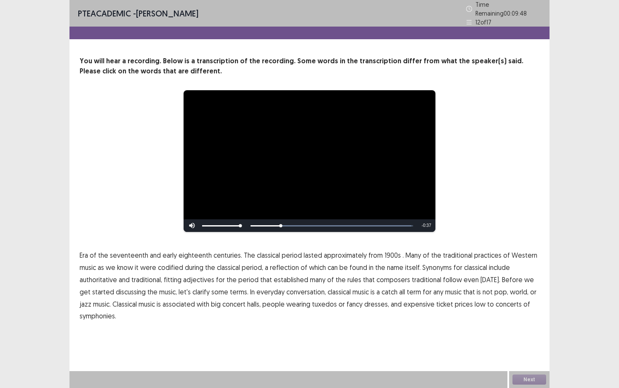
click at [385, 253] on span "1900s" at bounding box center [393, 255] width 16 height 10
click at [425, 275] on span "traditional" at bounding box center [426, 279] width 29 height 10
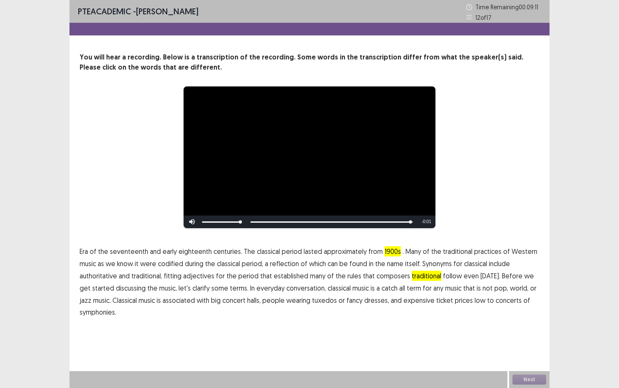
click at [469, 299] on p "Era of the seventeenth and early eighteenth centuries. The classical period las…" at bounding box center [310, 281] width 460 height 73
click at [475, 300] on span "low" at bounding box center [480, 300] width 11 height 10
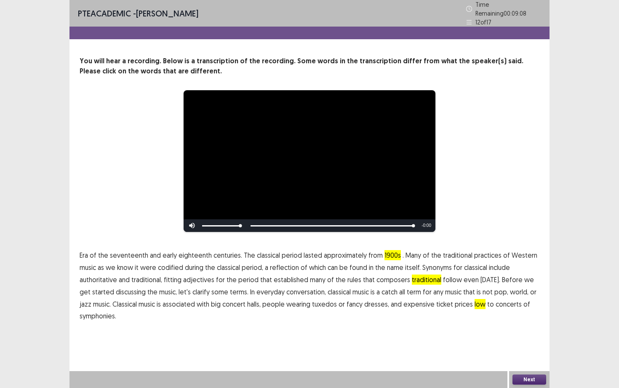
click at [487, 304] on span "to" at bounding box center [490, 304] width 7 height 10
click at [526, 376] on button "Next" at bounding box center [530, 379] width 34 height 10
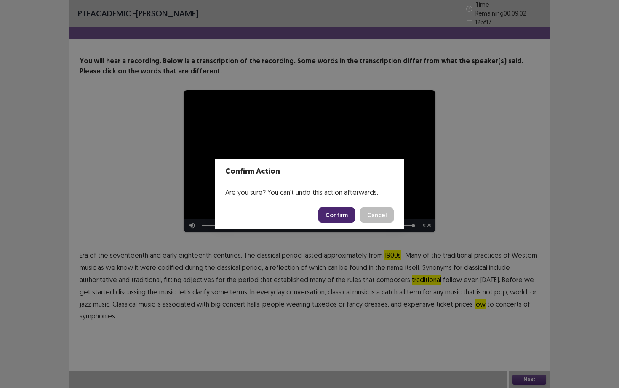
click at [348, 211] on button "Confirm" at bounding box center [336, 214] width 37 height 15
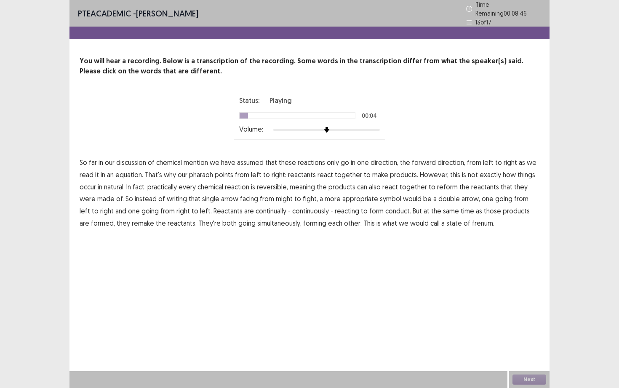
click at [197, 158] on span "mention" at bounding box center [196, 162] width 24 height 10
click at [201, 169] on span "pharaoh" at bounding box center [201, 174] width 24 height 10
click at [121, 184] on span "natural." at bounding box center [114, 187] width 21 height 10
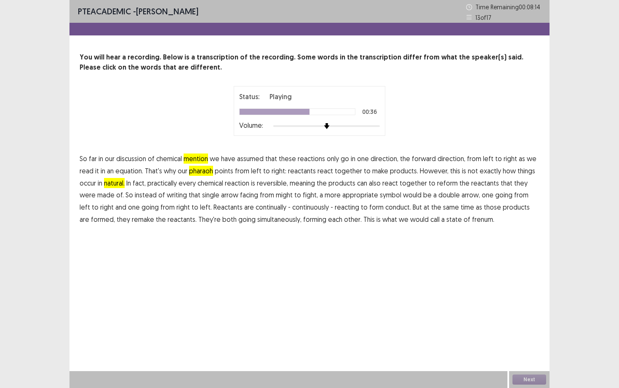
click at [276, 191] on span "might" at bounding box center [284, 195] width 17 height 10
click at [303, 195] on span "fight," at bounding box center [310, 195] width 15 height 10
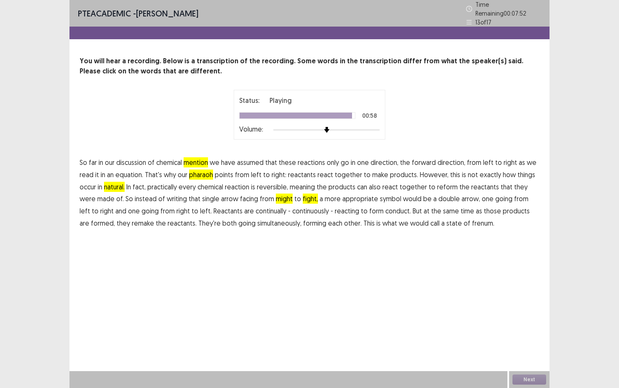
click at [472, 220] on span "frenum." at bounding box center [483, 223] width 22 height 10
click at [531, 375] on button "Next" at bounding box center [530, 379] width 34 height 10
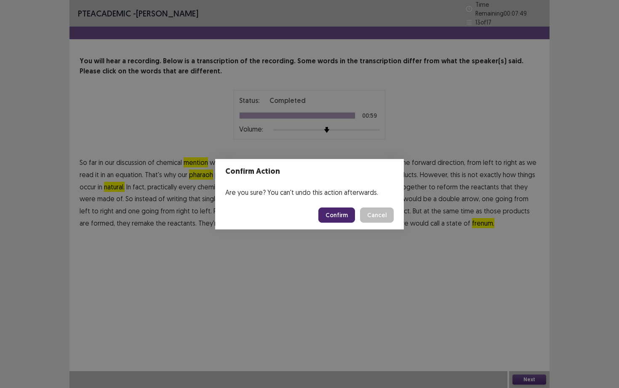
click at [338, 213] on button "Confirm" at bounding box center [336, 214] width 37 height 15
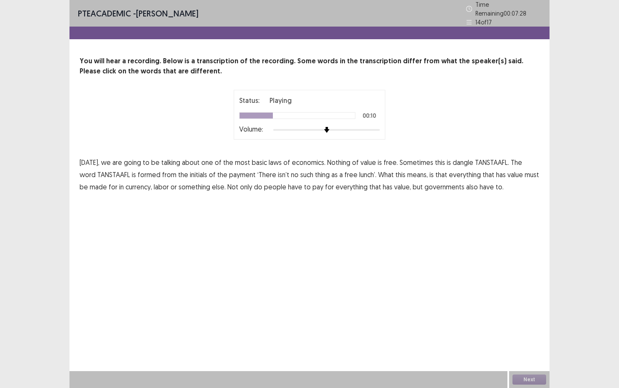
click at [461, 159] on span "dangle" at bounding box center [463, 162] width 21 height 10
click at [229, 170] on span "payment" at bounding box center [242, 174] width 27 height 10
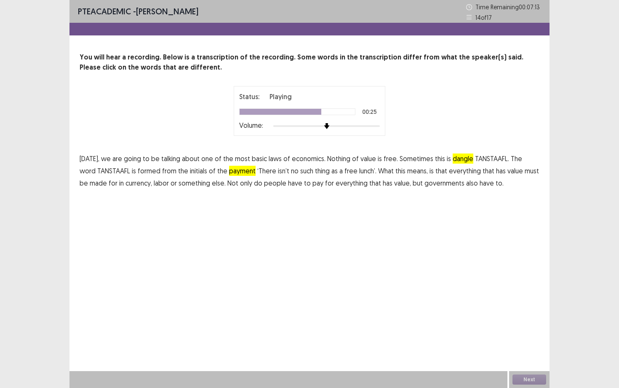
click at [94, 182] on span "made" at bounding box center [98, 183] width 17 height 10
click at [521, 375] on button "Next" at bounding box center [530, 379] width 34 height 10
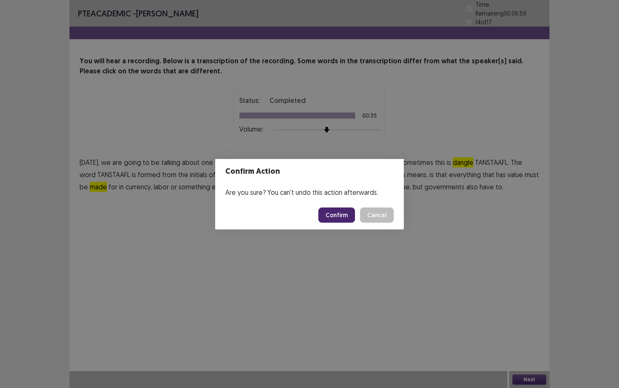
click at [336, 214] on button "Confirm" at bounding box center [336, 214] width 37 height 15
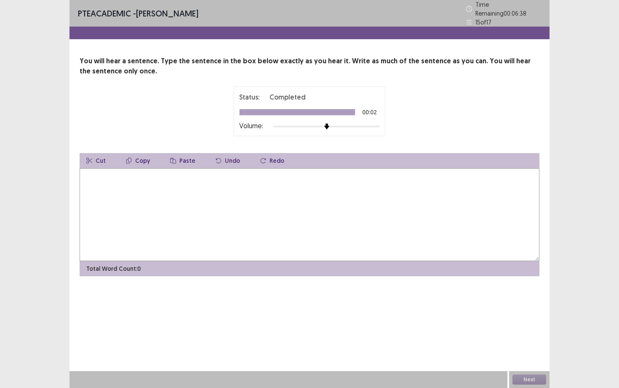
click at [294, 212] on textarea at bounding box center [310, 214] width 460 height 93
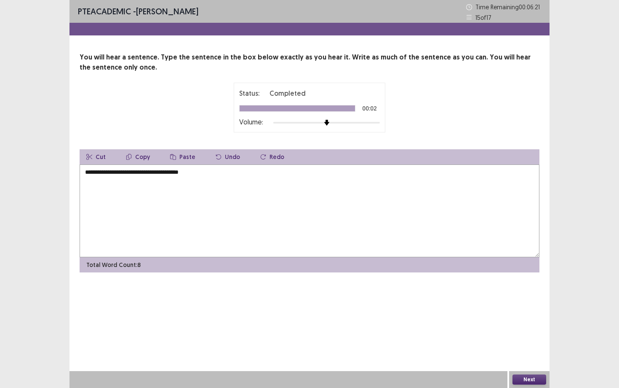
click at [220, 170] on textarea "**********" at bounding box center [310, 210] width 460 height 93
type textarea "**********"
click at [538, 380] on button "Next" at bounding box center [530, 379] width 34 height 10
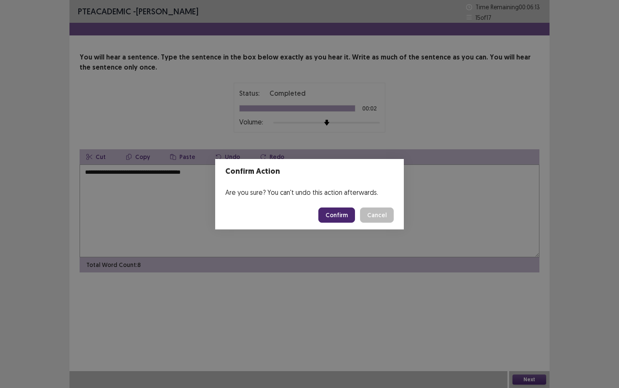
click at [352, 211] on button "Confirm" at bounding box center [336, 214] width 37 height 15
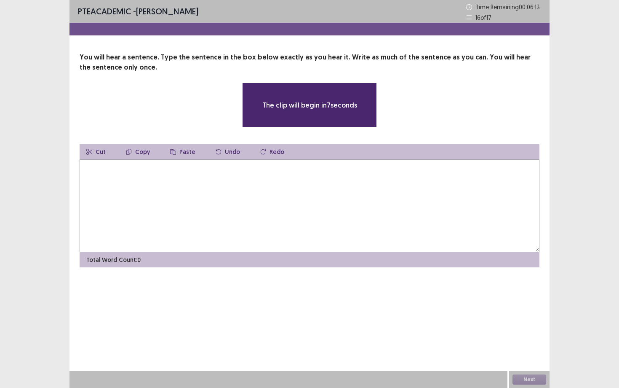
click at [313, 209] on textarea at bounding box center [310, 205] width 460 height 93
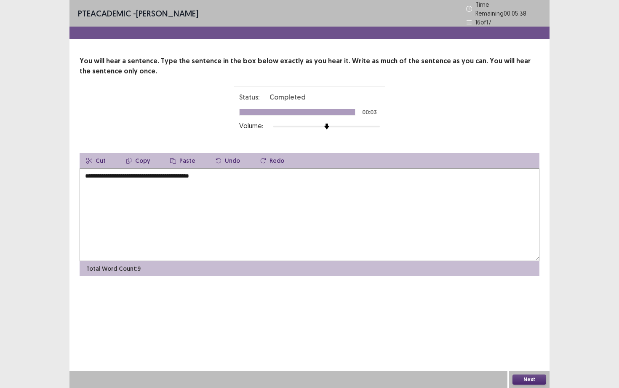
type textarea "**********"
click at [535, 379] on button "Next" at bounding box center [530, 379] width 34 height 10
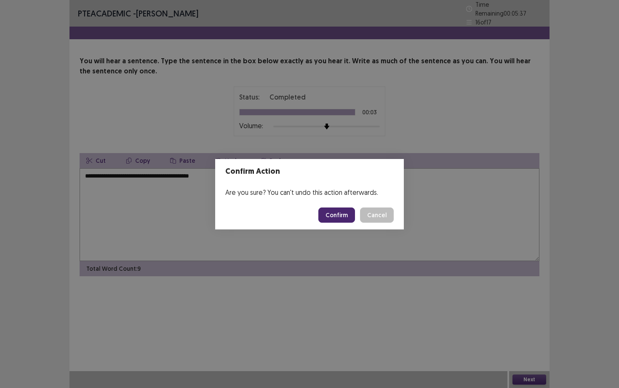
click at [349, 211] on button "Confirm" at bounding box center [336, 214] width 37 height 15
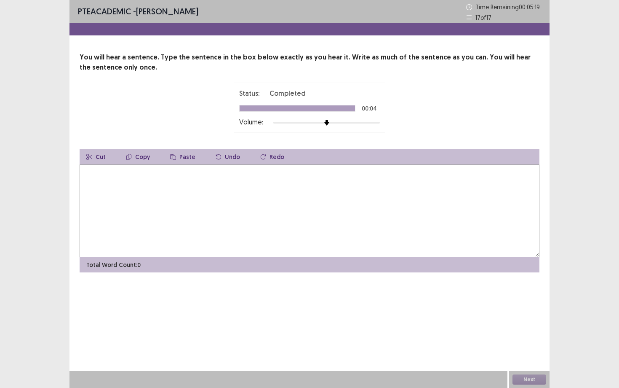
click at [245, 219] on textarea at bounding box center [310, 210] width 460 height 93
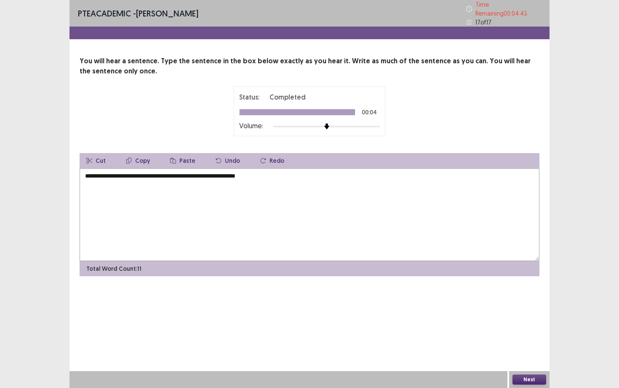
type textarea "**********"
click at [528, 380] on button "Next" at bounding box center [530, 379] width 34 height 10
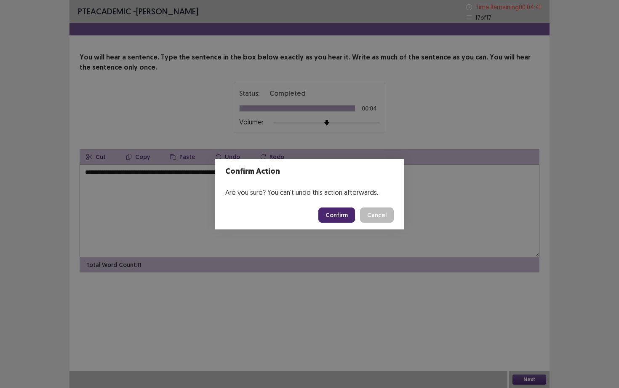
click at [344, 216] on button "Confirm" at bounding box center [336, 214] width 37 height 15
